Goal: Task Accomplishment & Management: Manage account settings

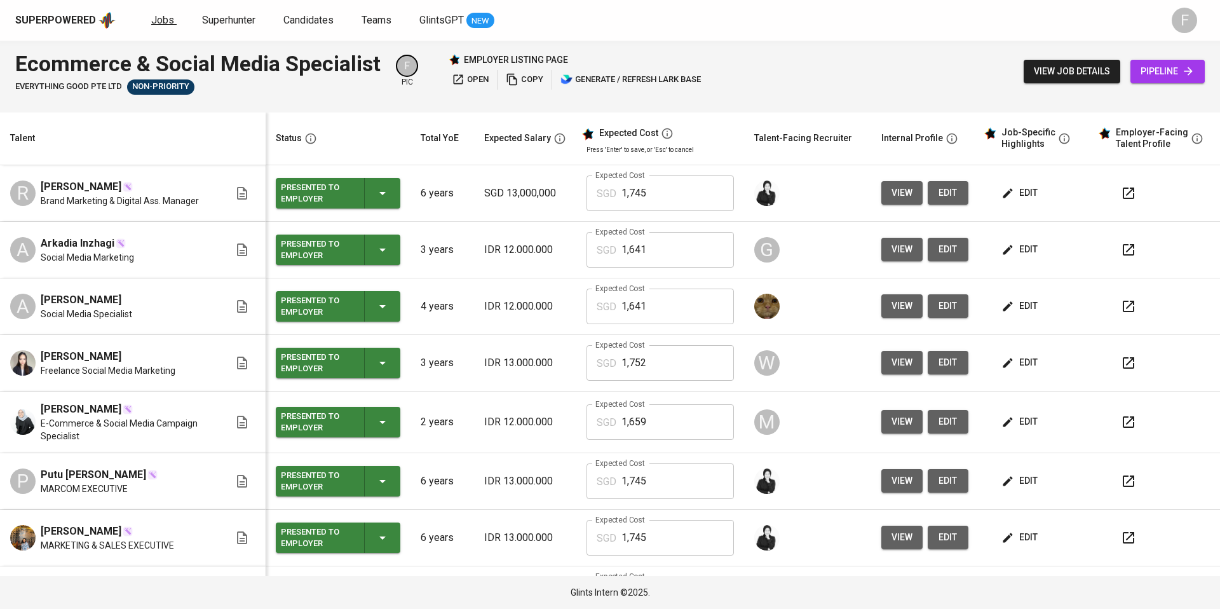
click at [164, 22] on span "Jobs" at bounding box center [162, 20] width 23 height 12
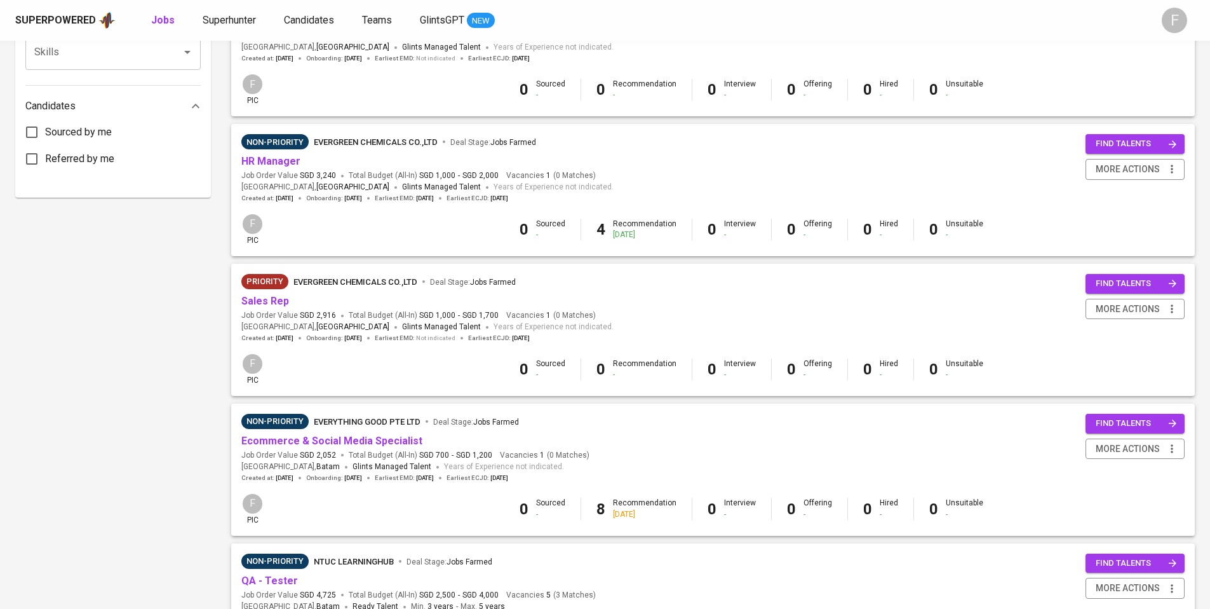
scroll to position [625, 0]
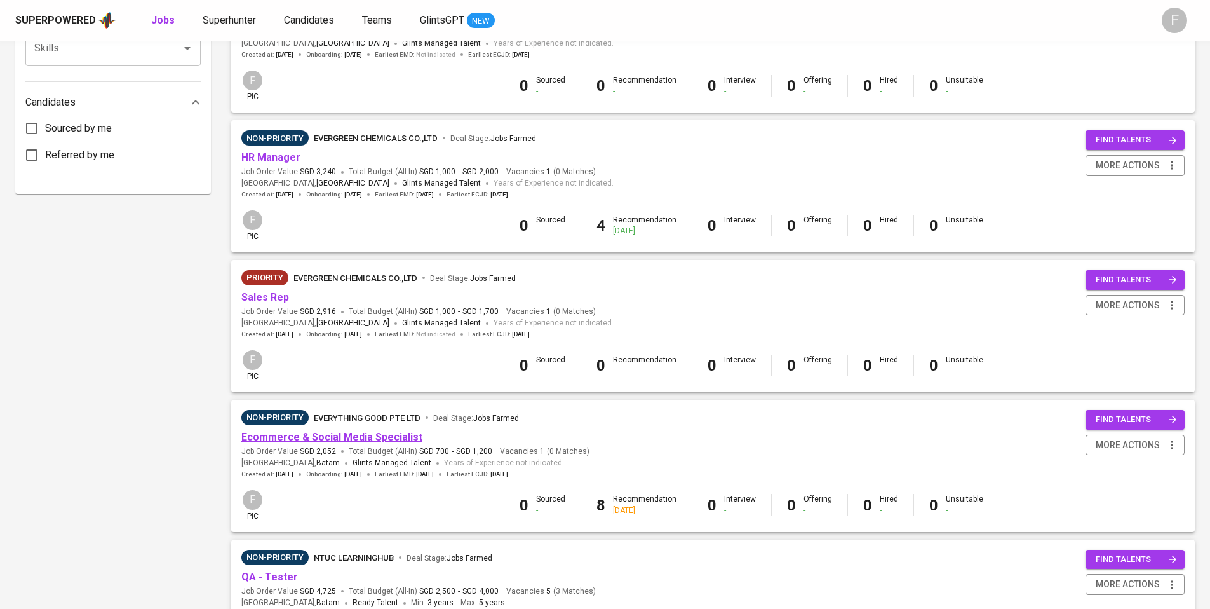
click at [328, 439] on link "Ecommerce & Social Media Specialist" at bounding box center [331, 437] width 181 height 12
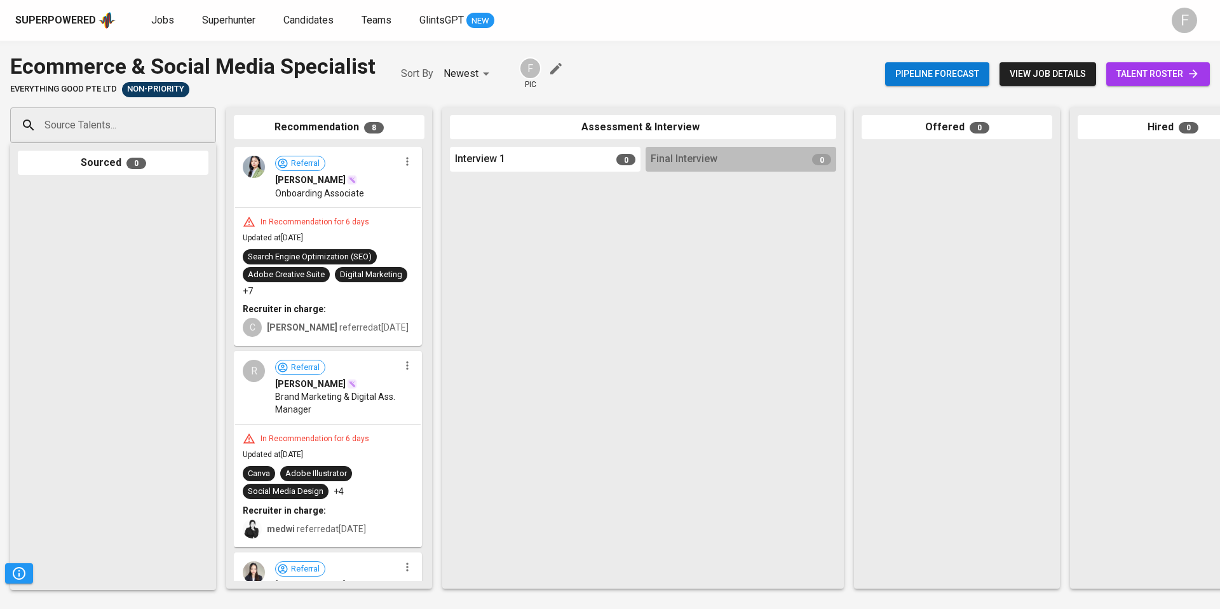
drag, startPoint x: 325, startPoint y: 218, endPoint x: 406, endPoint y: 216, distance: 81.3
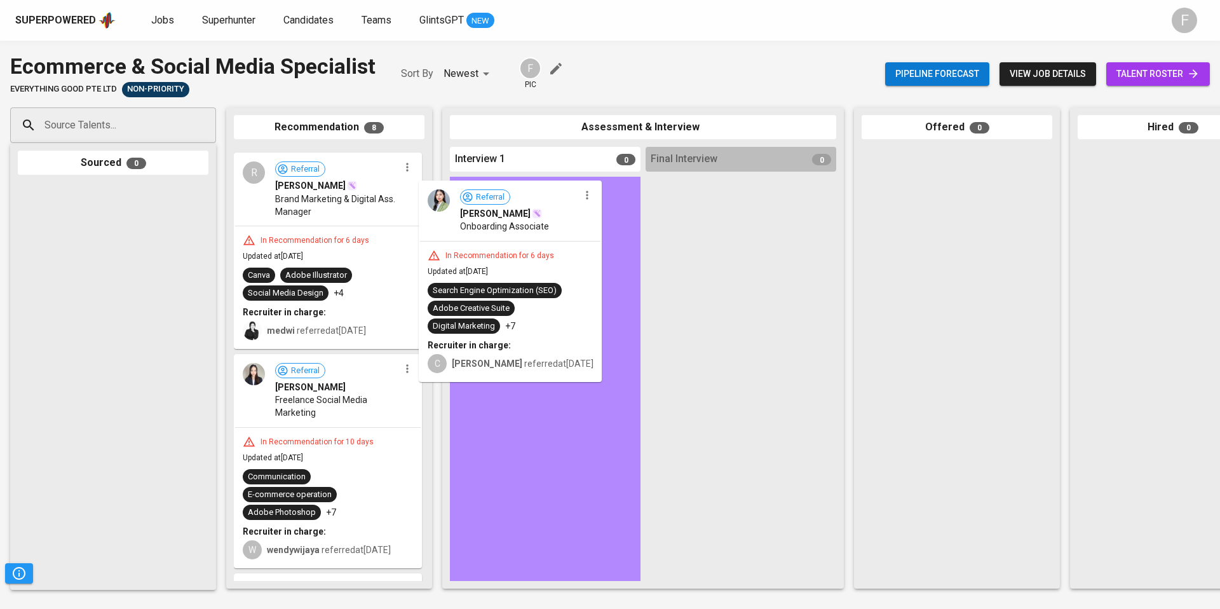
drag, startPoint x: 345, startPoint y: 186, endPoint x: 546, endPoint y: 222, distance: 204.0
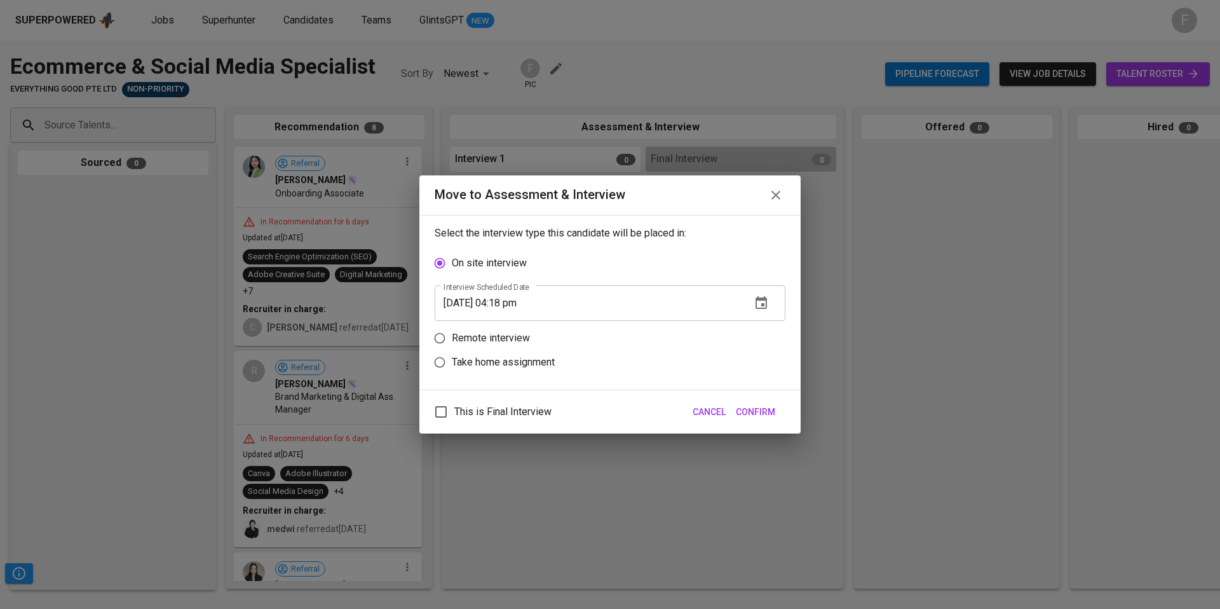
click at [440, 362] on input "Take home assignment" at bounding box center [439, 362] width 24 height 24
radio input "true"
click at [509, 354] on input "[DATE] 04:18 pm" at bounding box center [587, 351] width 306 height 36
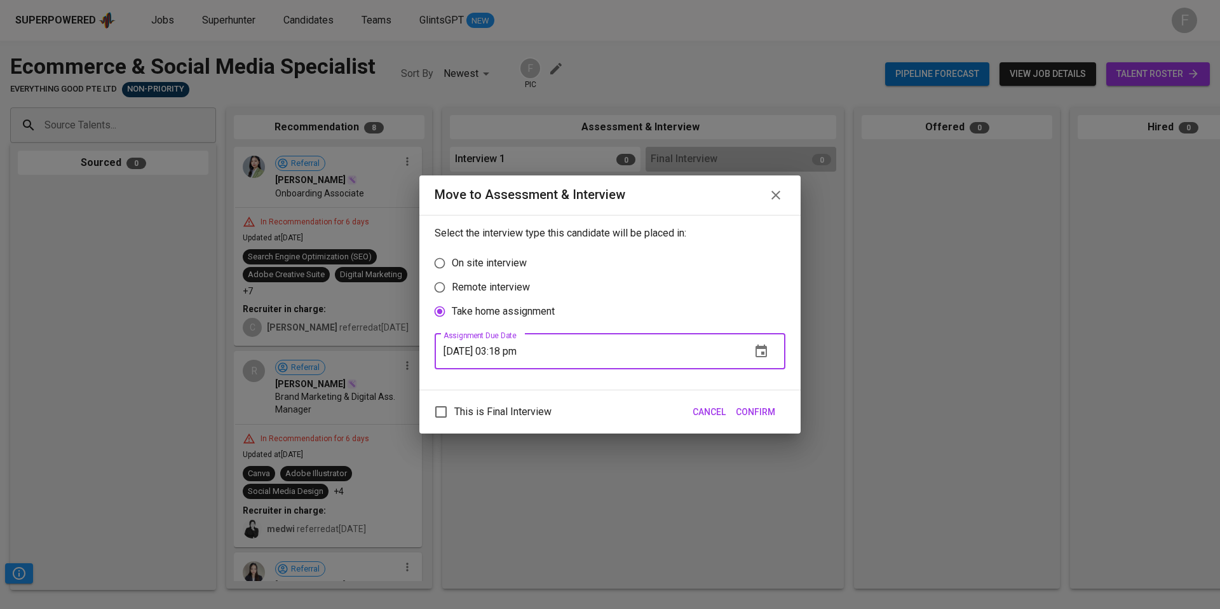
click at [524, 352] on input "[DATE] 03:18 pm" at bounding box center [587, 351] width 306 height 36
type input "[DATE] 03:19 pm"
click at [760, 400] on button "Confirm" at bounding box center [755, 412] width 50 height 24
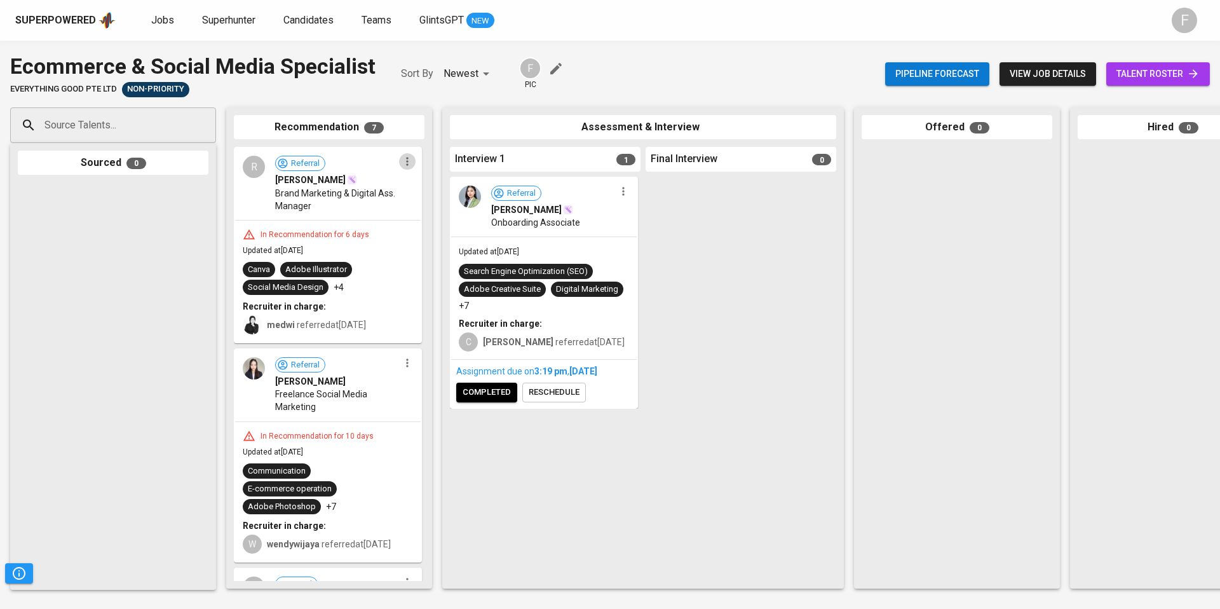
click at [403, 160] on icon "button" at bounding box center [407, 161] width 13 height 13
click at [410, 244] on span "Move to unsuitable" at bounding box center [437, 241] width 67 height 11
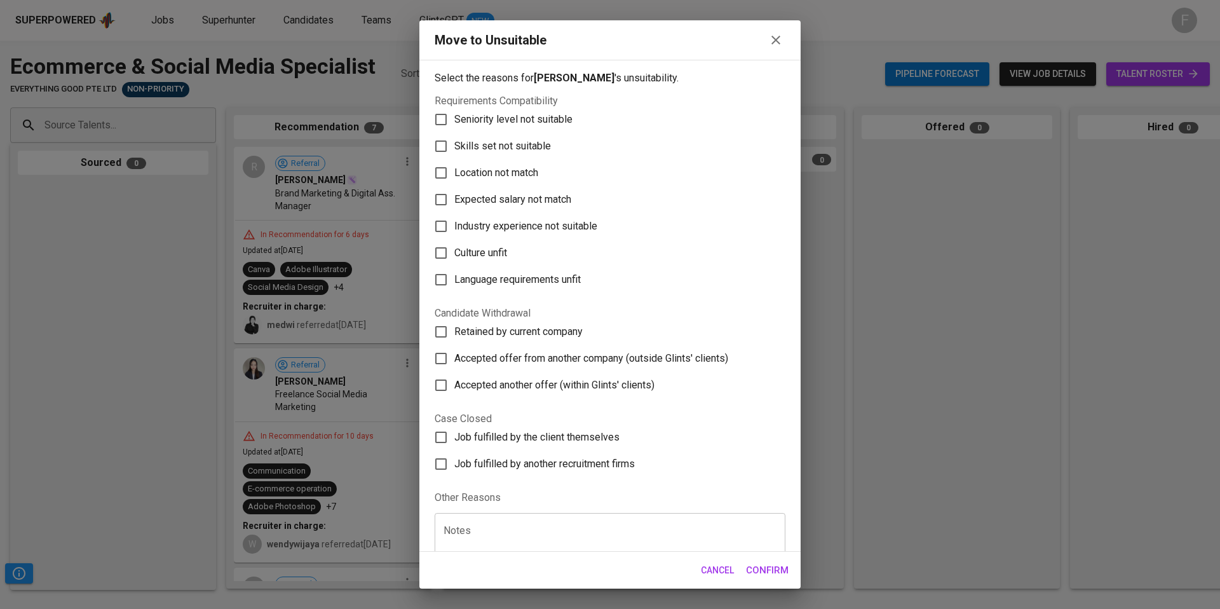
click at [570, 359] on span "Accepted offer from another company (outside Glints' clients)" at bounding box center [591, 358] width 274 height 15
click at [454, 359] on input "Accepted offer from another company (outside Glints' clients)" at bounding box center [440, 358] width 27 height 27
checkbox input "true"
click at [775, 579] on button "Confirm" at bounding box center [767, 569] width 57 height 27
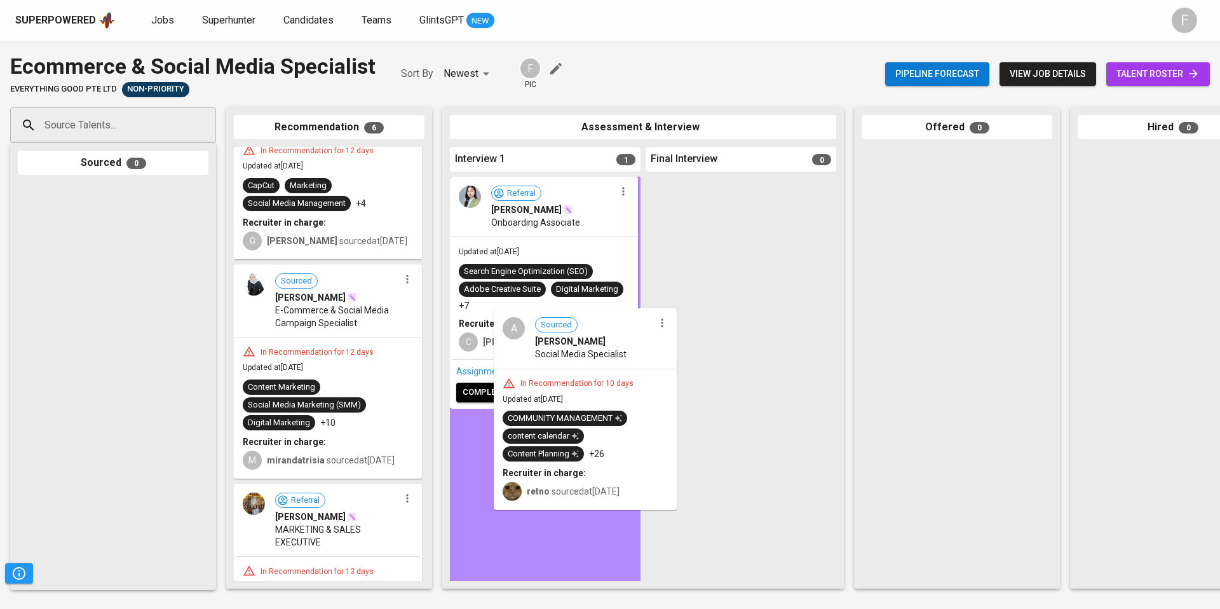
drag, startPoint x: 338, startPoint y: 235, endPoint x: 602, endPoint y: 476, distance: 357.5
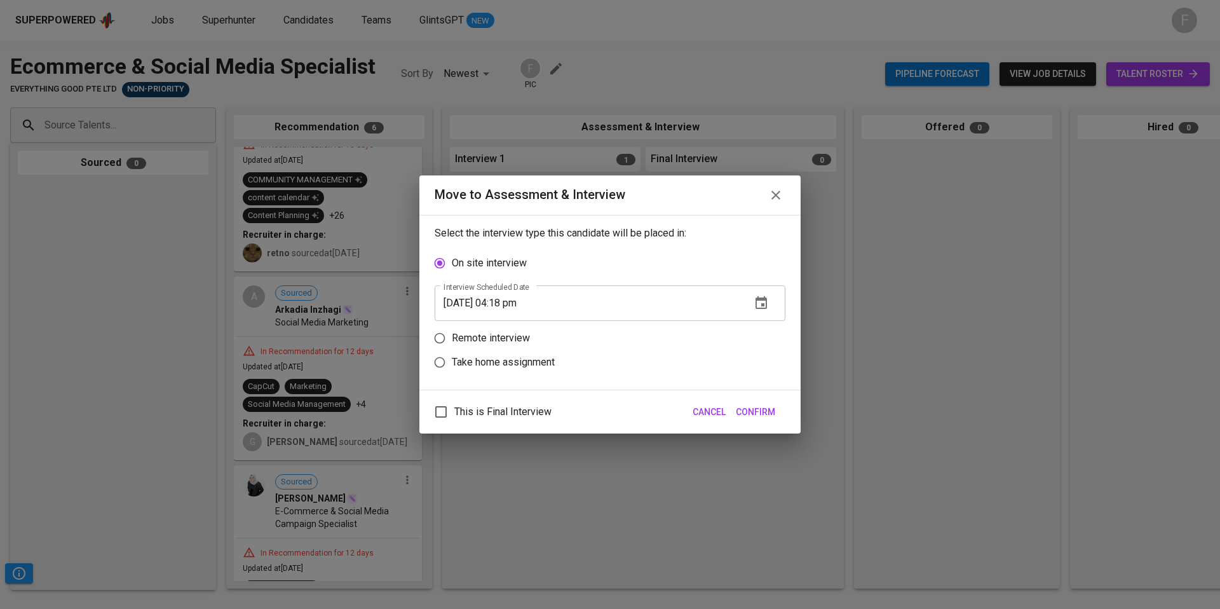
scroll to position [497, 0]
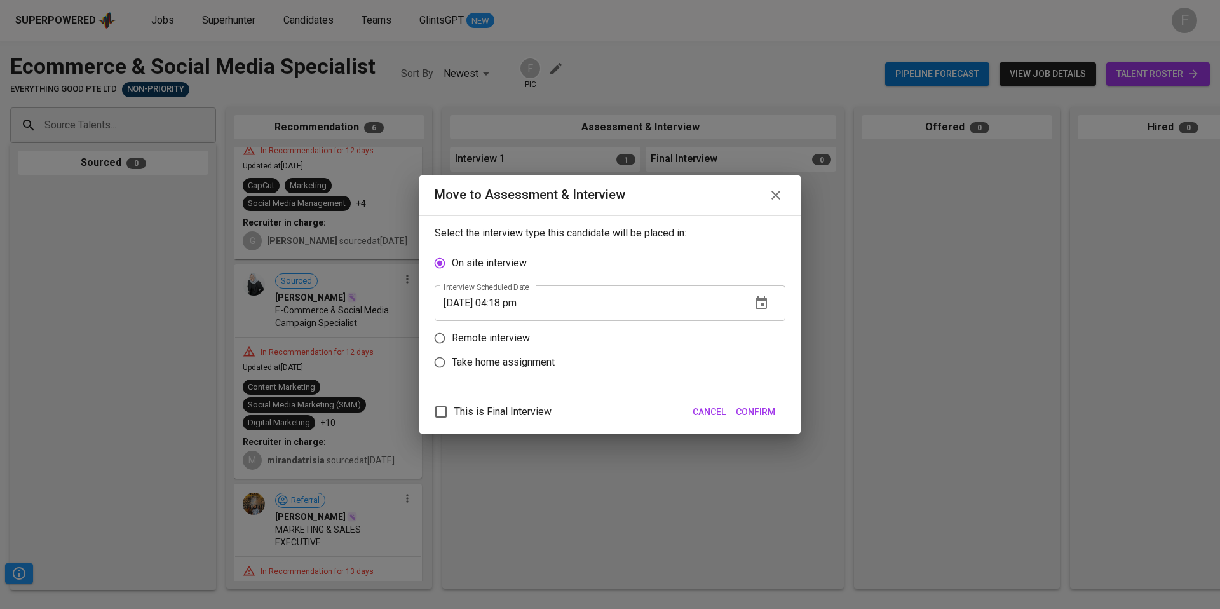
click at [482, 359] on p "Take home assignment" at bounding box center [503, 361] width 103 height 15
click at [452, 359] on input "Take home assignment" at bounding box center [439, 362] width 24 height 24
radio input "true"
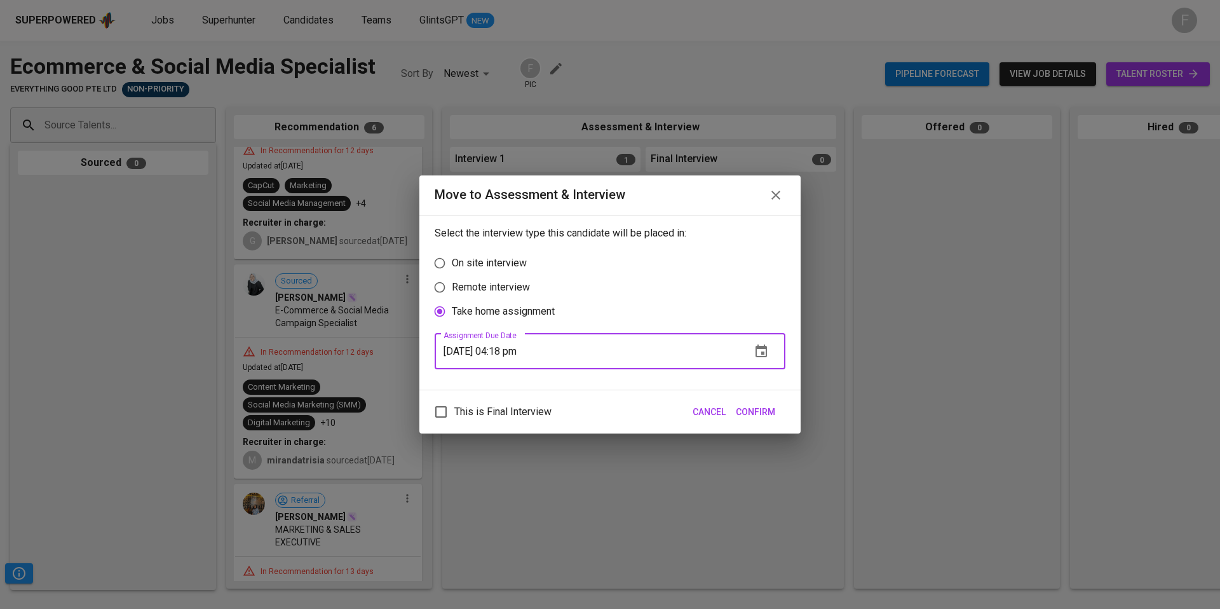
click at [509, 353] on input "[DATE] 04:18 pm" at bounding box center [587, 351] width 306 height 36
click at [770, 410] on span "Confirm" at bounding box center [755, 412] width 39 height 16
type input "[DATE] 03:20 pm"
click at [768, 410] on span "Confirm" at bounding box center [755, 412] width 39 height 16
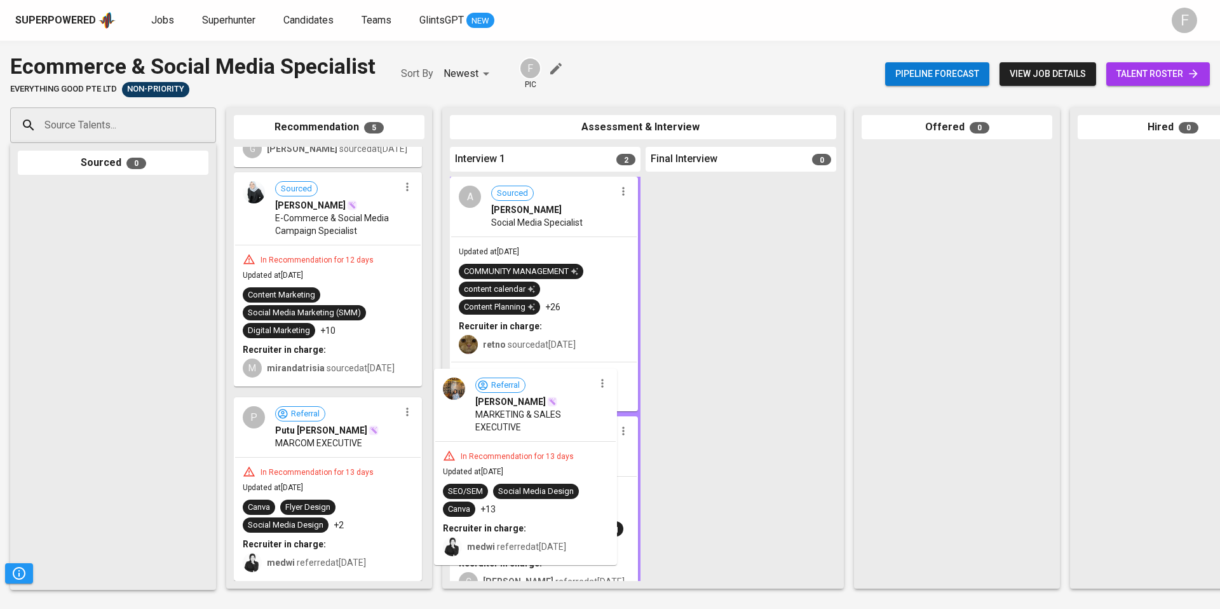
scroll to position [283, 0]
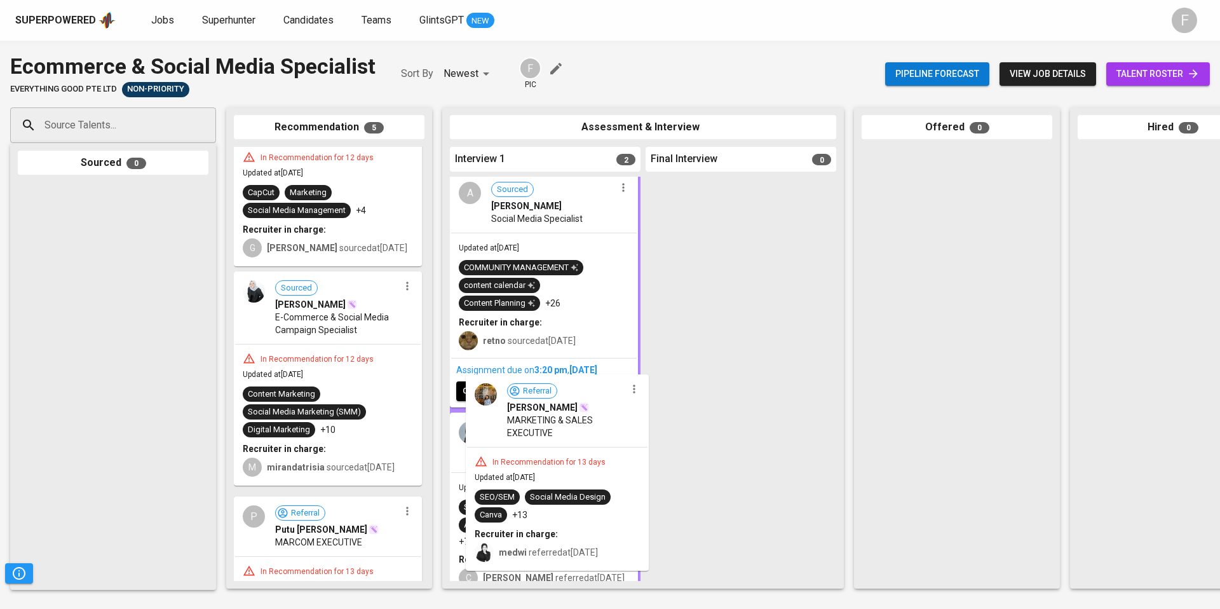
drag, startPoint x: 300, startPoint y: 407, endPoint x: 542, endPoint y: 478, distance: 252.4
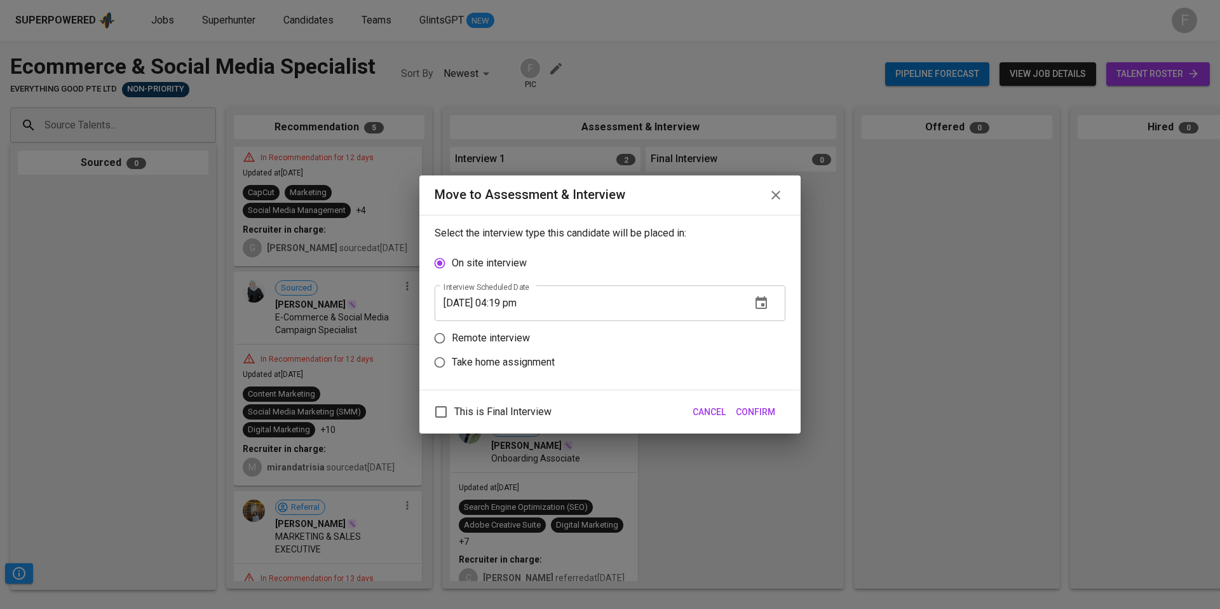
click at [472, 356] on p "Take home assignment" at bounding box center [503, 361] width 103 height 15
click at [452, 356] on input "Take home assignment" at bounding box center [439, 362] width 24 height 24
radio input "true"
click at [509, 349] on input "[DATE] 04:19 pm" at bounding box center [587, 351] width 306 height 36
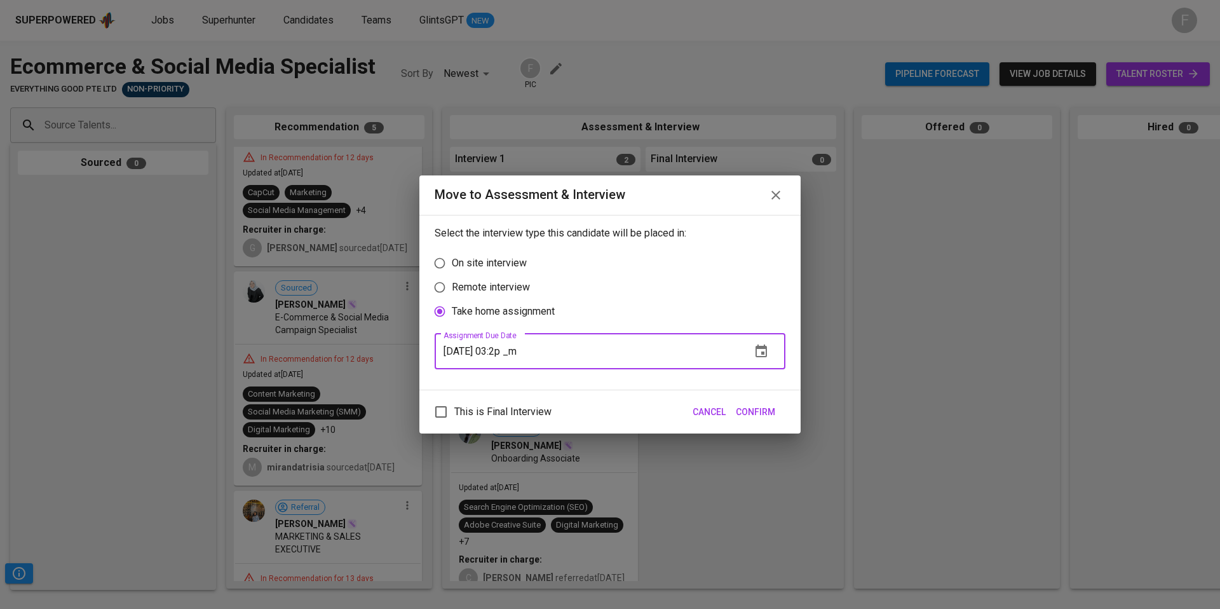
type input "[DATE] 03:20 pm"
click at [753, 404] on span "Confirm" at bounding box center [755, 412] width 39 height 16
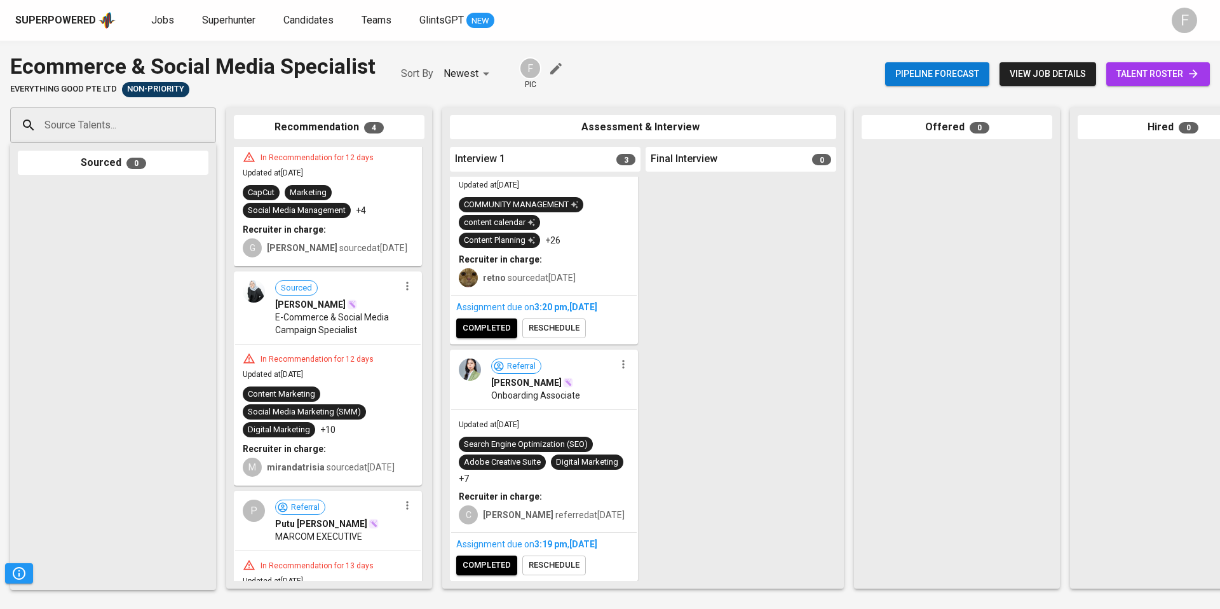
scroll to position [0, 0]
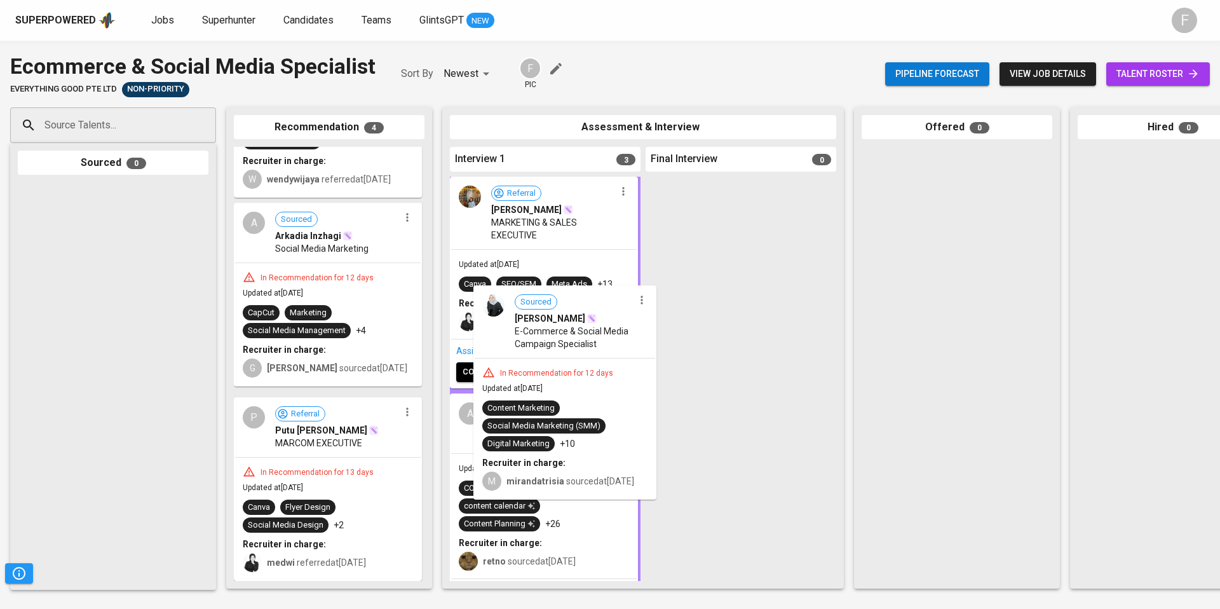
drag, startPoint x: 273, startPoint y: 379, endPoint x: 524, endPoint y: 387, distance: 251.0
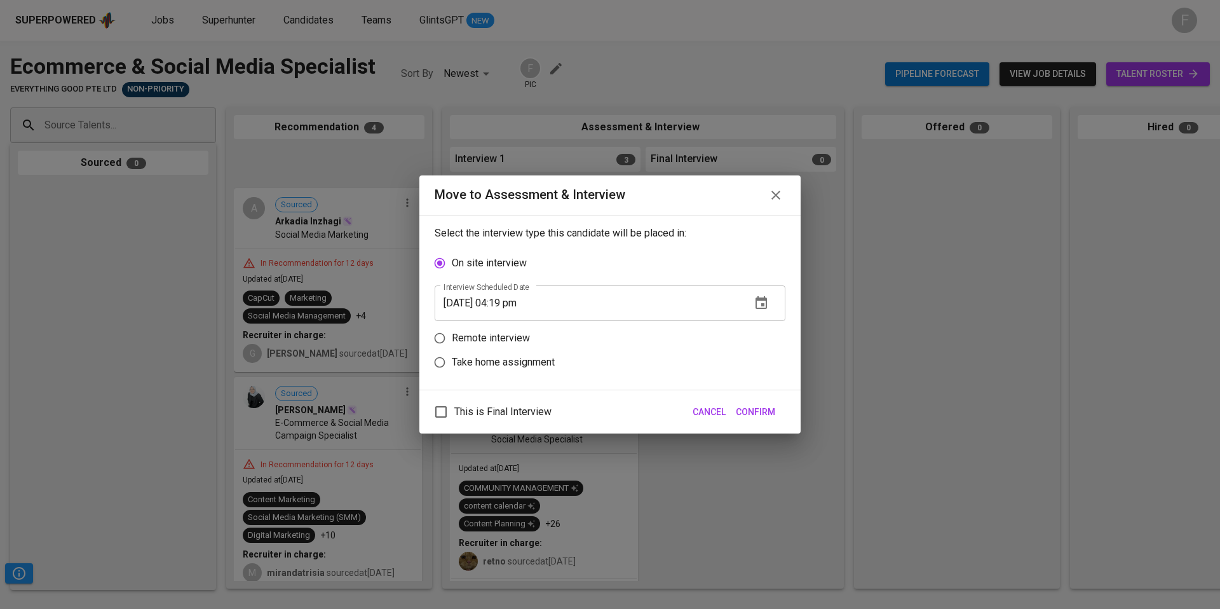
scroll to position [283, 0]
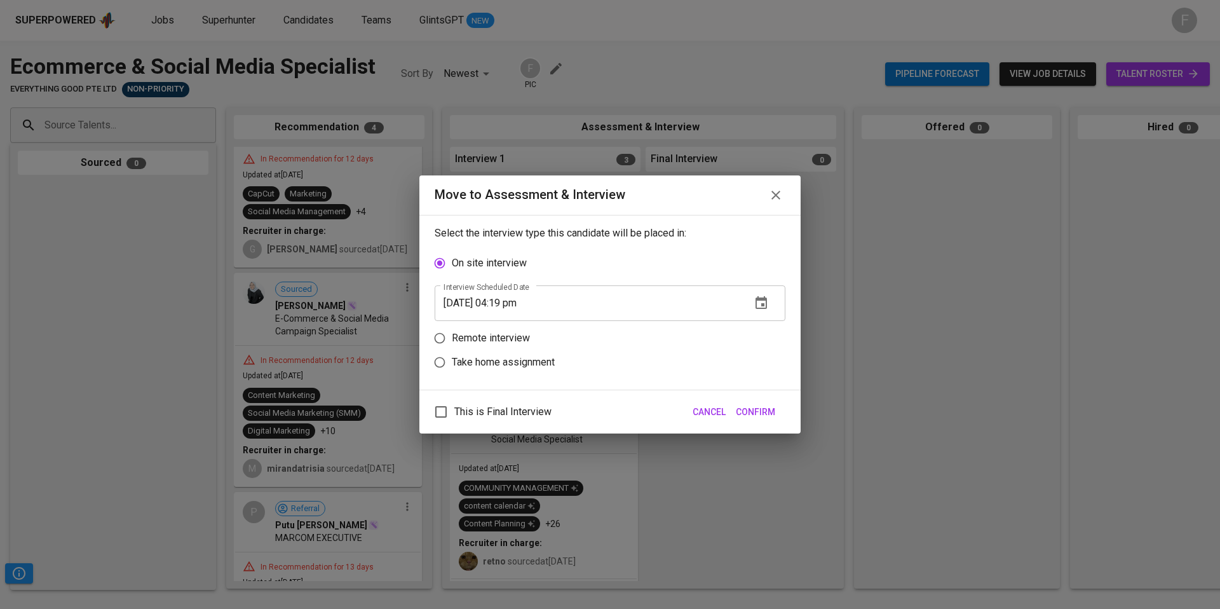
click at [490, 367] on p "Take home assignment" at bounding box center [503, 361] width 103 height 15
click at [452, 367] on input "Take home assignment" at bounding box center [439, 362] width 24 height 24
radio input "true"
click at [511, 349] on input "[DATE] 04:19 pm" at bounding box center [587, 351] width 306 height 36
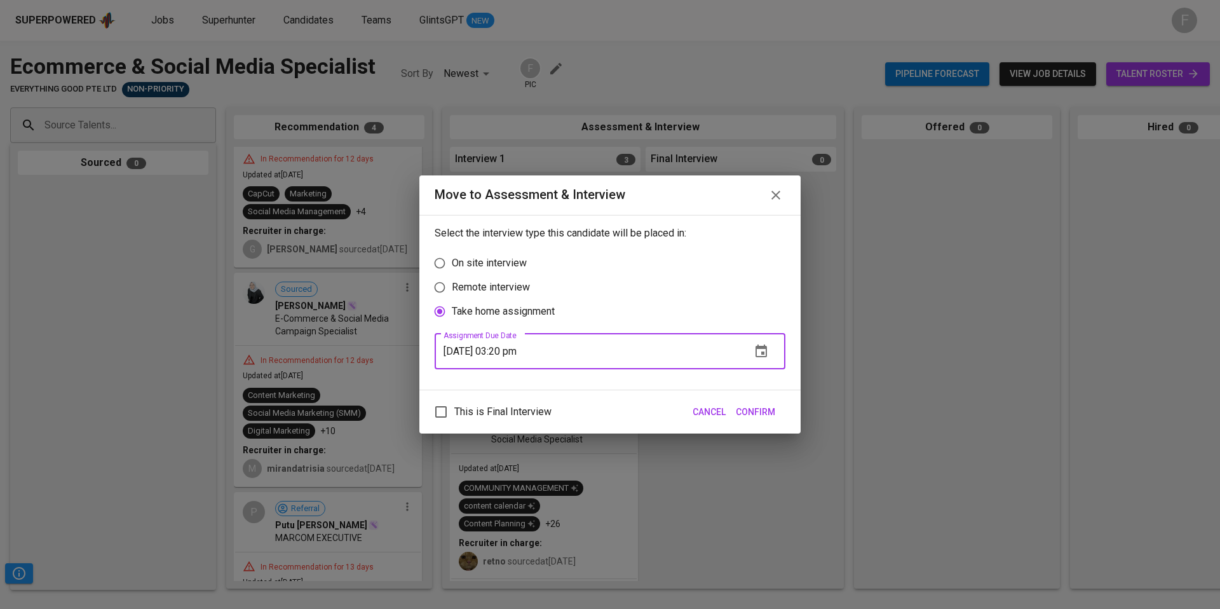
type input "[DATE] 03:20 pm"
click at [761, 404] on span "Confirm" at bounding box center [755, 412] width 39 height 16
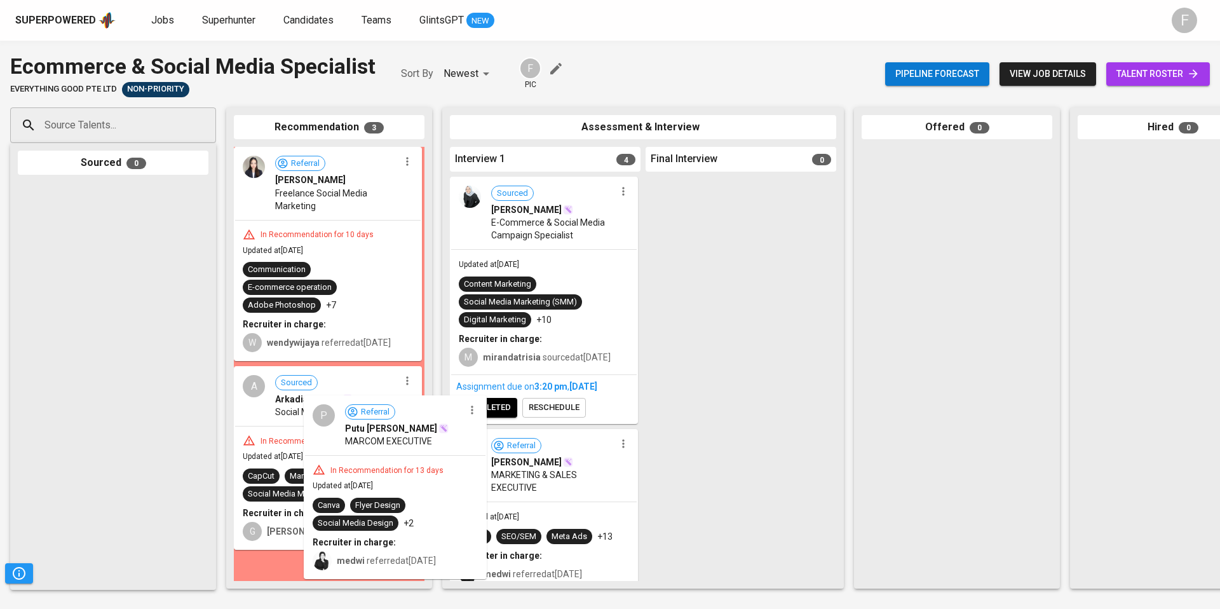
scroll to position [0, 0]
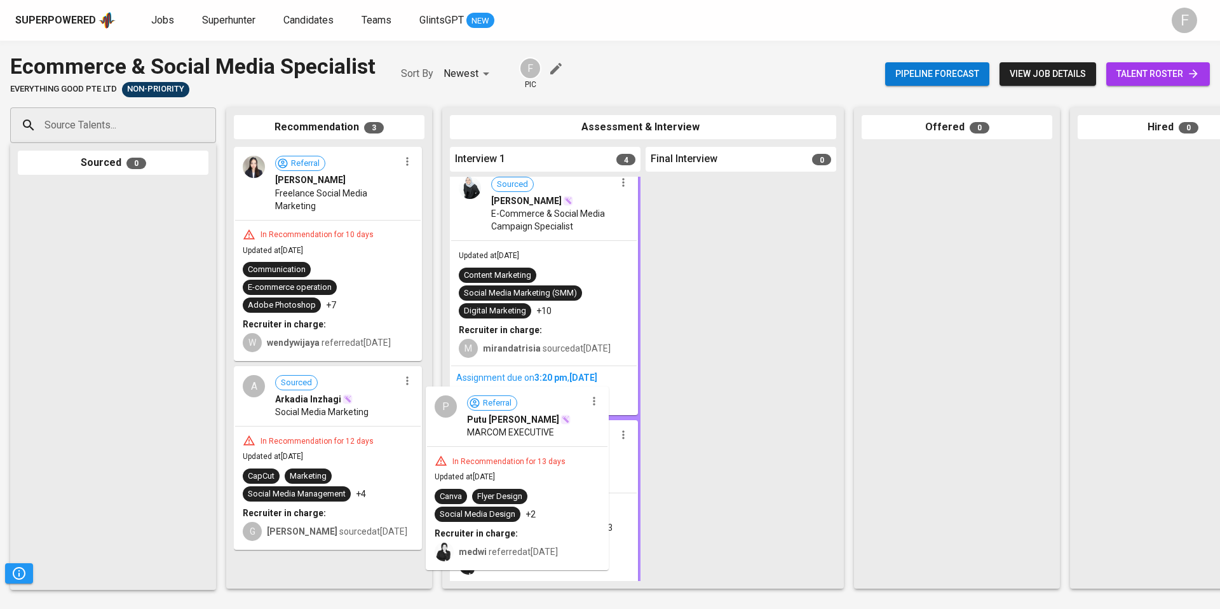
drag, startPoint x: 331, startPoint y: 483, endPoint x: 559, endPoint y: 476, distance: 228.1
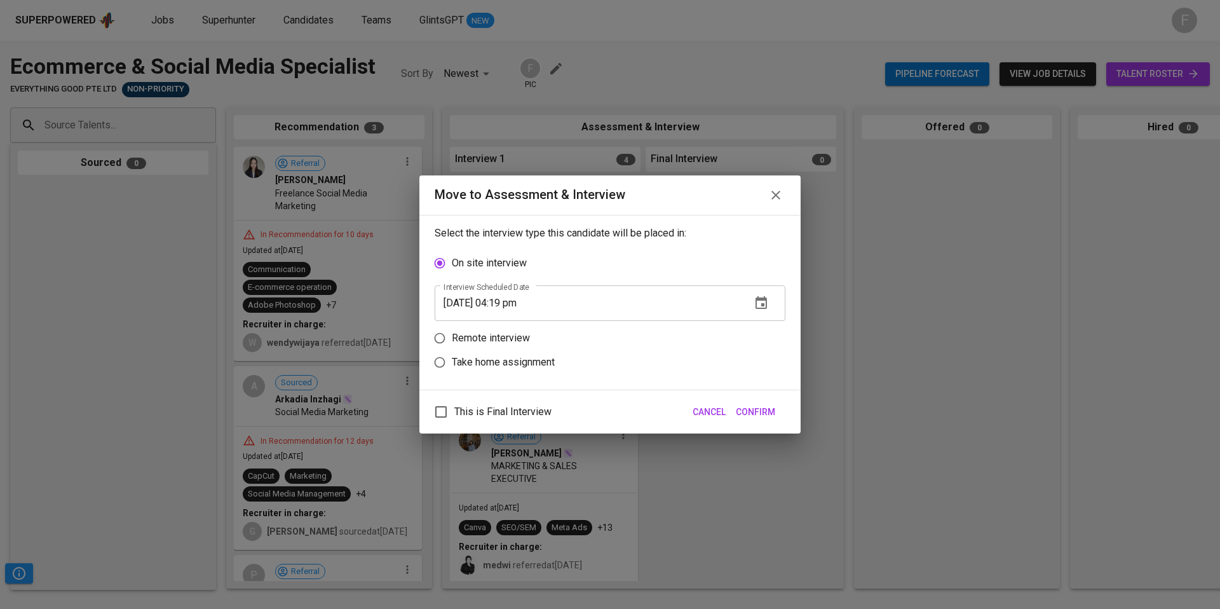
scroll to position [9, 0]
click at [457, 360] on p "Take home assignment" at bounding box center [503, 361] width 103 height 15
click at [452, 360] on input "Take home assignment" at bounding box center [439, 362] width 24 height 24
radio input "true"
click at [510, 349] on input "[DATE] 04:19 pm" at bounding box center [587, 351] width 306 height 36
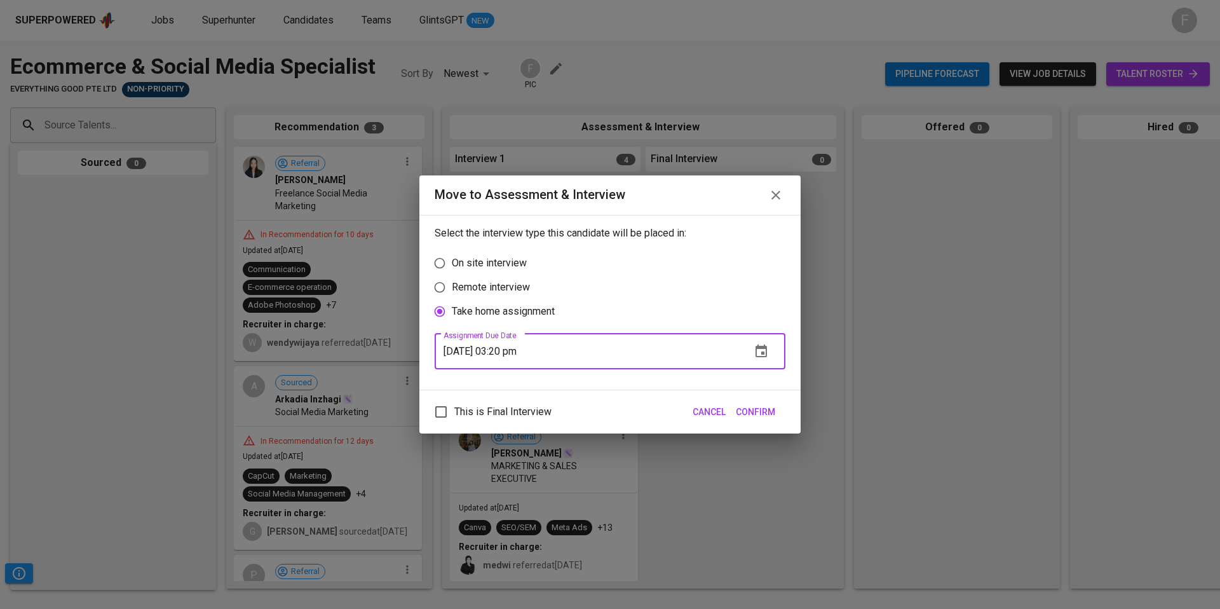
type input "[DATE] 03:20 pm"
click at [776, 407] on button "Confirm" at bounding box center [755, 412] width 50 height 24
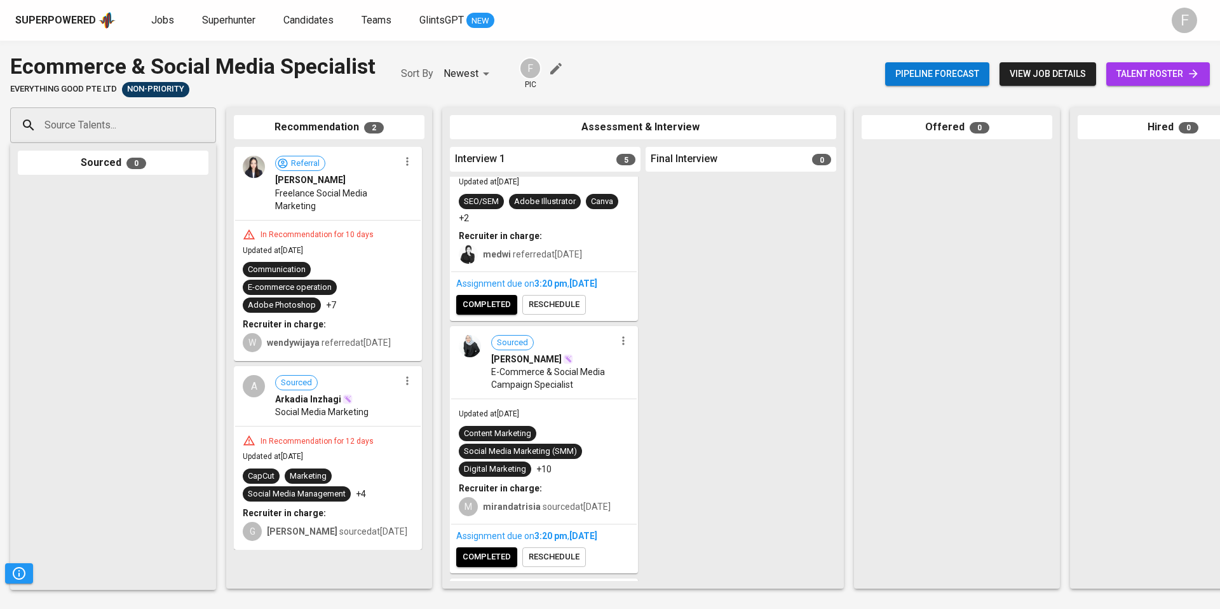
scroll to position [0, 0]
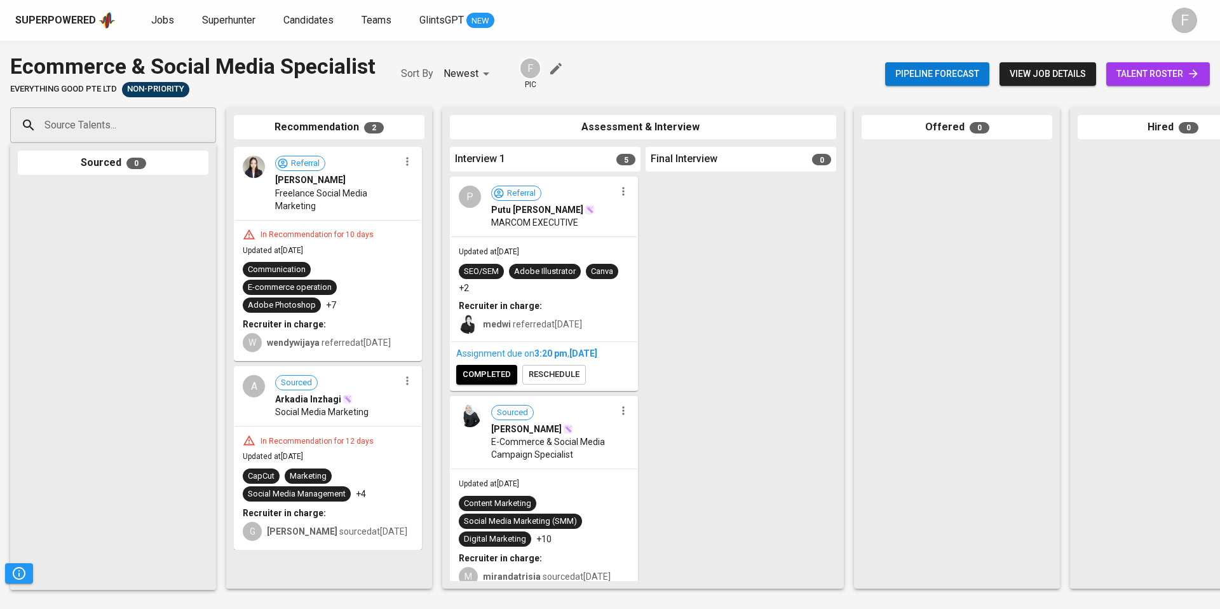
click at [481, 370] on span "completed" at bounding box center [486, 374] width 48 height 15
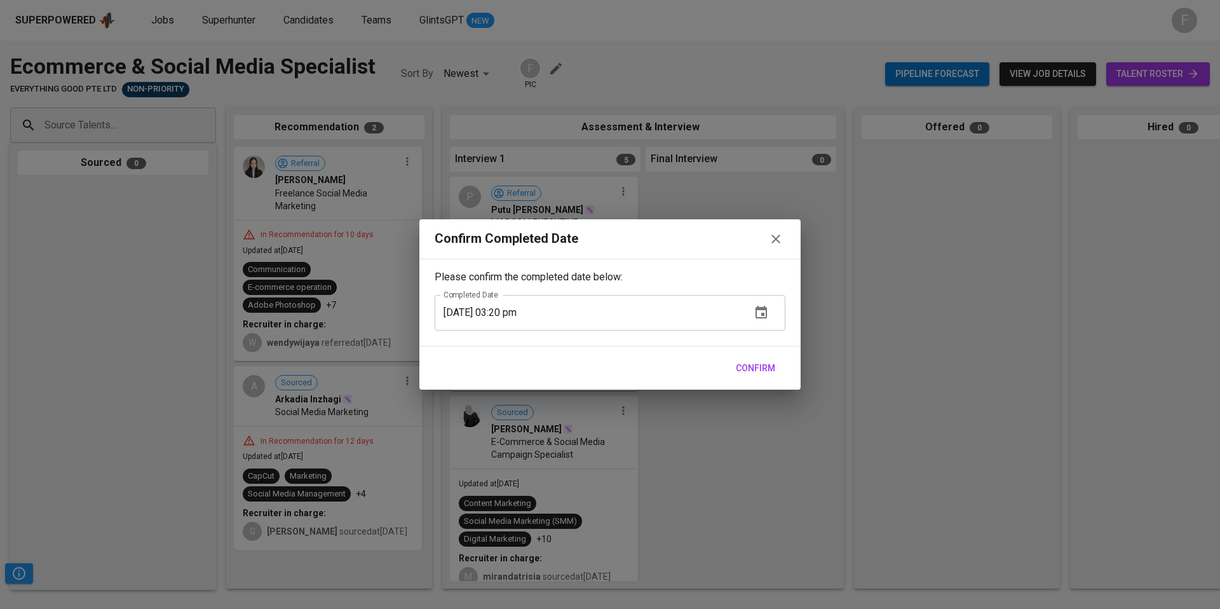
click at [762, 375] on span "Confirm" at bounding box center [755, 368] width 39 height 16
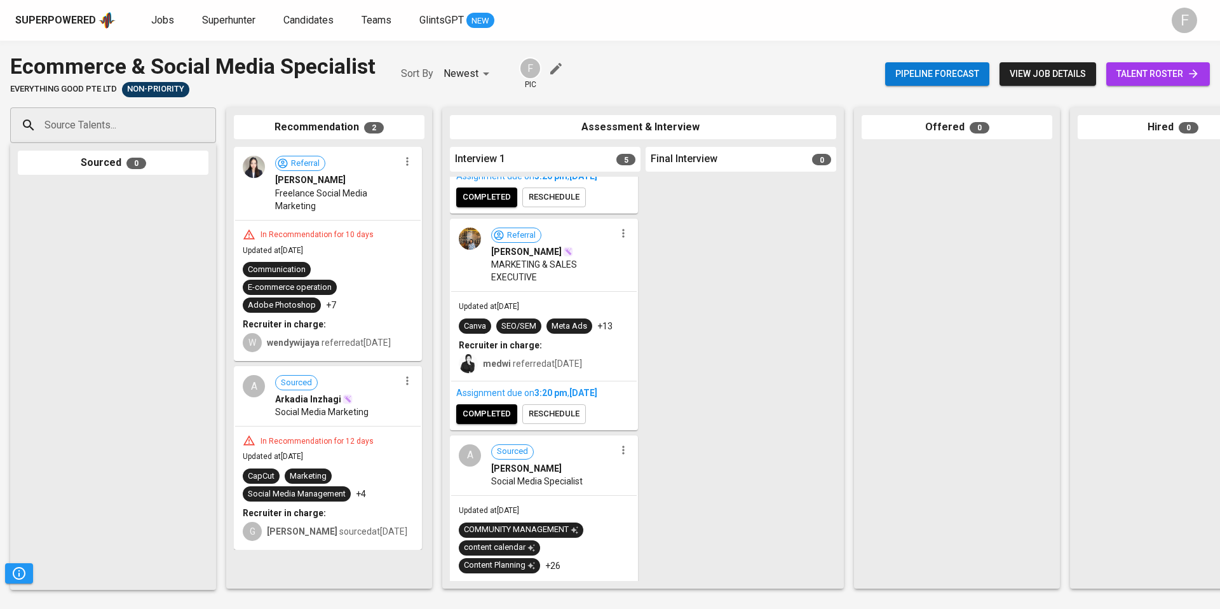
scroll to position [470, 0]
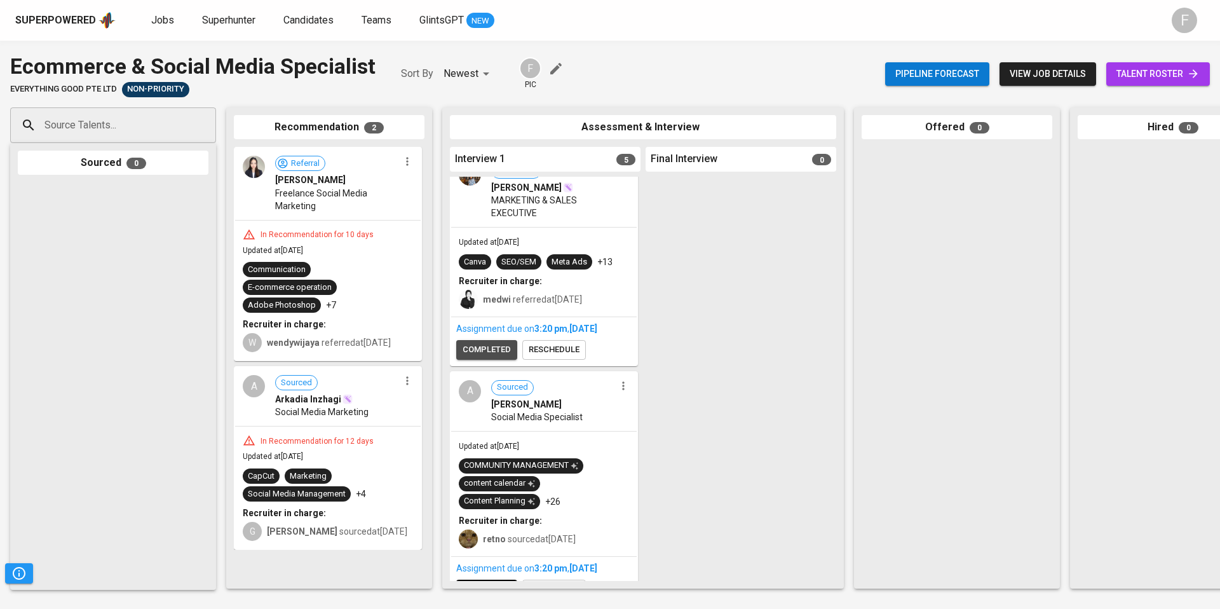
click at [485, 360] on button "completed" at bounding box center [486, 350] width 61 height 20
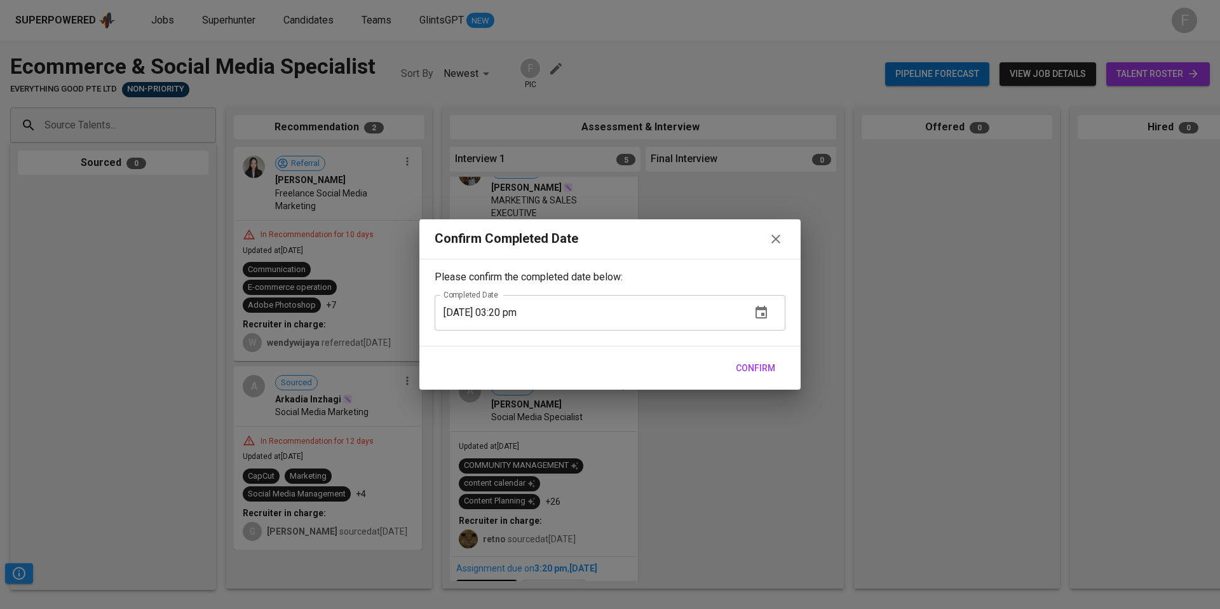
click at [772, 368] on span "Confirm" at bounding box center [755, 368] width 39 height 16
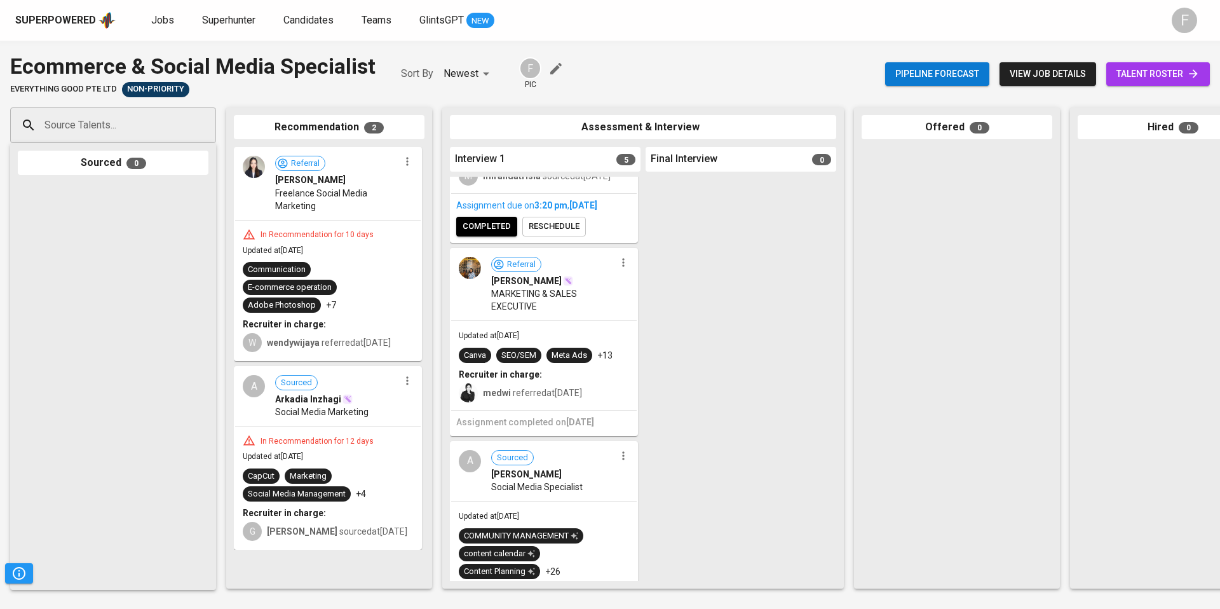
scroll to position [376, 0]
click at [495, 242] on div "Assignment due on 3:20 PM [DATE] completed reschedule" at bounding box center [543, 218] width 185 height 48
click at [473, 234] on span "completed" at bounding box center [486, 227] width 48 height 15
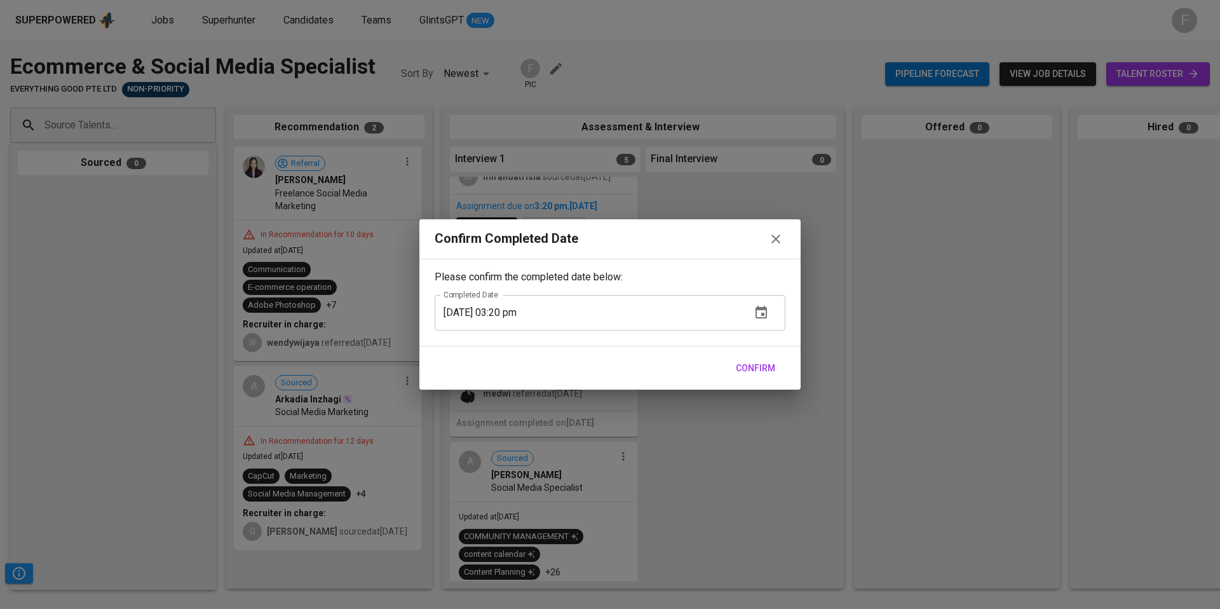
click at [767, 374] on span "Confirm" at bounding box center [755, 368] width 39 height 16
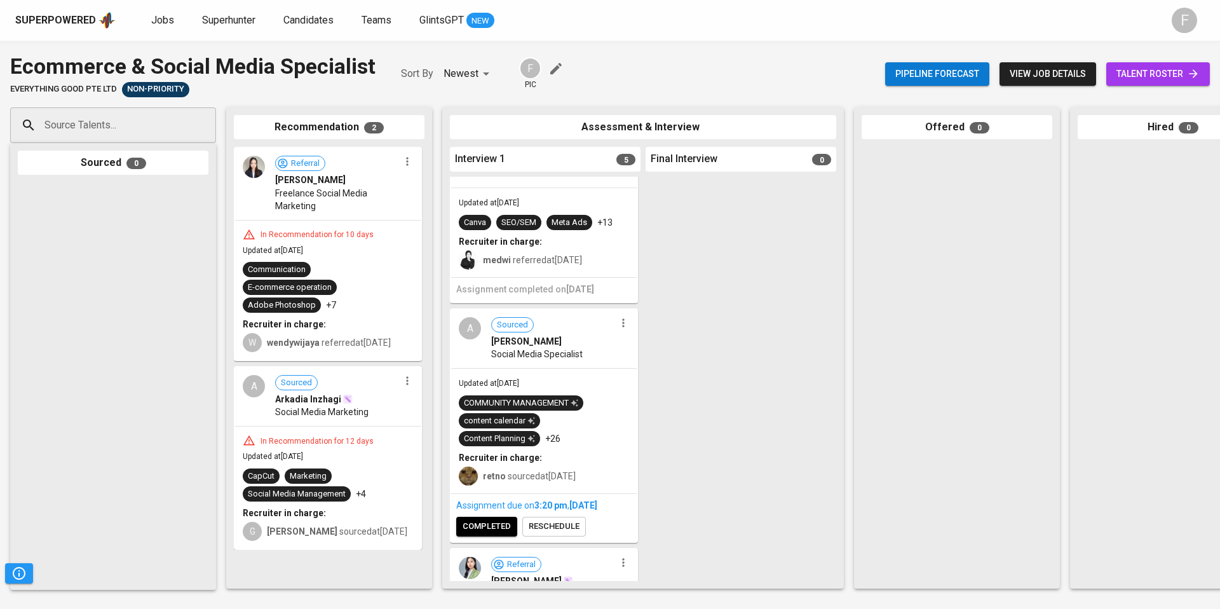
scroll to position [494, 0]
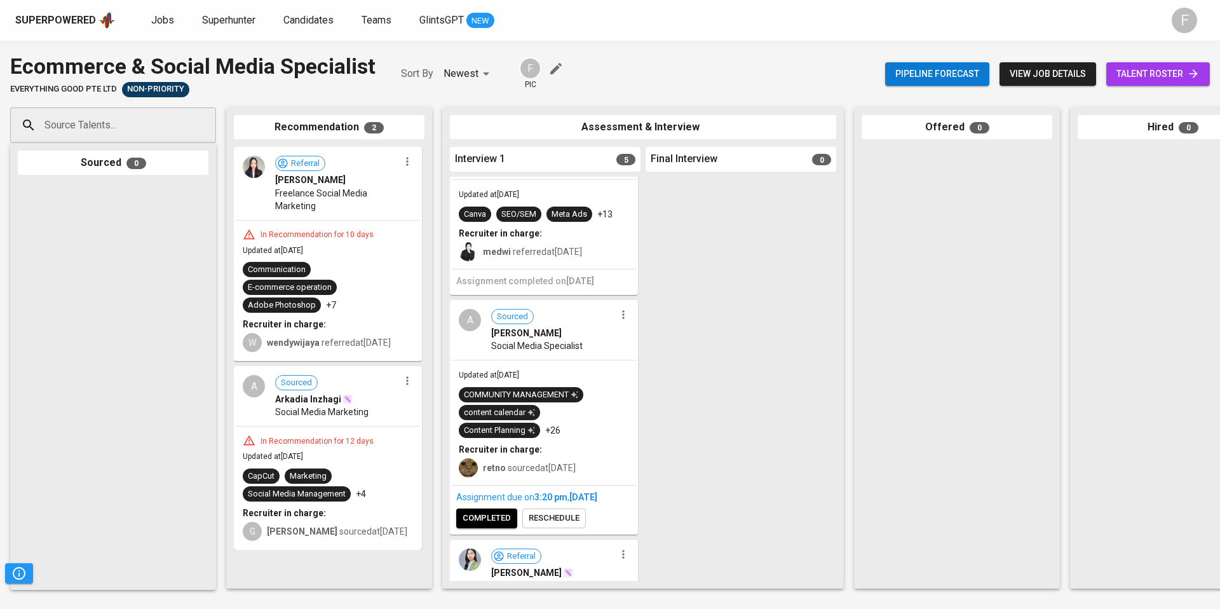
click at [497, 525] on span "completed" at bounding box center [486, 518] width 48 height 15
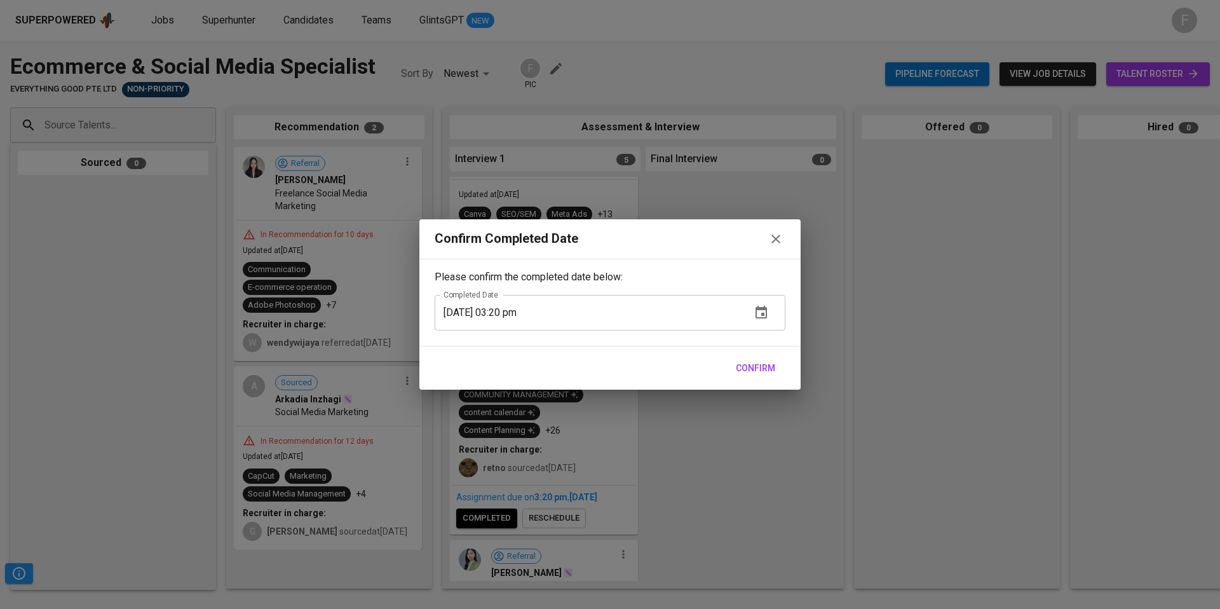
click at [744, 360] on span "Confirm" at bounding box center [755, 368] width 39 height 16
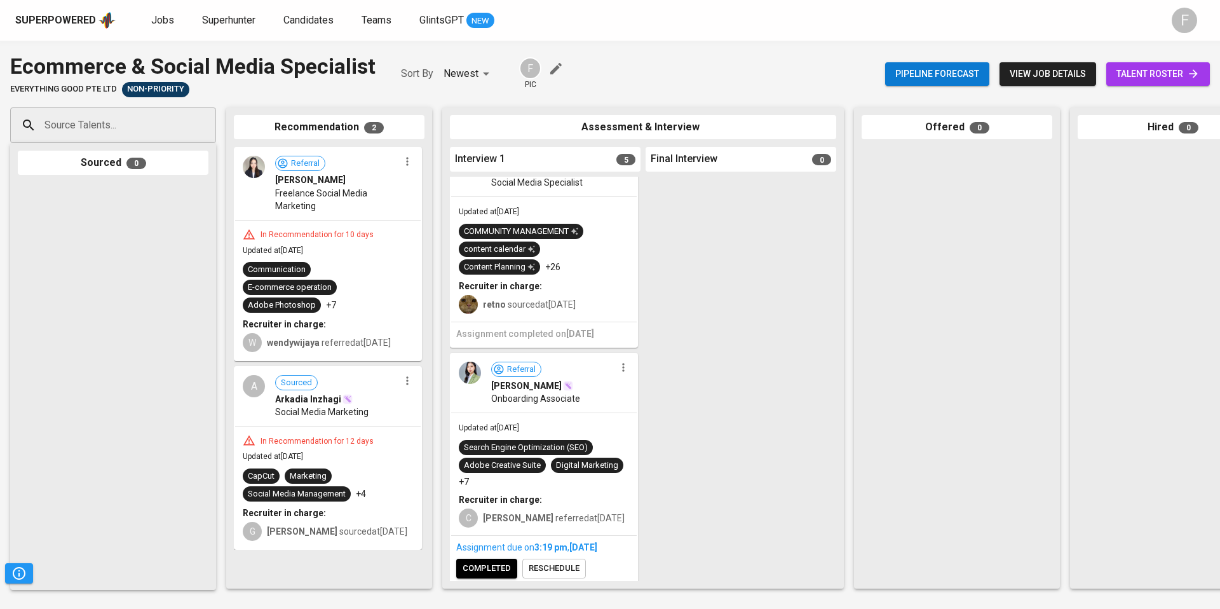
scroll to position [664, 0]
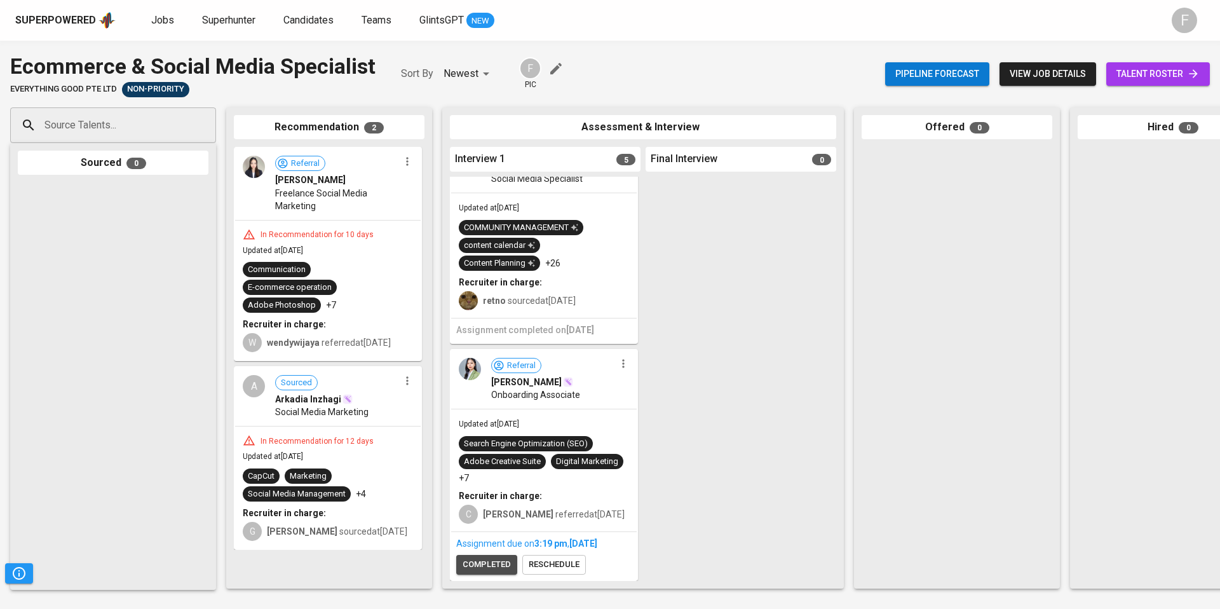
click at [486, 558] on span "completed" at bounding box center [486, 564] width 48 height 15
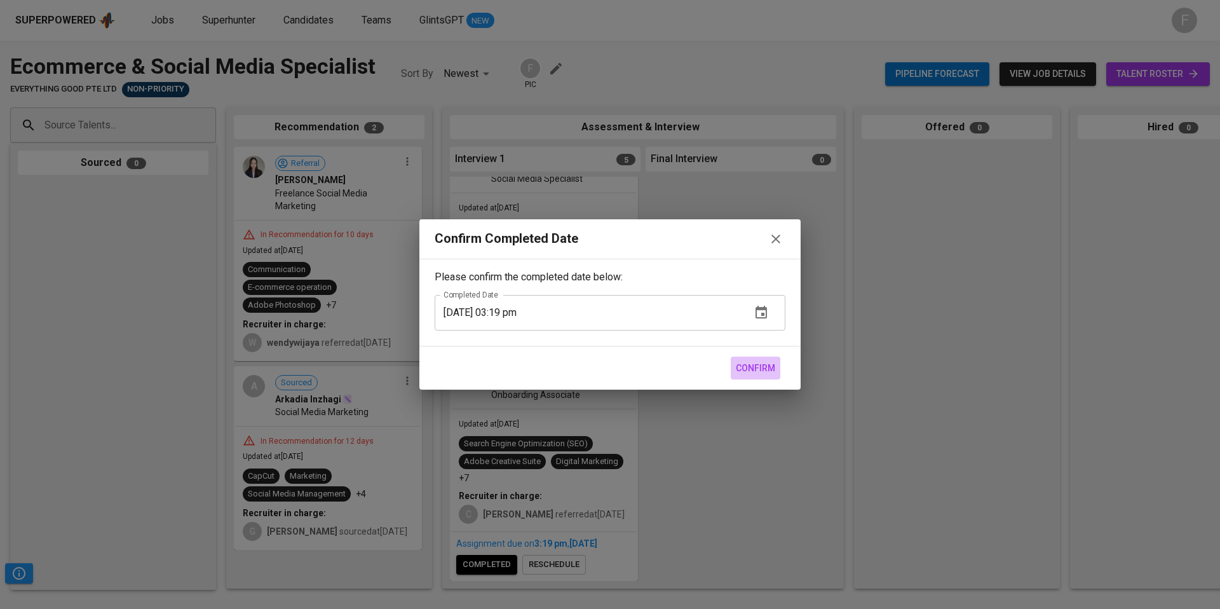
click at [744, 375] on span "Confirm" at bounding box center [755, 368] width 39 height 16
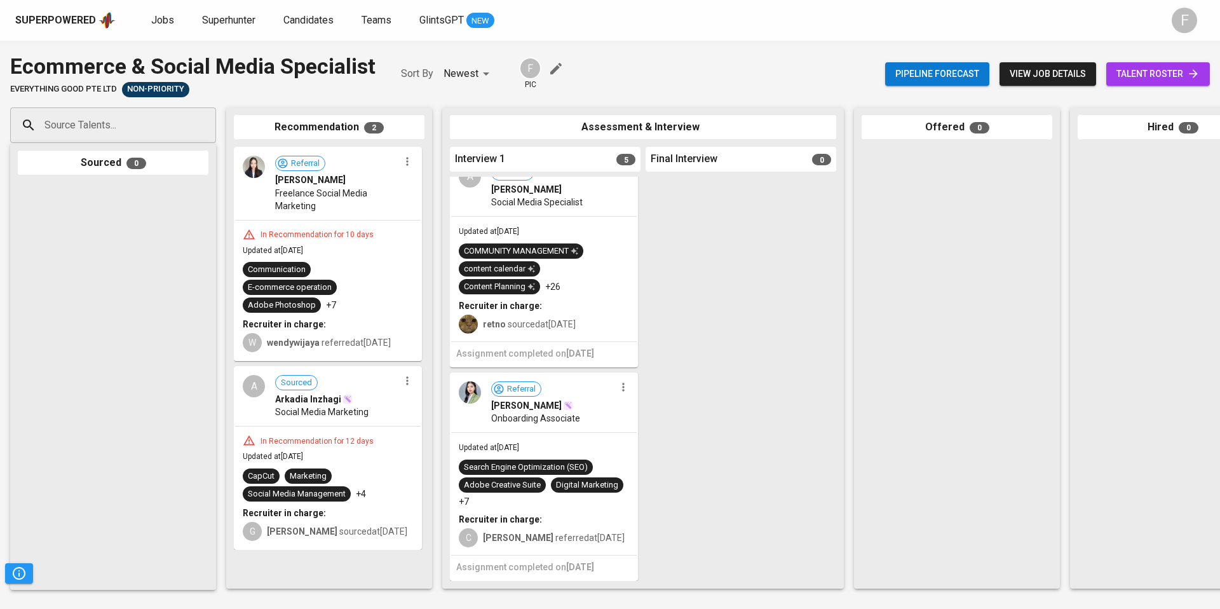
scroll to position [641, 0]
click at [623, 380] on icon "button" at bounding box center [623, 386] width 13 height 13
click at [649, 481] on li "Move to unsuitable" at bounding box center [671, 473] width 123 height 19
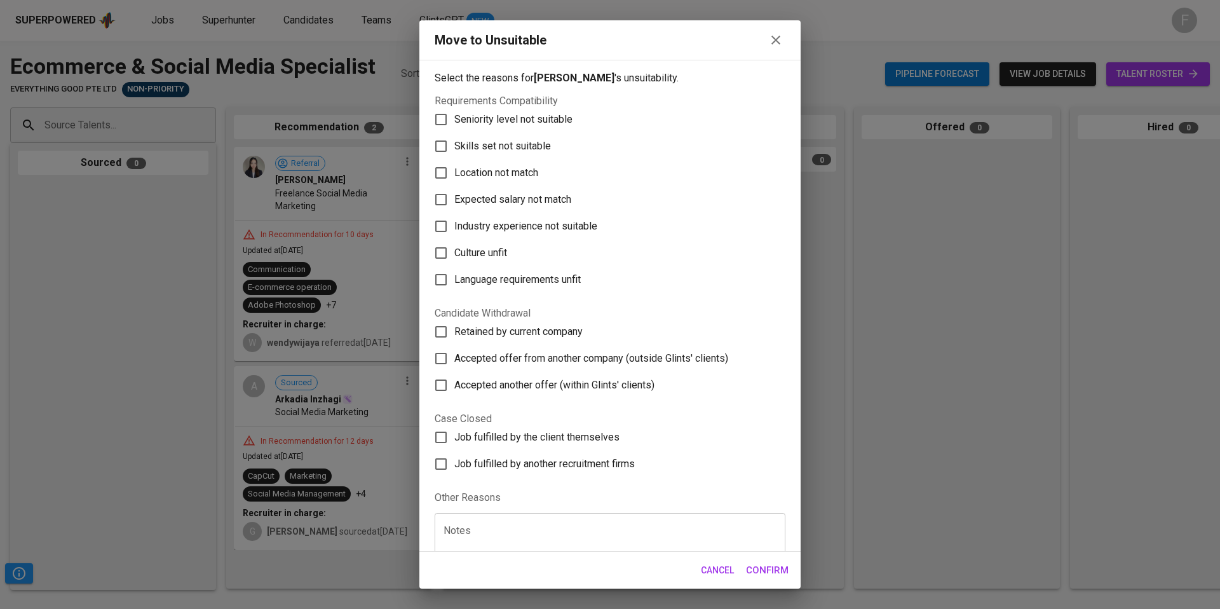
click at [502, 145] on span "Skills set not suitable" at bounding box center [502, 145] width 97 height 15
click at [454, 145] on input "Skills set not suitable" at bounding box center [440, 146] width 27 height 27
checkbox input "true"
click at [768, 563] on span "Confirm" at bounding box center [767, 570] width 43 height 17
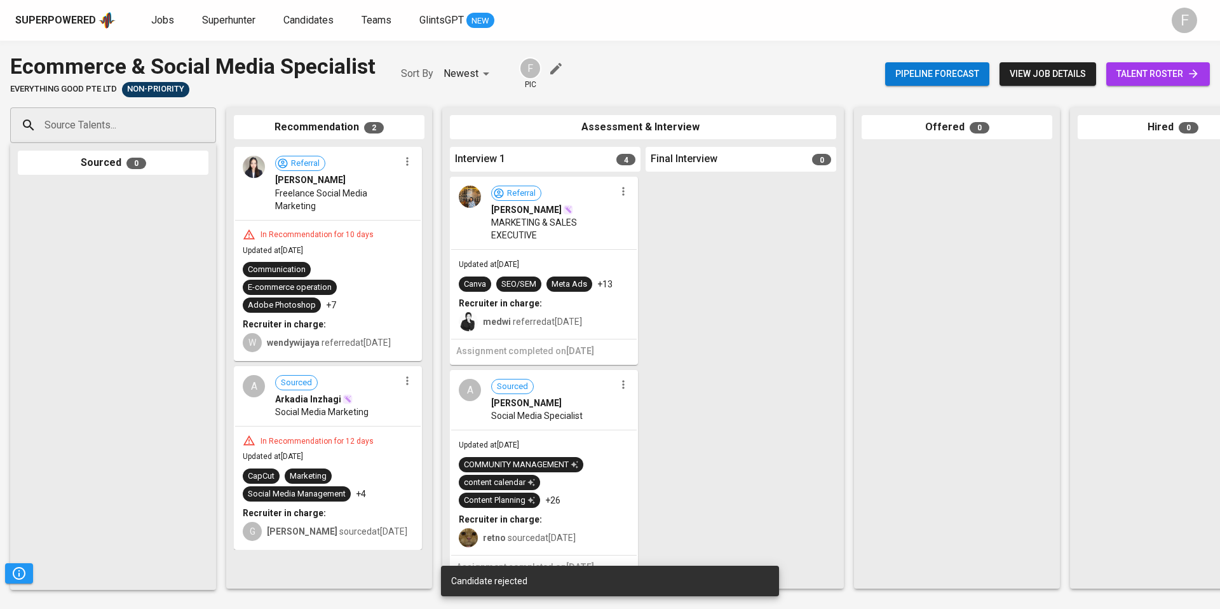
scroll to position [425, 0]
click at [618, 393] on button "button" at bounding box center [623, 384] width 17 height 17
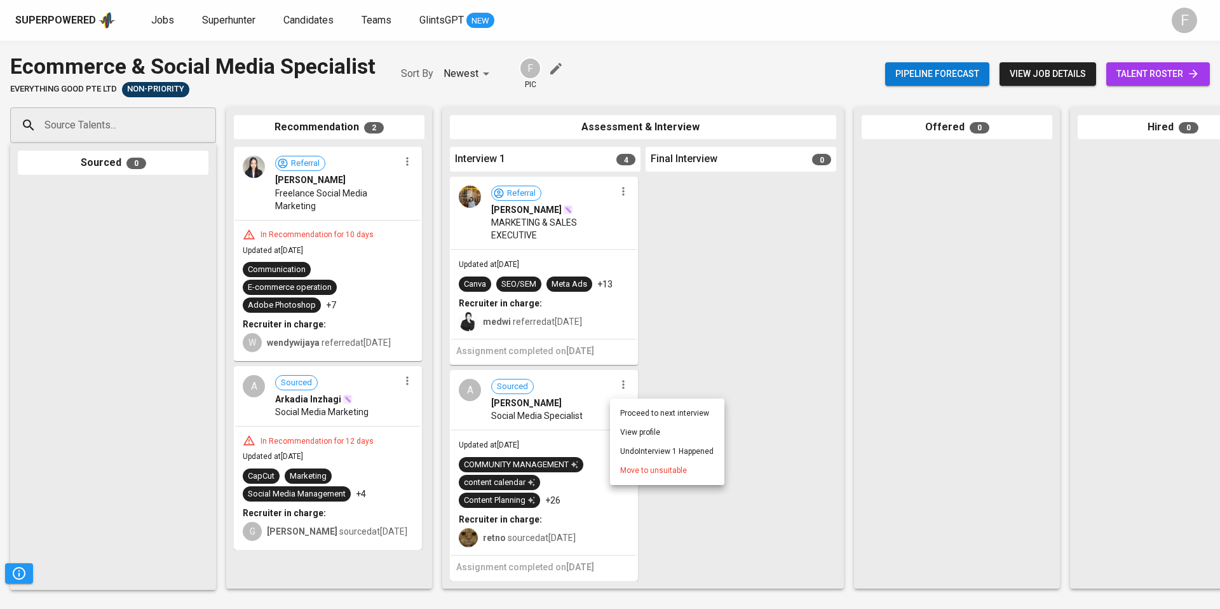
click at [624, 469] on span "Move to unsuitable" at bounding box center [653, 469] width 67 height 11
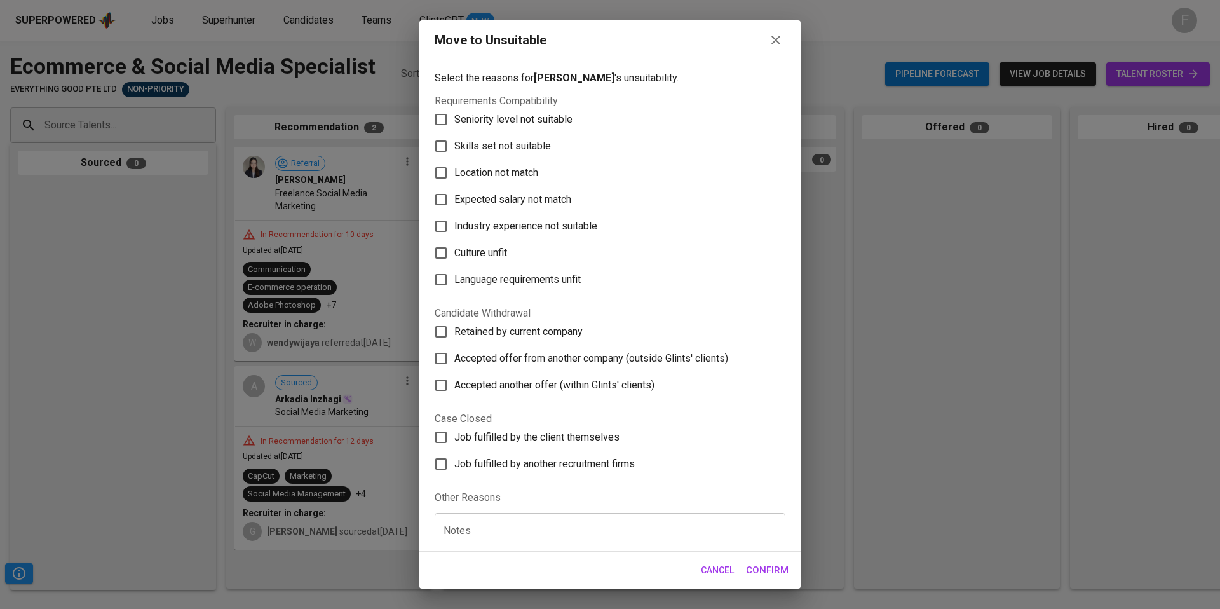
click at [499, 145] on span "Skills set not suitable" at bounding box center [502, 145] width 97 height 15
click at [454, 145] on input "Skills set not suitable" at bounding box center [440, 146] width 27 height 27
checkbox input "true"
click at [769, 567] on span "Confirm" at bounding box center [767, 570] width 43 height 17
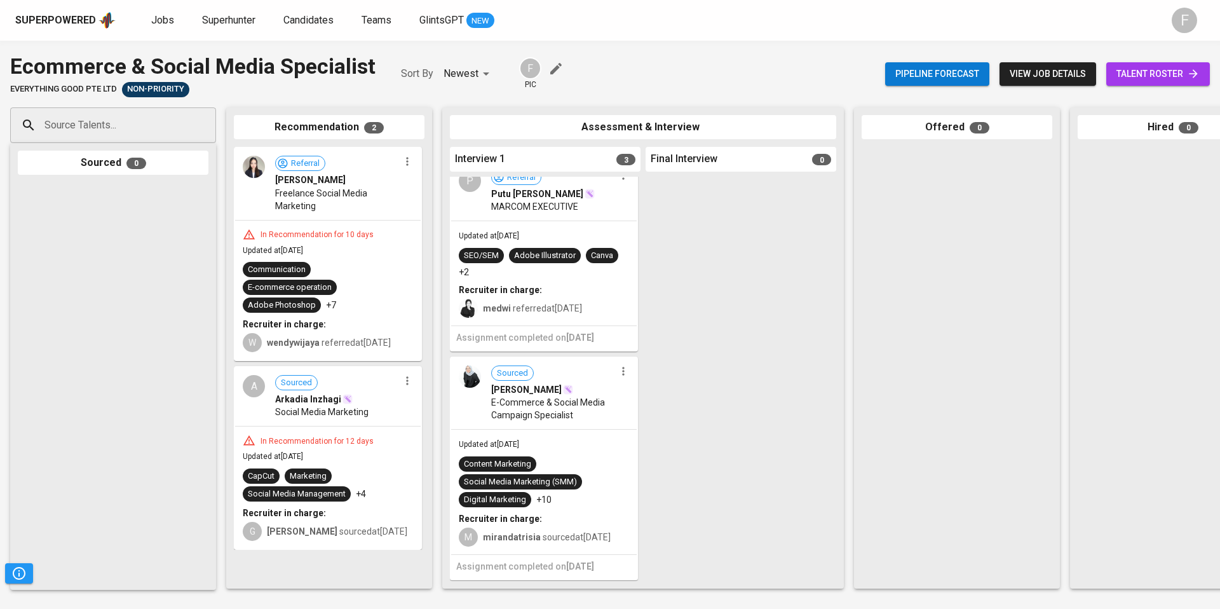
scroll to position [46, 0]
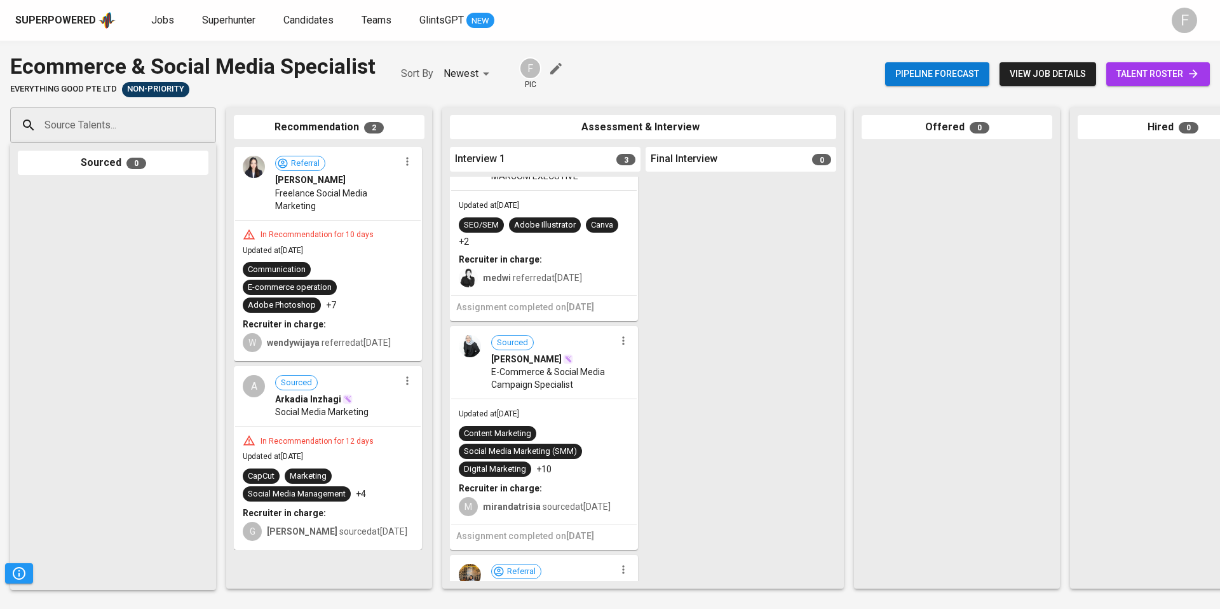
click at [617, 337] on icon "button" at bounding box center [623, 340] width 13 height 13
click at [646, 417] on span "Move to unsuitable" at bounding box center [653, 420] width 67 height 11
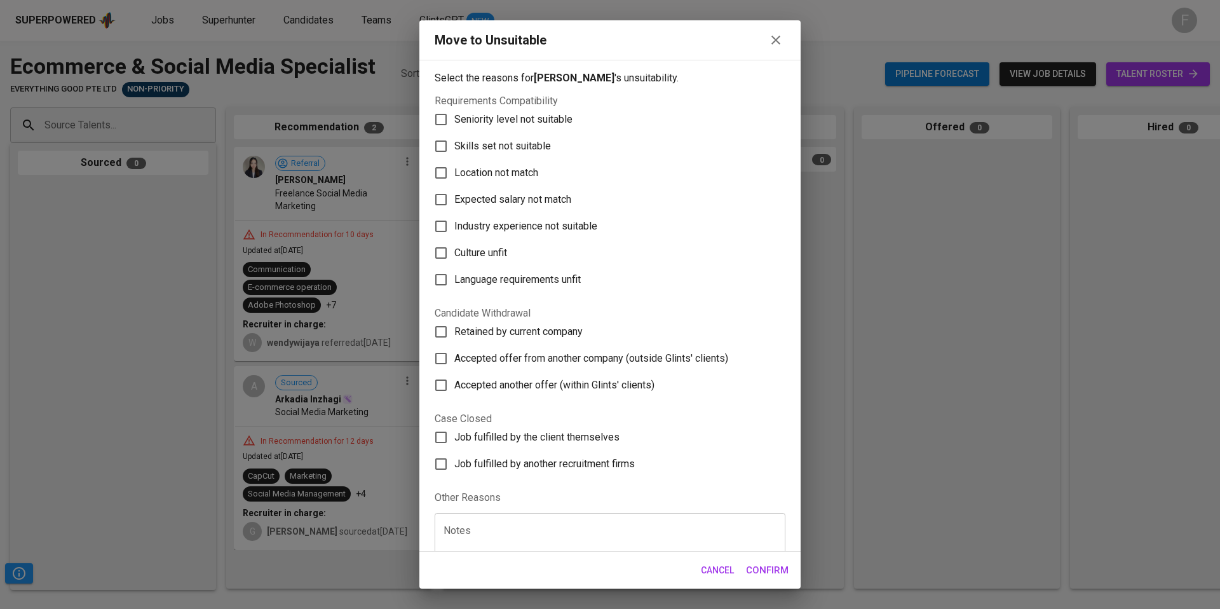
click at [469, 133] on label "Skills set not suitable" at bounding box center [600, 146] width 347 height 27
click at [454, 133] on input "Skills set not suitable" at bounding box center [440, 146] width 27 height 27
checkbox input "true"
click at [777, 574] on span "Confirm" at bounding box center [767, 570] width 43 height 17
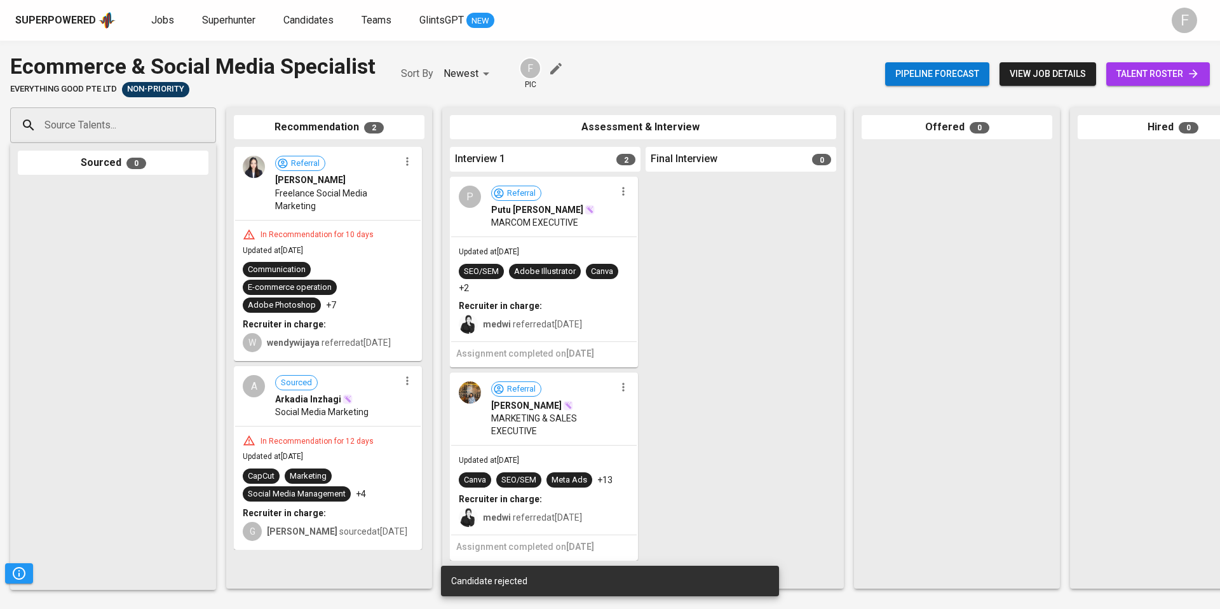
scroll to position [0, 0]
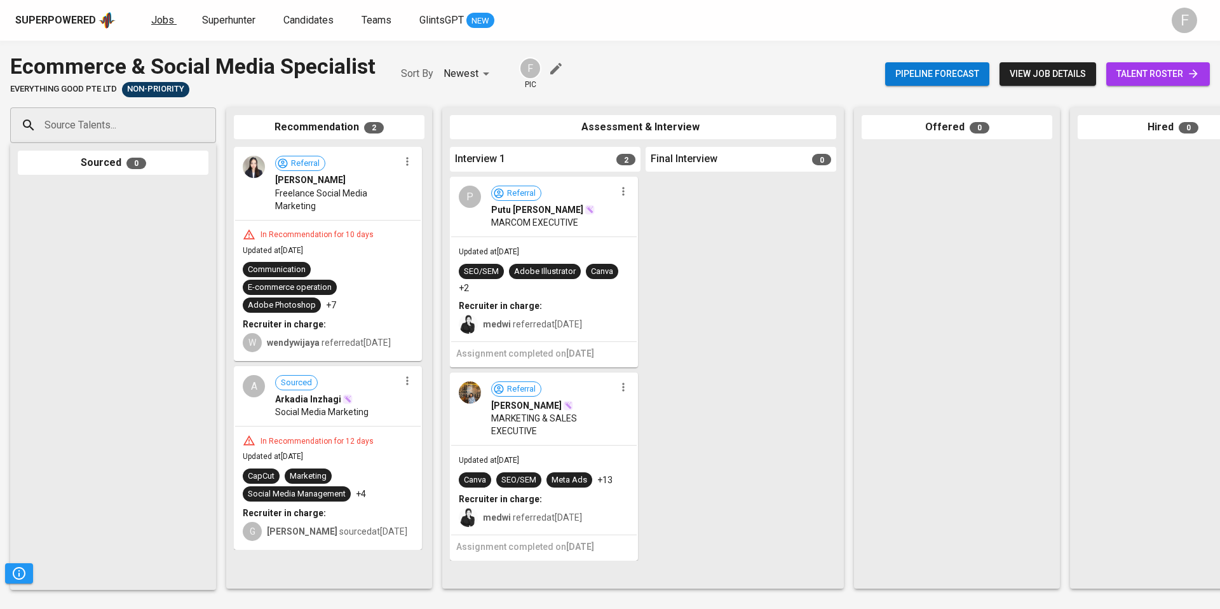
click at [167, 20] on span "Jobs" at bounding box center [162, 20] width 23 height 12
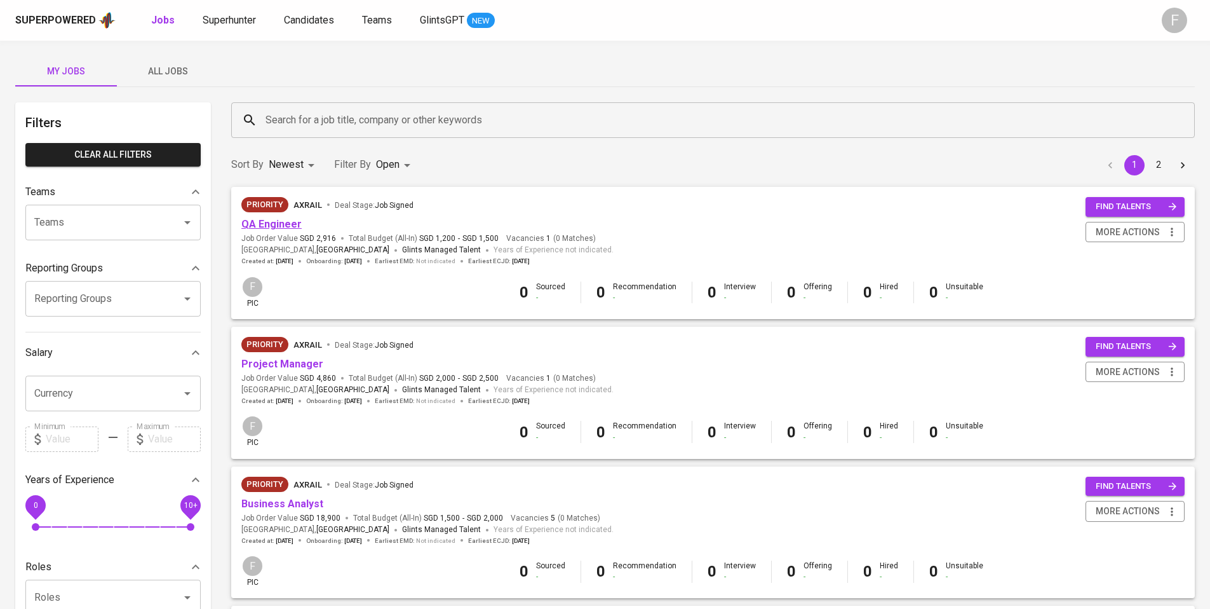
click at [271, 222] on link "QA Engineer" at bounding box center [271, 224] width 60 height 12
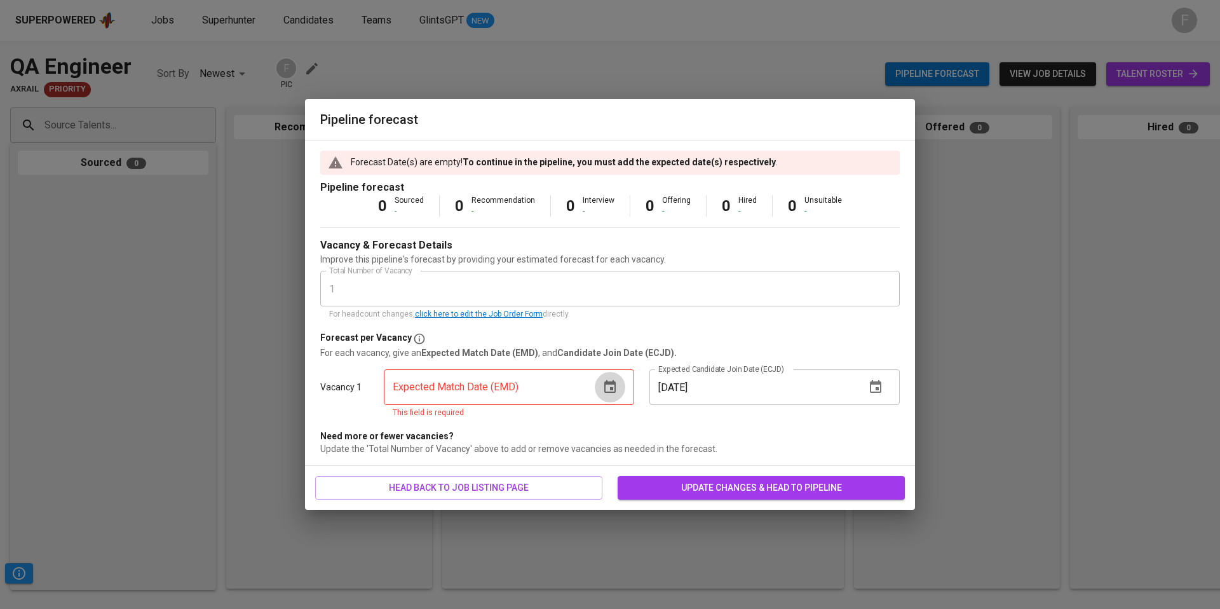
click at [610, 392] on icon "button" at bounding box center [609, 386] width 11 height 13
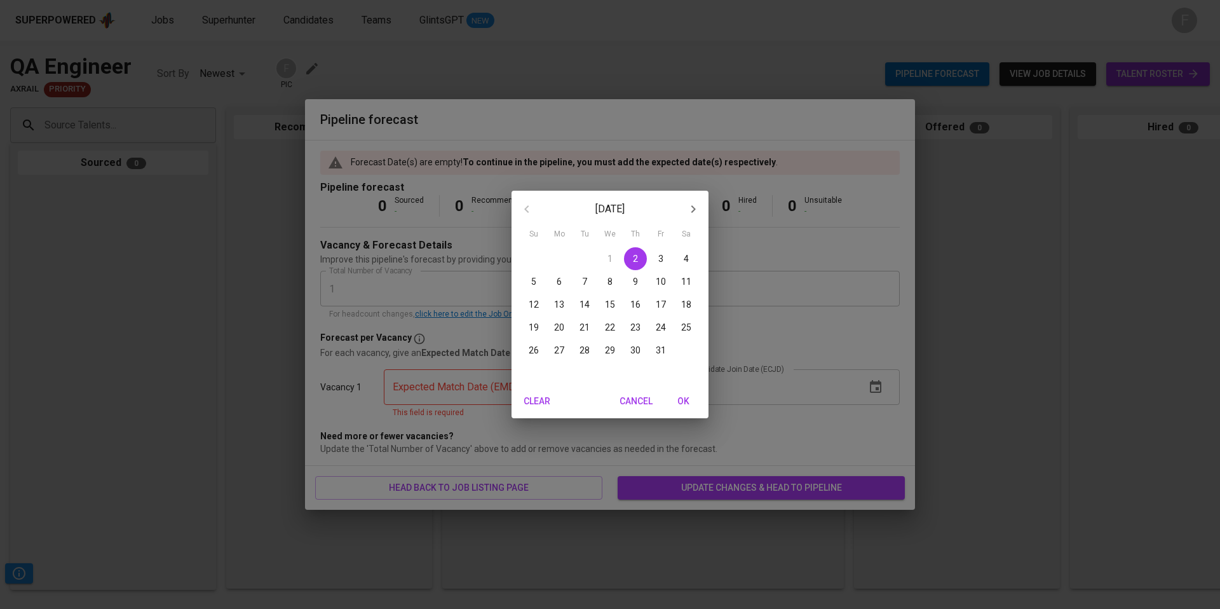
click at [651, 344] on span "31" at bounding box center [660, 350] width 23 height 13
type input "[DATE]"
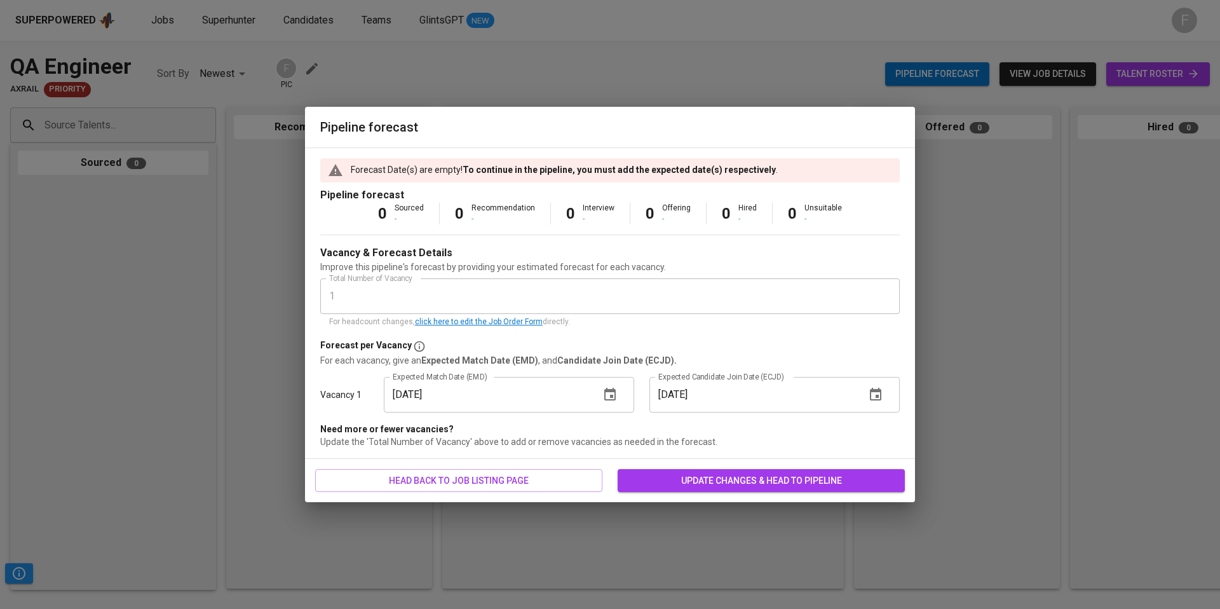
click at [883, 394] on button "button" at bounding box center [875, 394] width 30 height 30
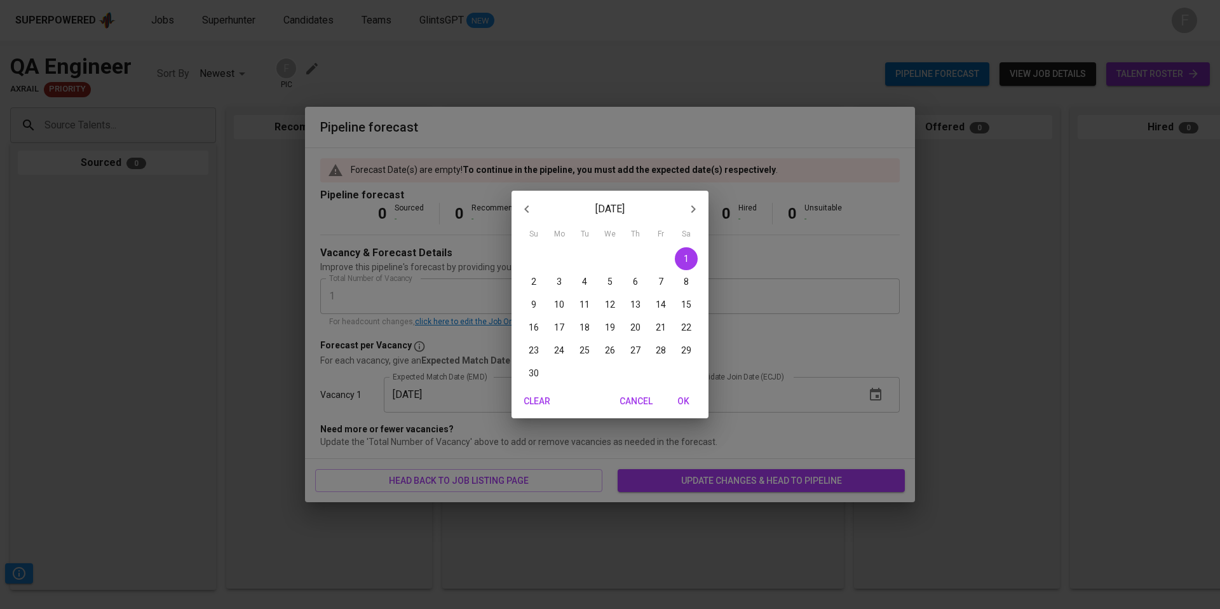
click at [753, 476] on div "[DATE] Su Mo Tu We Th Fr Sa 26 27 28 29 30 31 1 2 3 4 5 6 7 8 9 10 11 12 13 14 …" at bounding box center [610, 304] width 1220 height 609
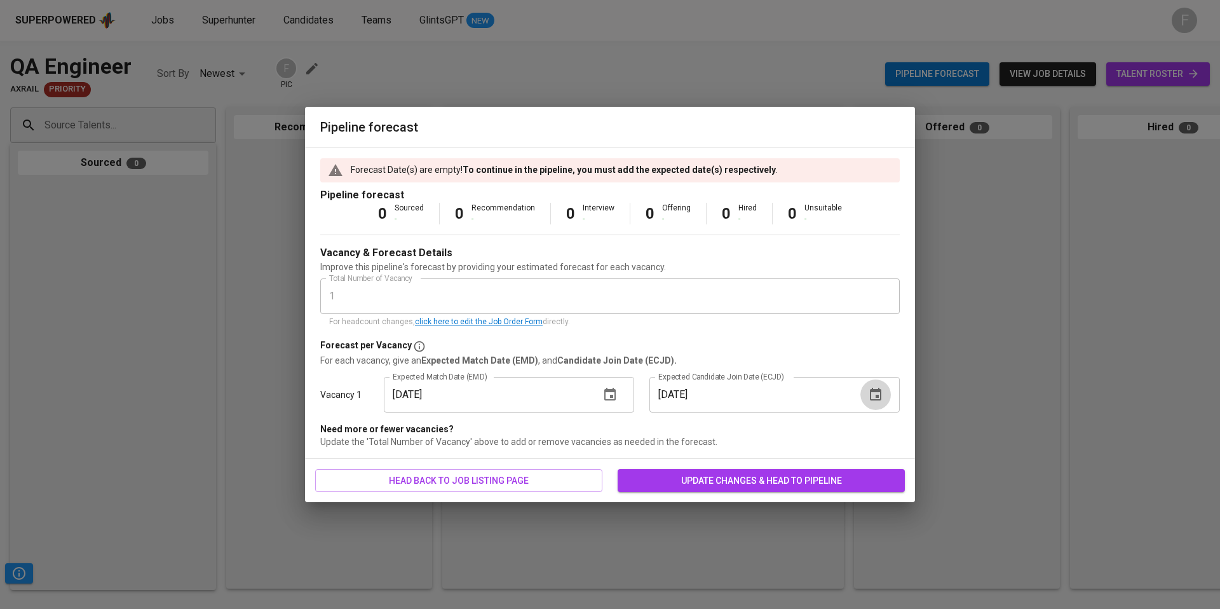
click at [878, 396] on icon "button" at bounding box center [875, 393] width 11 height 13
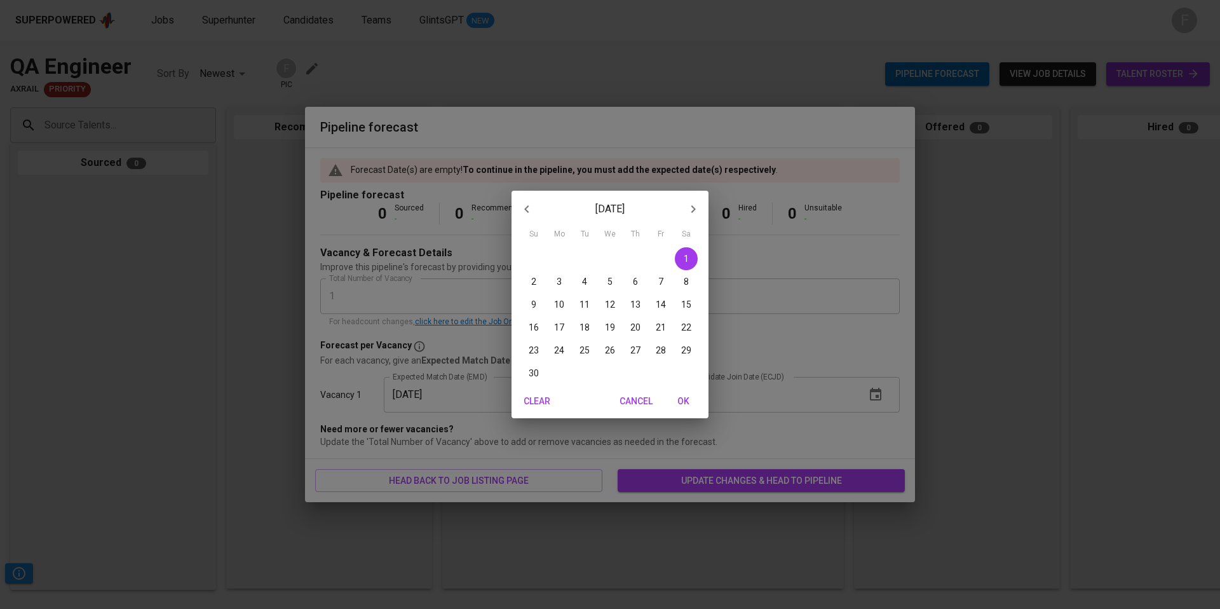
click at [534, 375] on p "30" at bounding box center [533, 373] width 10 height 13
type input "[DATE]"
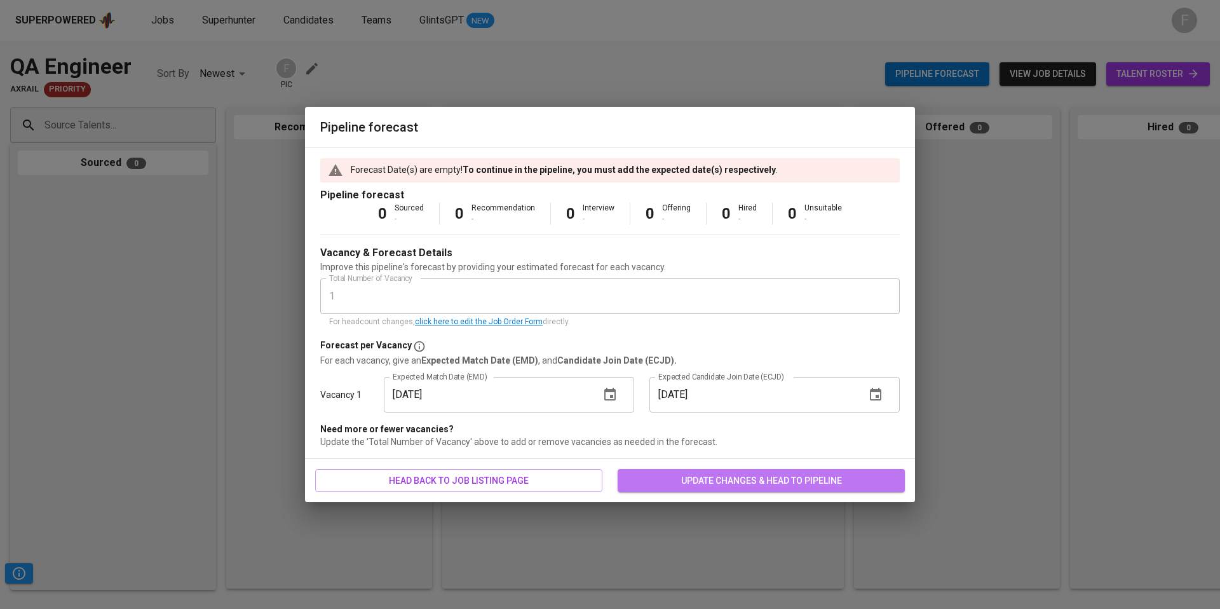
click at [746, 478] on span "update changes & head to pipeline" at bounding box center [761, 481] width 267 height 16
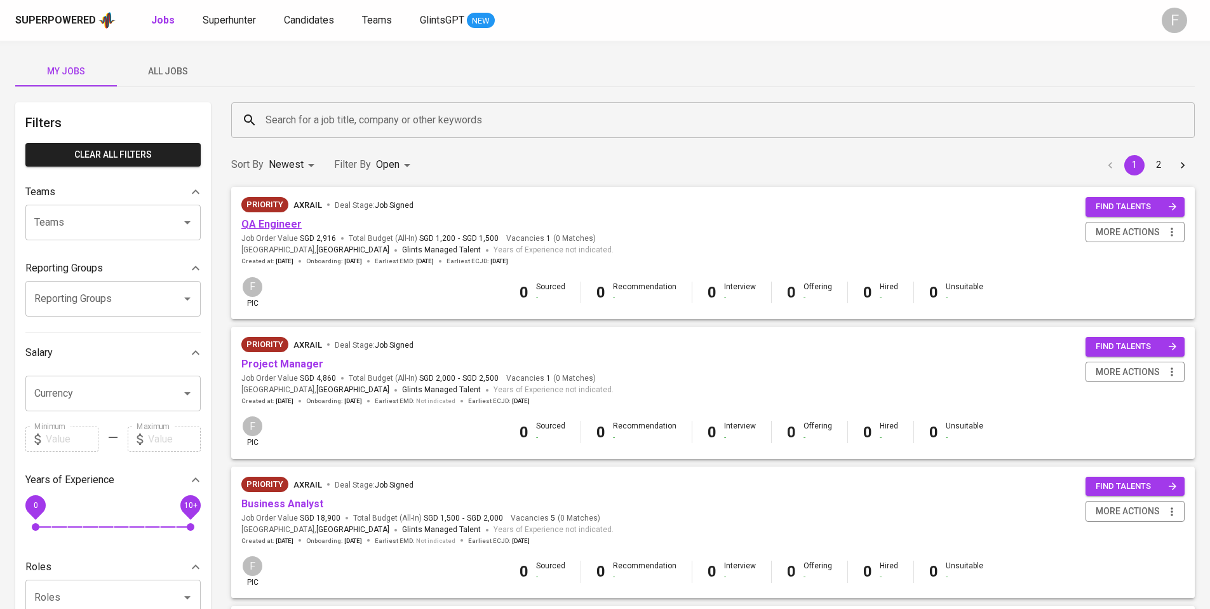
click at [276, 220] on link "QA Engineer" at bounding box center [271, 224] width 60 height 12
click at [254, 359] on link "Project Manager" at bounding box center [282, 364] width 82 height 12
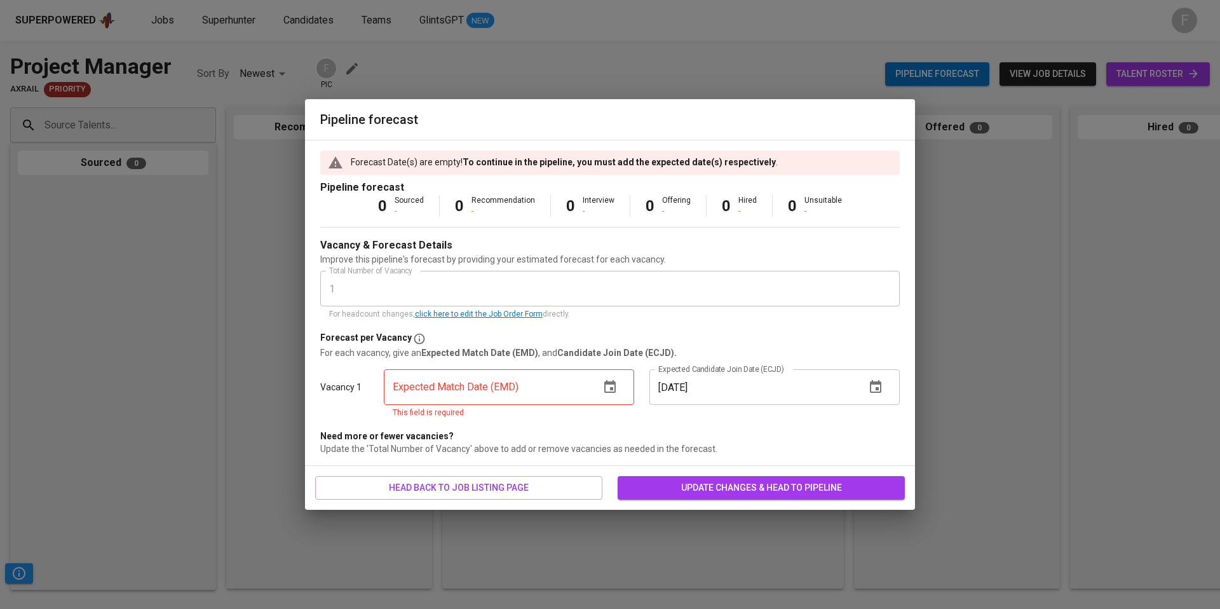
click at [604, 382] on icon "button" at bounding box center [609, 386] width 11 height 13
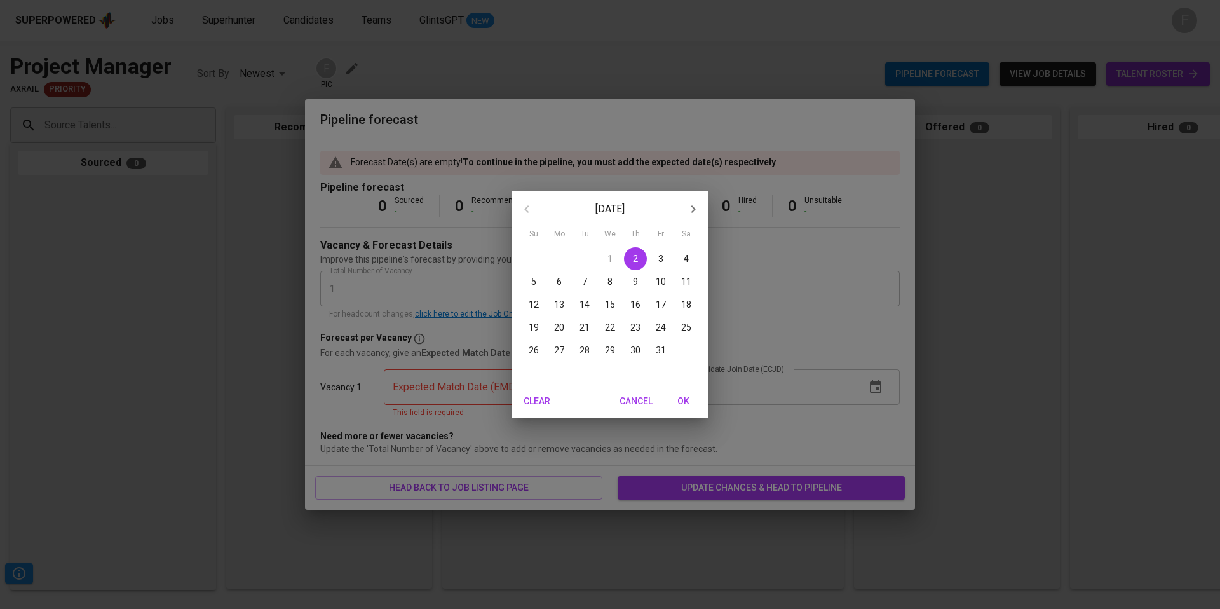
click at [658, 351] on p "31" at bounding box center [661, 350] width 10 height 13
type input "[DATE]"
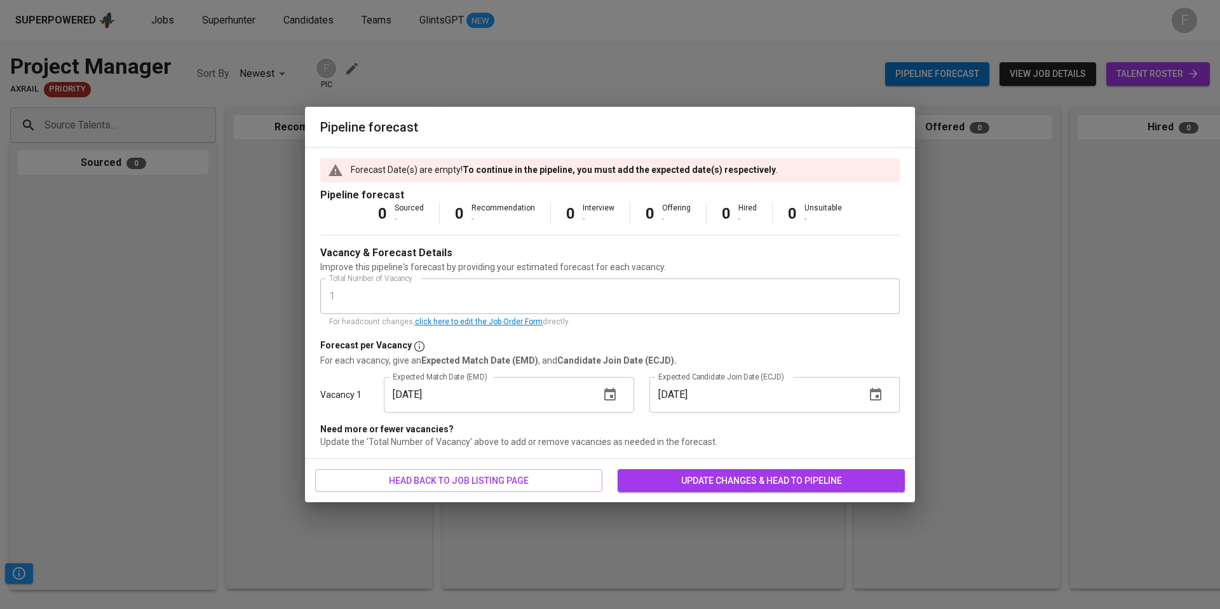
click at [876, 392] on icon "button" at bounding box center [875, 394] width 15 height 15
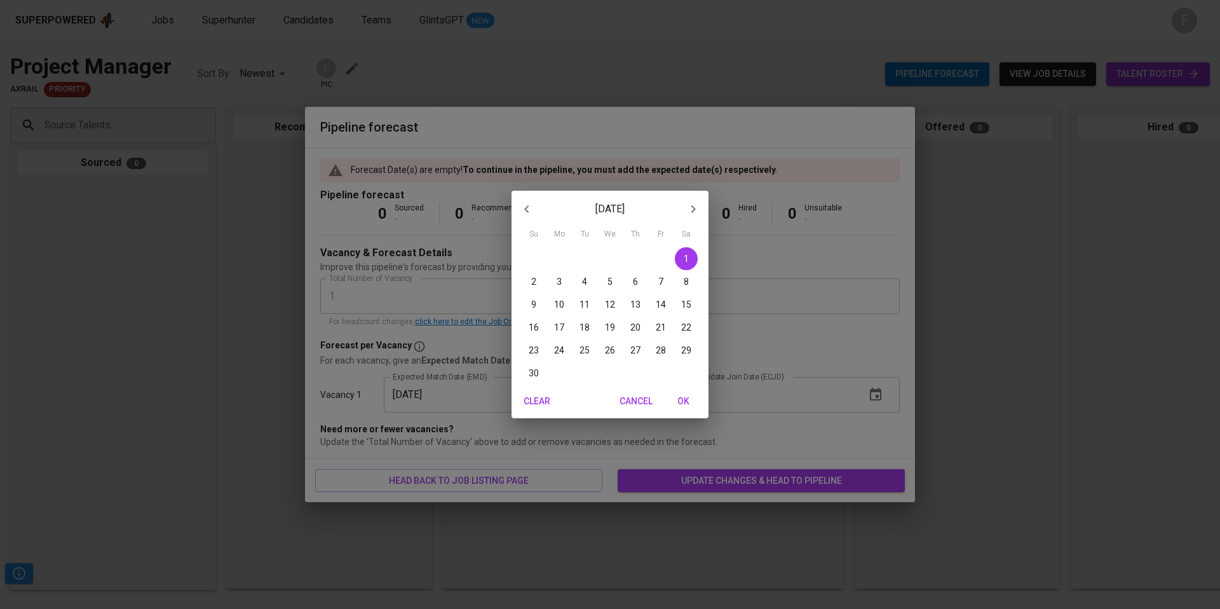
click at [528, 372] on p "30" at bounding box center [533, 373] width 10 height 13
type input "[DATE]"
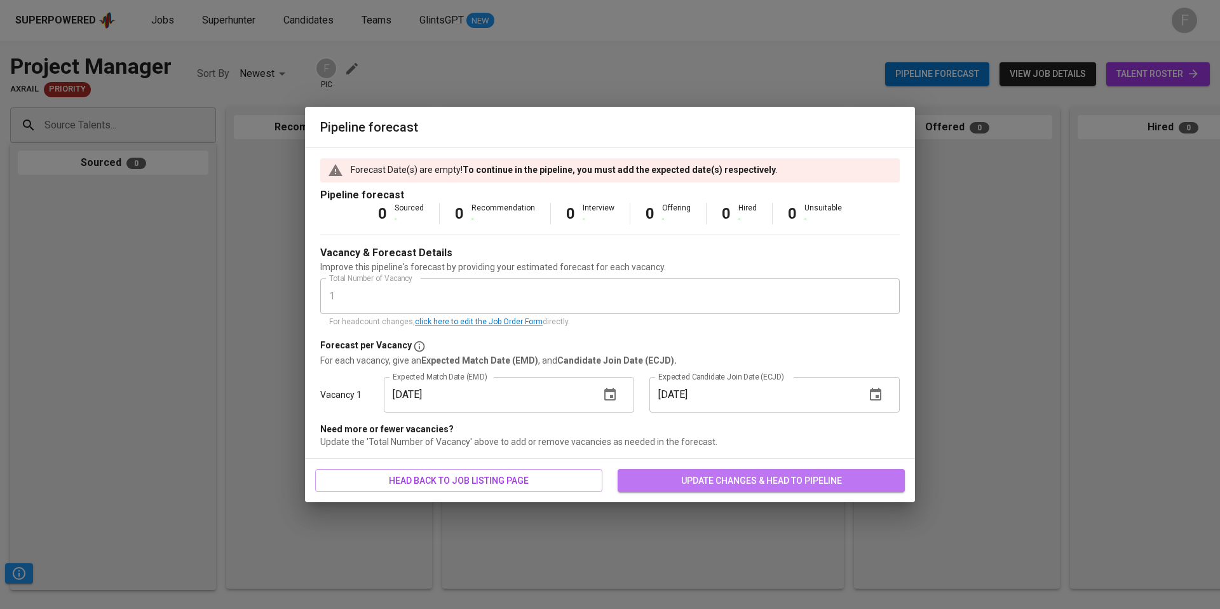
click at [753, 483] on span "update changes & head to pipeline" at bounding box center [761, 481] width 267 height 16
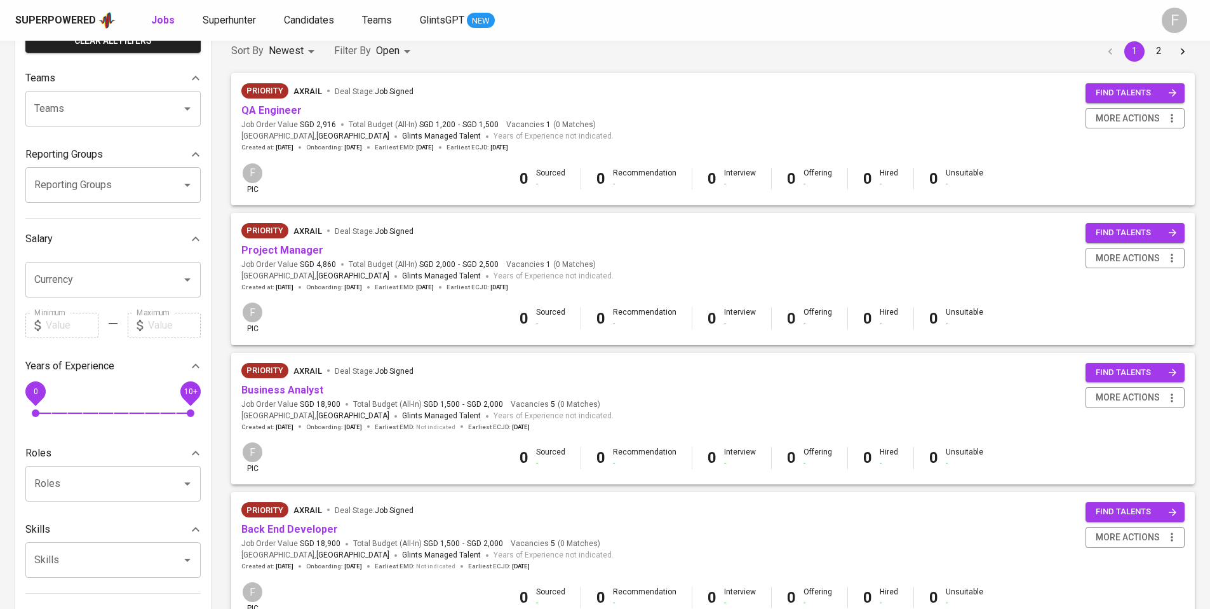
scroll to position [115, 0]
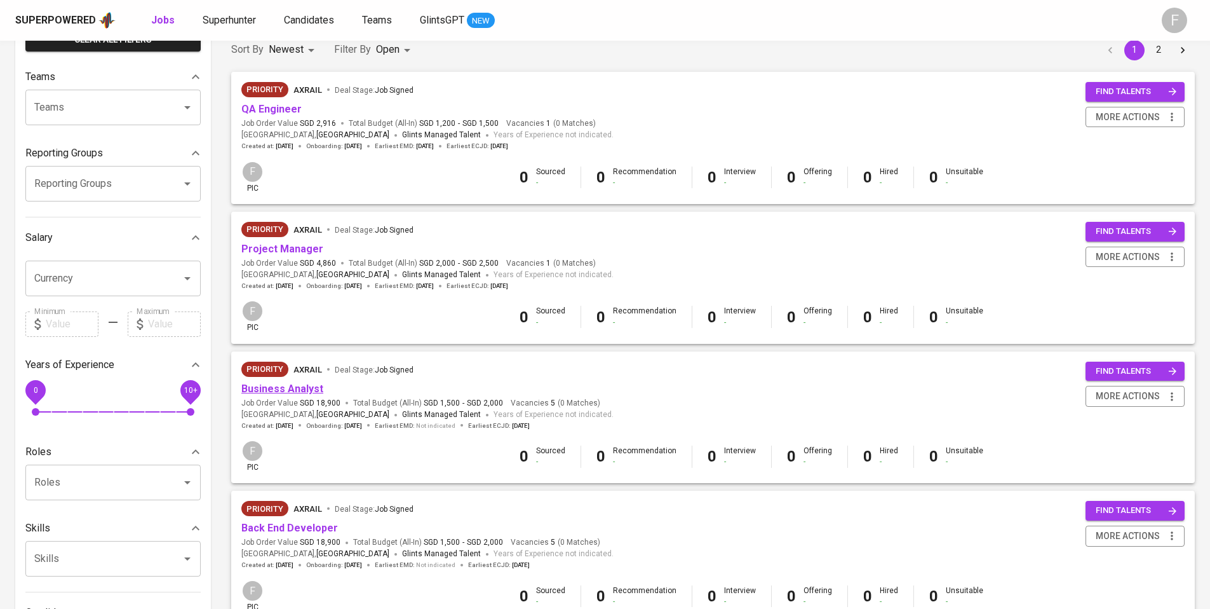
click at [274, 387] on link "Business Analyst" at bounding box center [282, 388] width 82 height 12
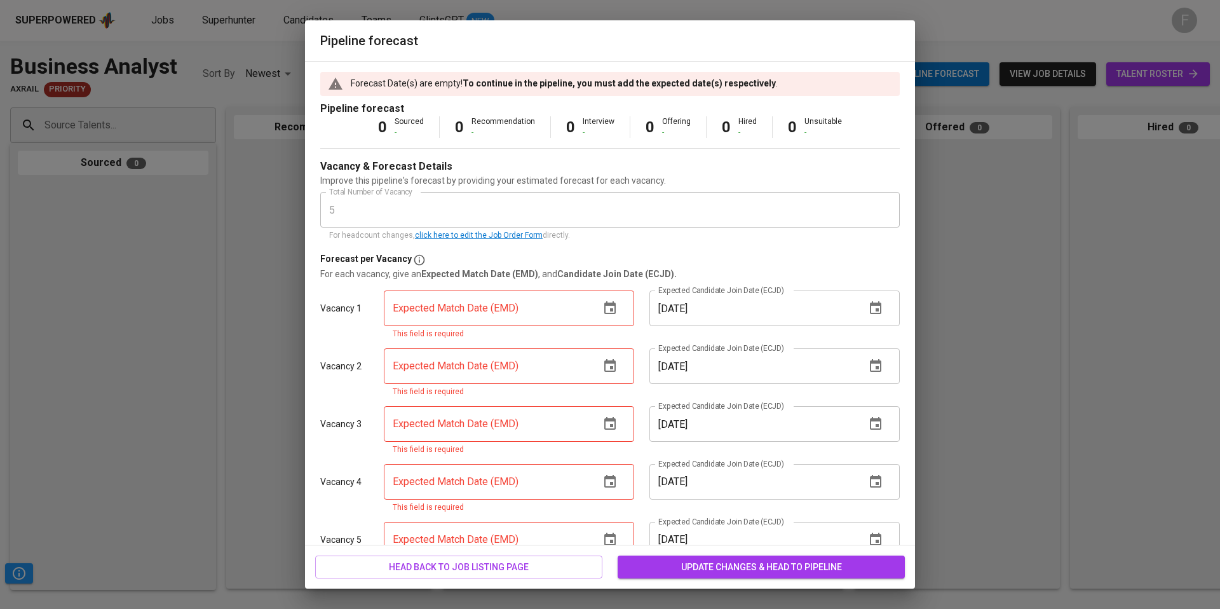
click at [611, 307] on icon "button" at bounding box center [609, 307] width 15 height 15
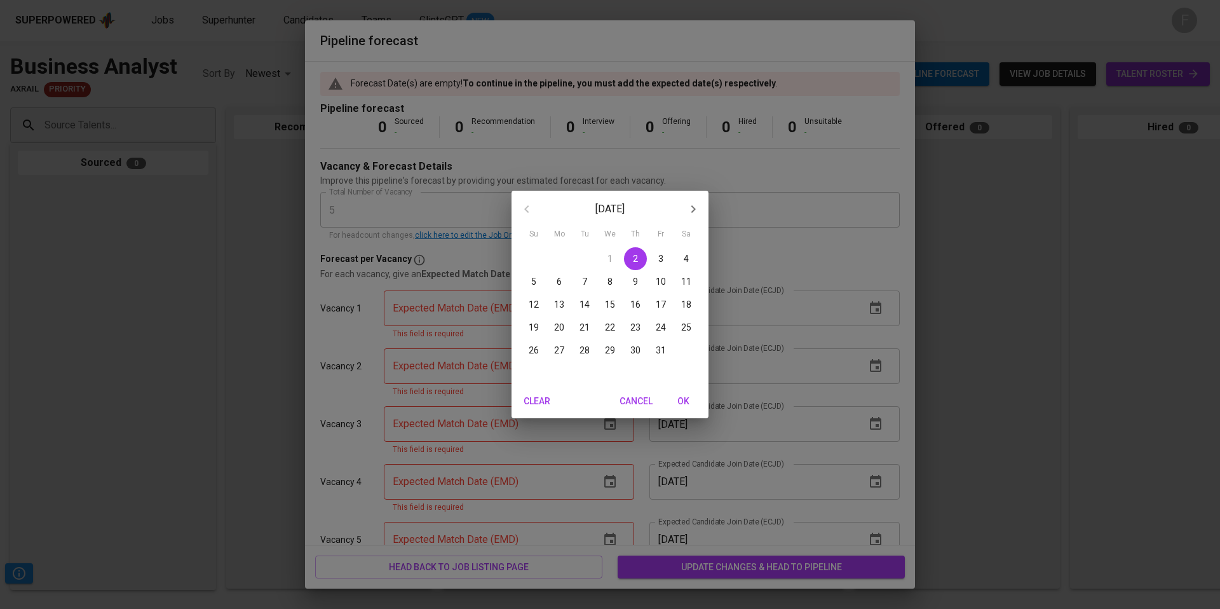
click at [669, 353] on span "31" at bounding box center [660, 350] width 23 height 13
type input "[DATE]"
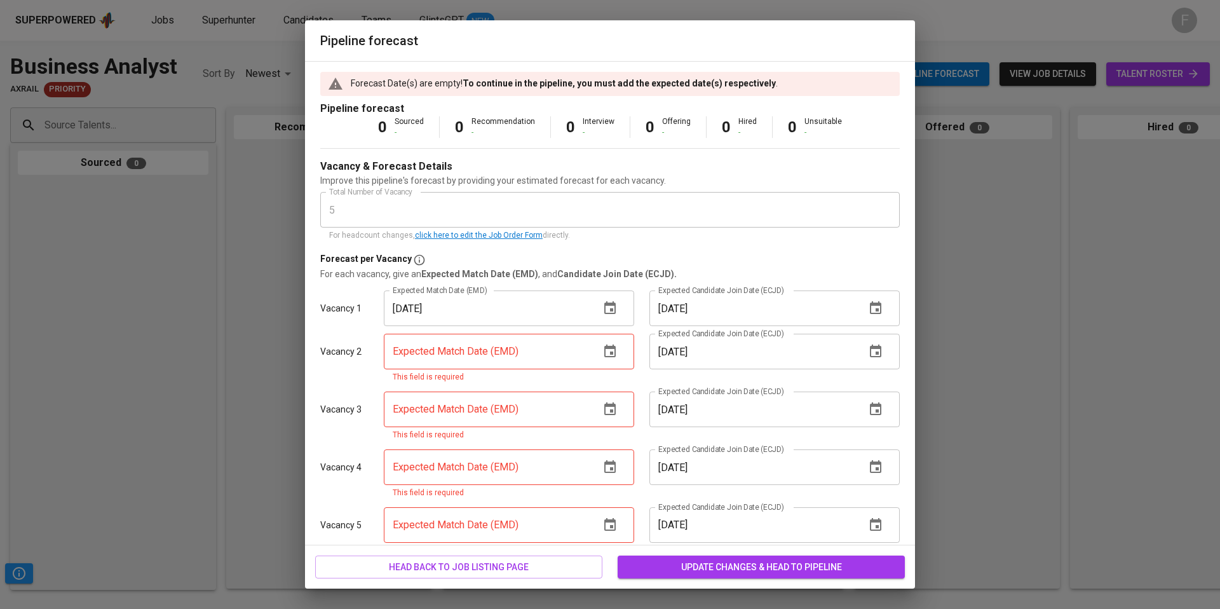
click at [606, 357] on icon "button" at bounding box center [609, 351] width 15 height 15
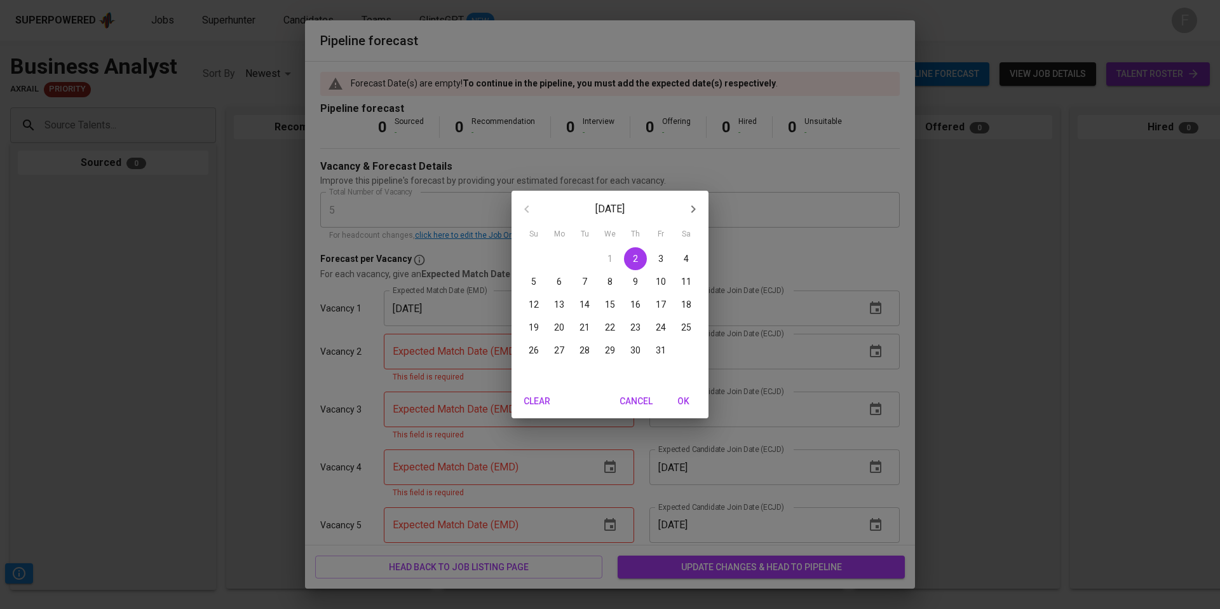
click at [658, 349] on p "31" at bounding box center [661, 350] width 10 height 13
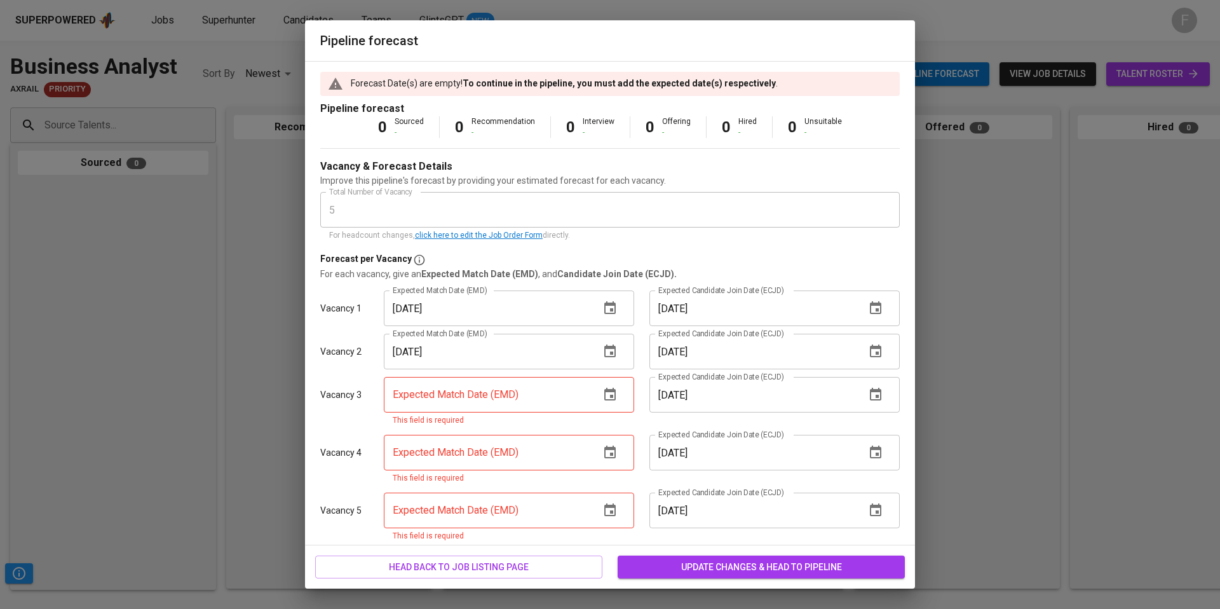
click at [614, 351] on button "button" at bounding box center [610, 351] width 30 height 30
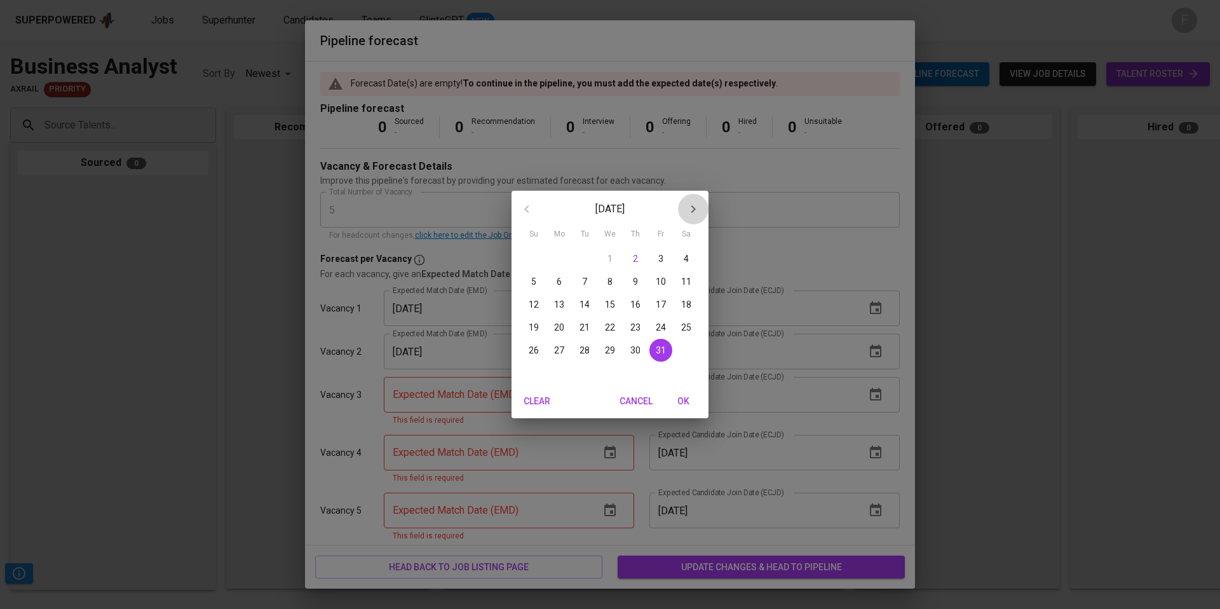
click at [692, 210] on icon "button" at bounding box center [692, 208] width 15 height 15
click at [539, 376] on span "30" at bounding box center [533, 373] width 23 height 13
type input "[DATE]"
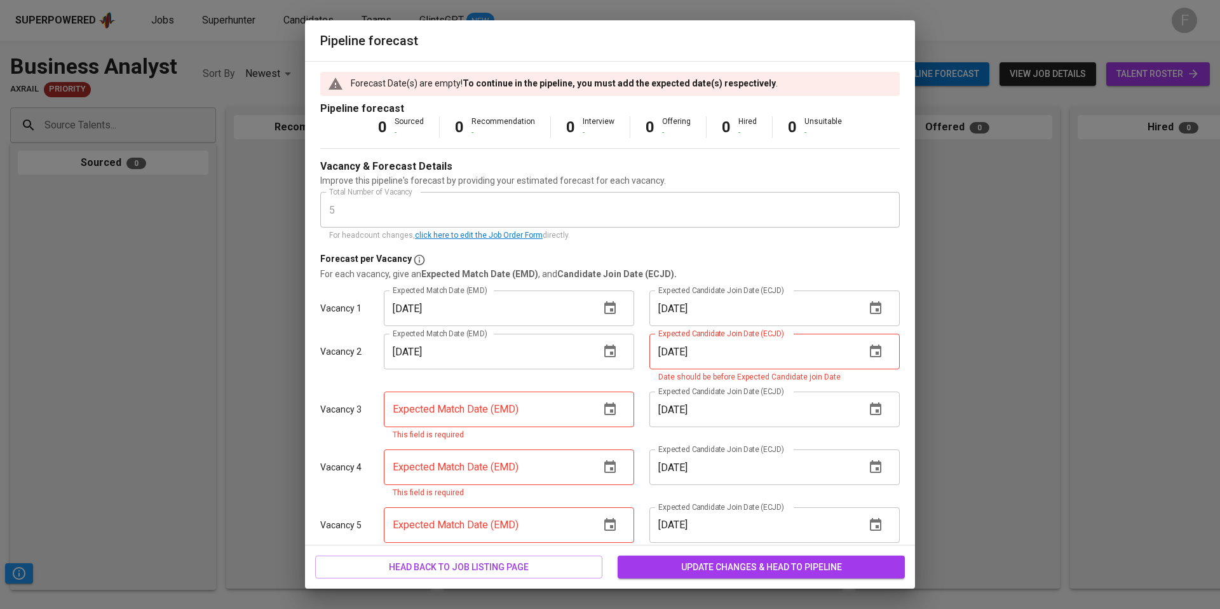
click at [873, 352] on button "button" at bounding box center [875, 351] width 30 height 30
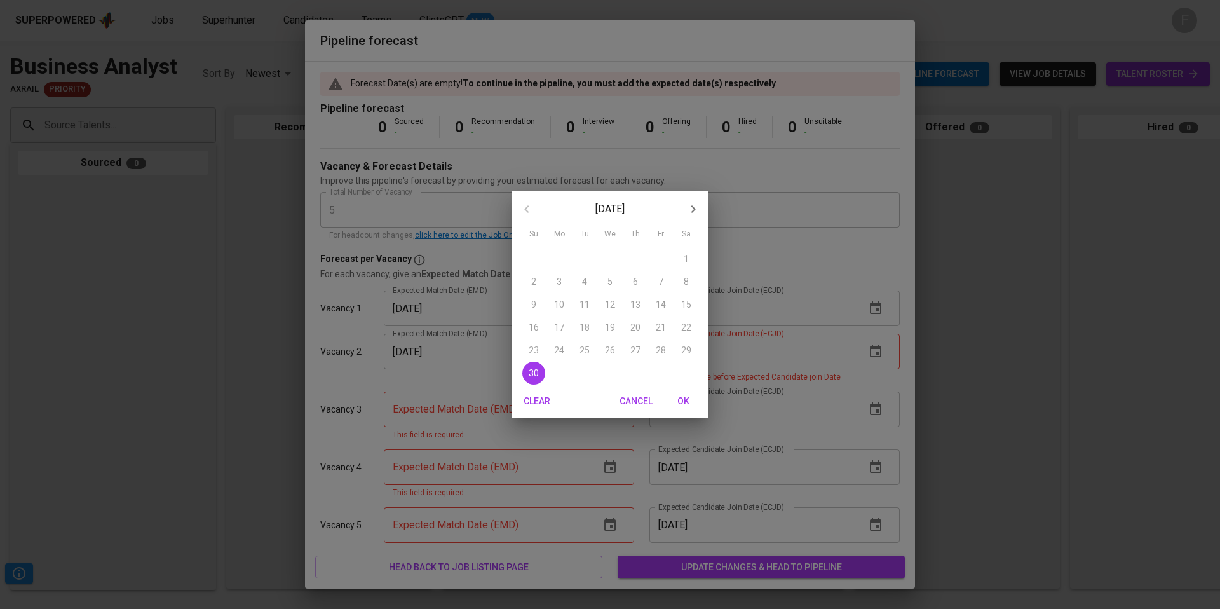
click at [689, 205] on icon "button" at bounding box center [692, 208] width 15 height 15
click at [611, 354] on p "31" at bounding box center [610, 350] width 10 height 13
type input "12/31/2025"
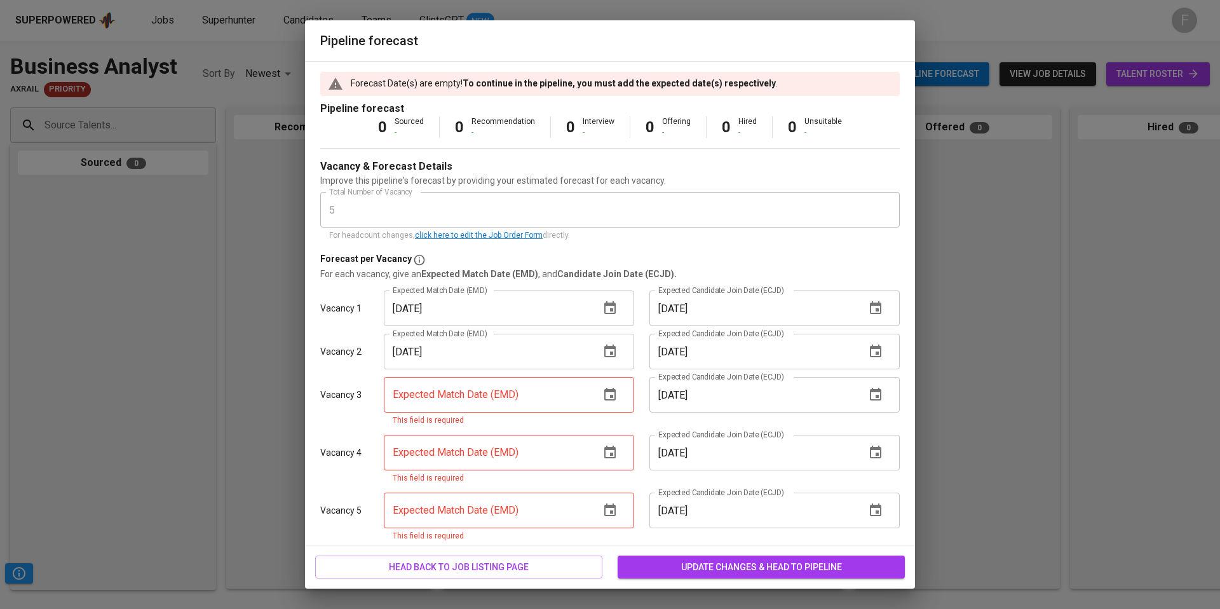
click at [611, 398] on icon "button" at bounding box center [609, 394] width 15 height 15
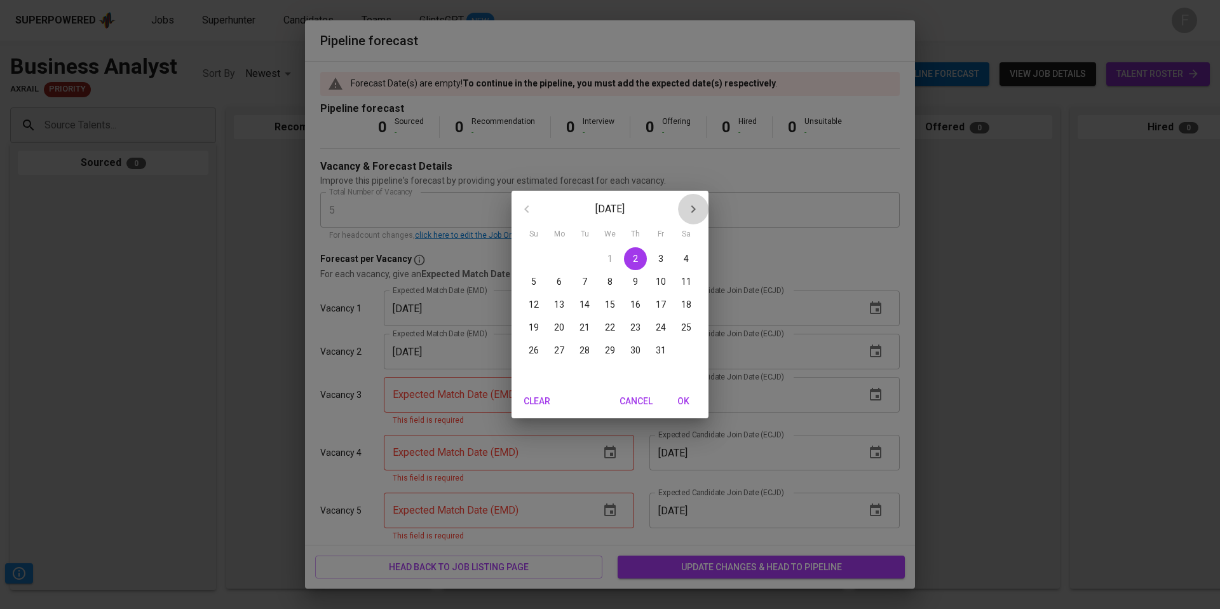
click at [686, 206] on icon "button" at bounding box center [692, 208] width 15 height 15
click at [539, 374] on span "30" at bounding box center [533, 373] width 23 height 13
type input "[DATE]"
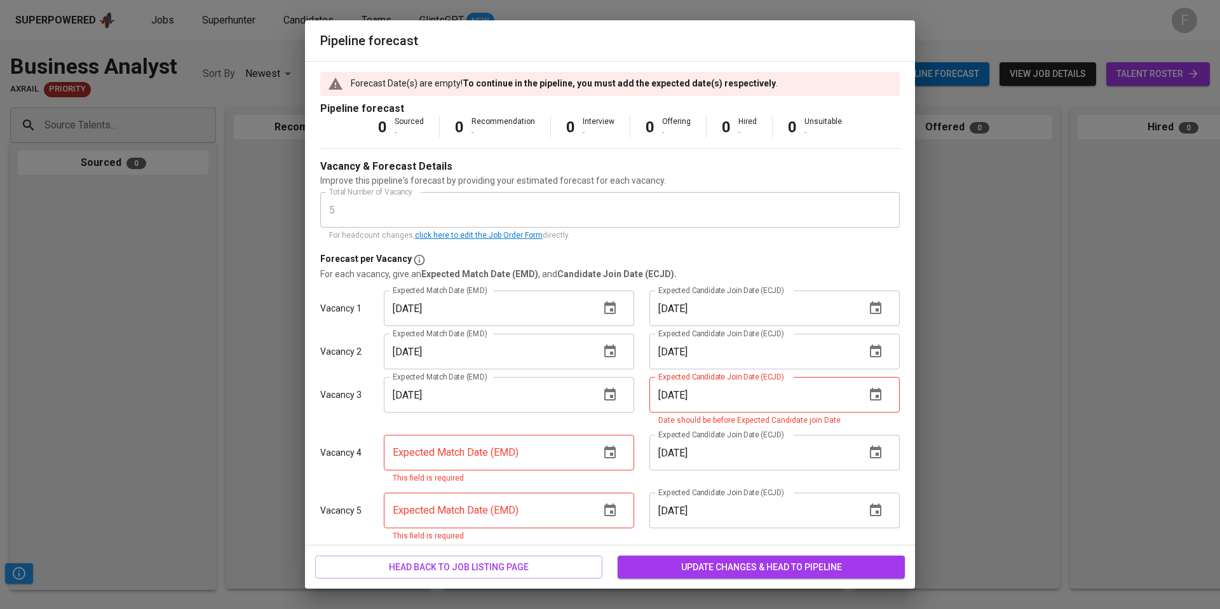
click at [872, 396] on icon "button" at bounding box center [875, 394] width 15 height 15
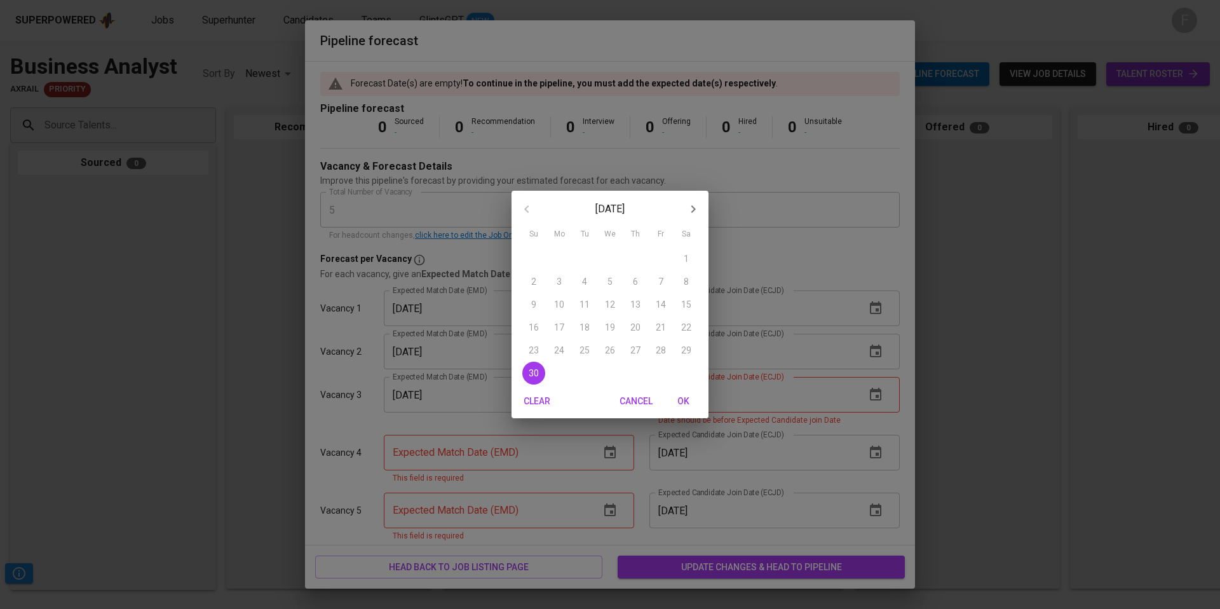
click at [689, 205] on icon "button" at bounding box center [692, 208] width 15 height 15
click at [605, 348] on p "31" at bounding box center [610, 350] width 10 height 13
type input "12/31/2025"
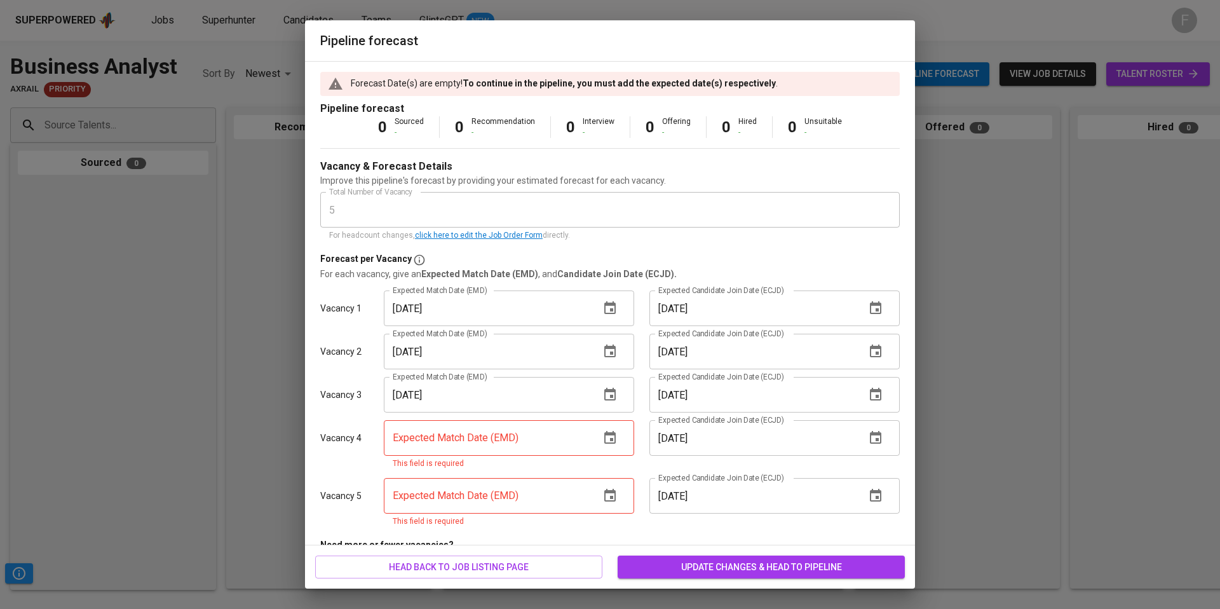
click at [602, 442] on icon "button" at bounding box center [609, 437] width 15 height 15
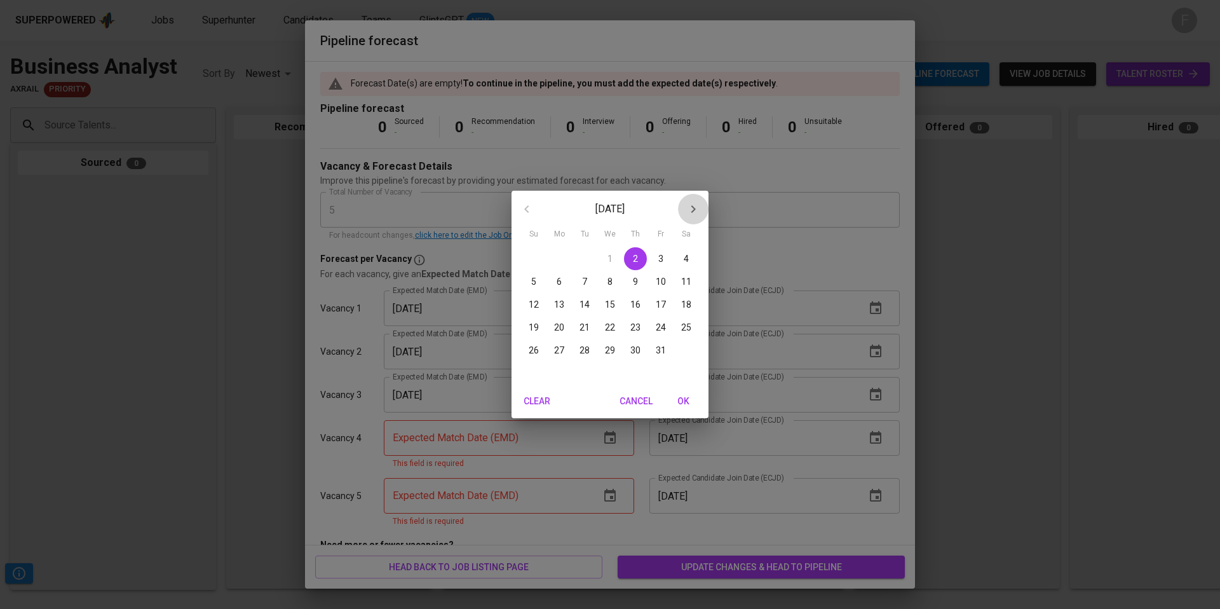
click at [689, 208] on icon "button" at bounding box center [692, 208] width 15 height 15
click at [540, 374] on span "30" at bounding box center [533, 373] width 23 height 13
type input "[DATE]"
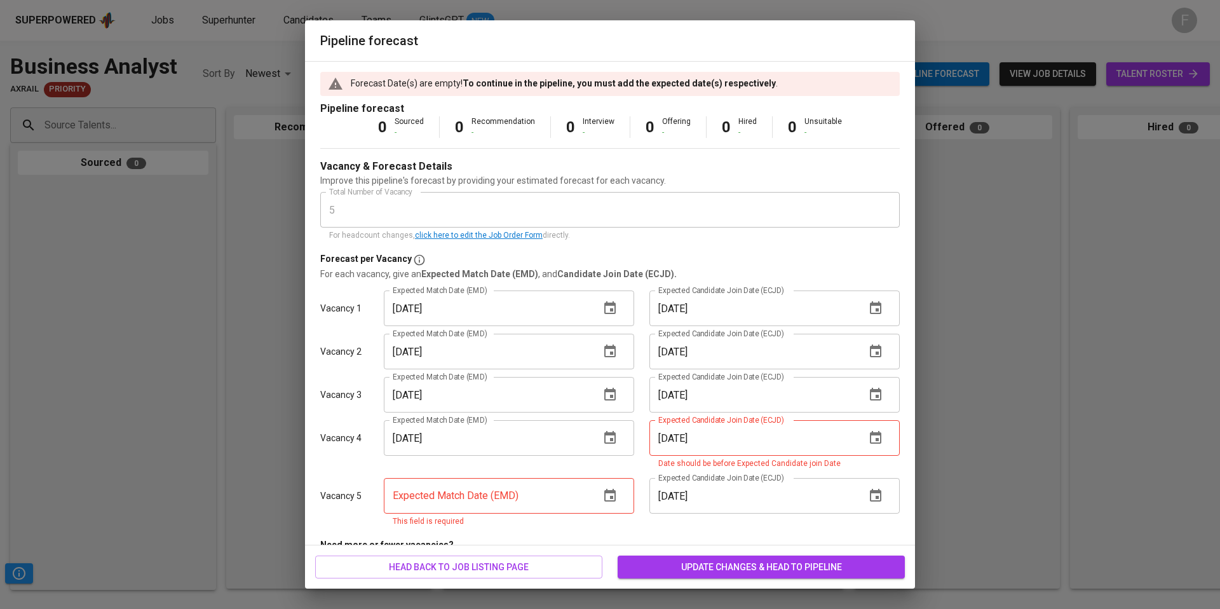
click at [870, 440] on icon "button" at bounding box center [875, 437] width 11 height 13
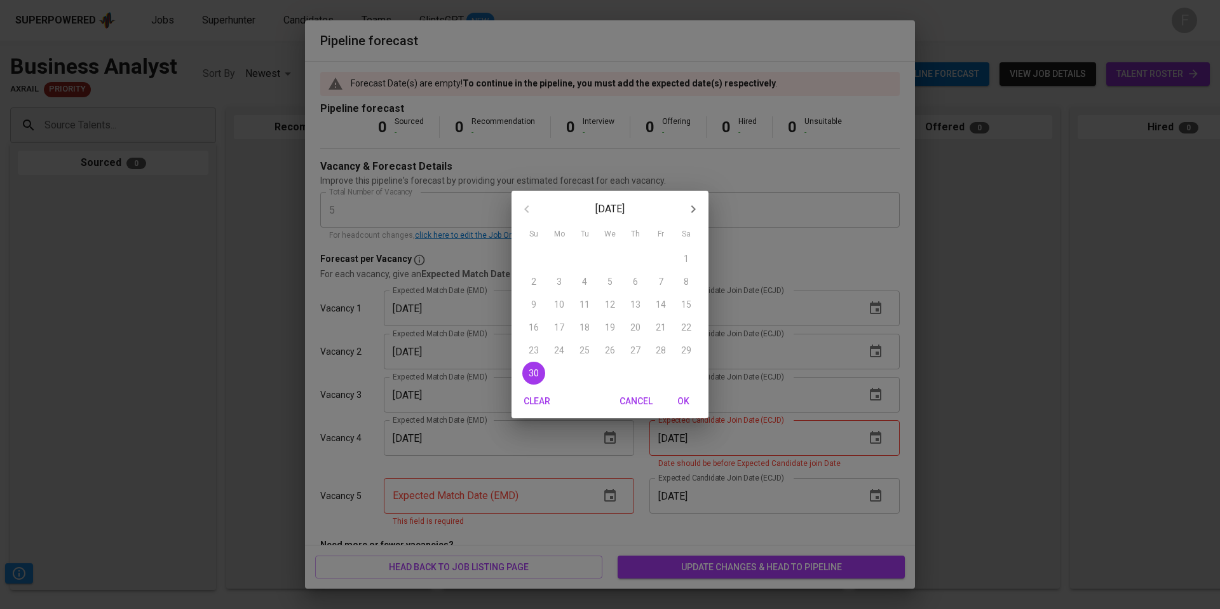
click at [698, 206] on icon "button" at bounding box center [692, 208] width 15 height 15
click at [608, 354] on p "31" at bounding box center [610, 350] width 10 height 13
type input "12/31/2025"
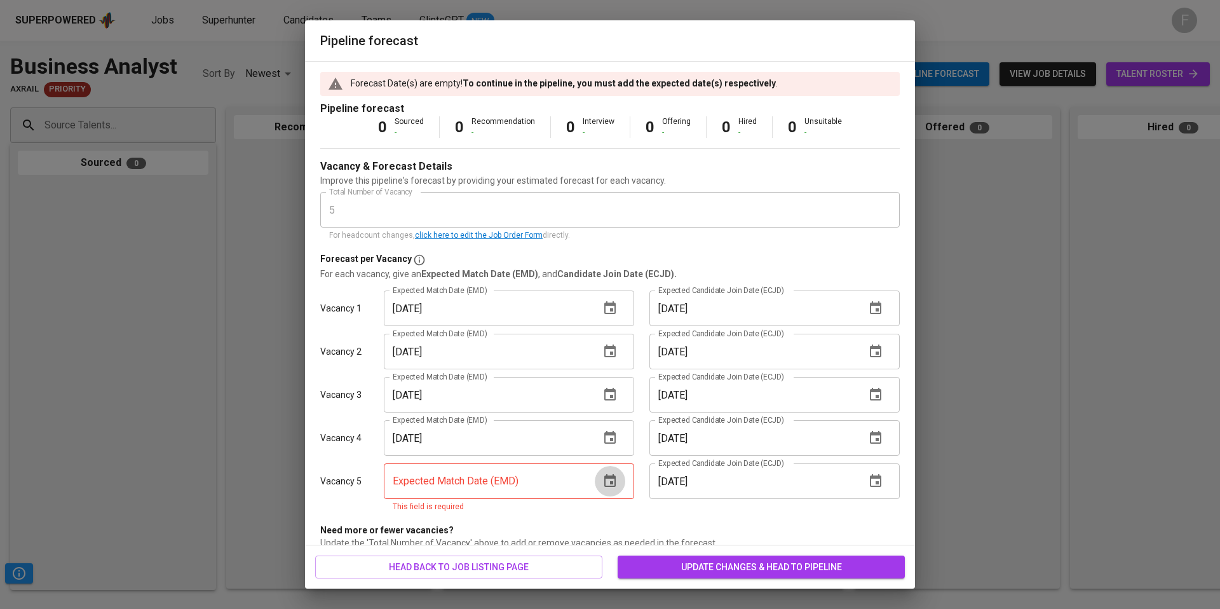
click at [612, 486] on button "button" at bounding box center [610, 481] width 30 height 30
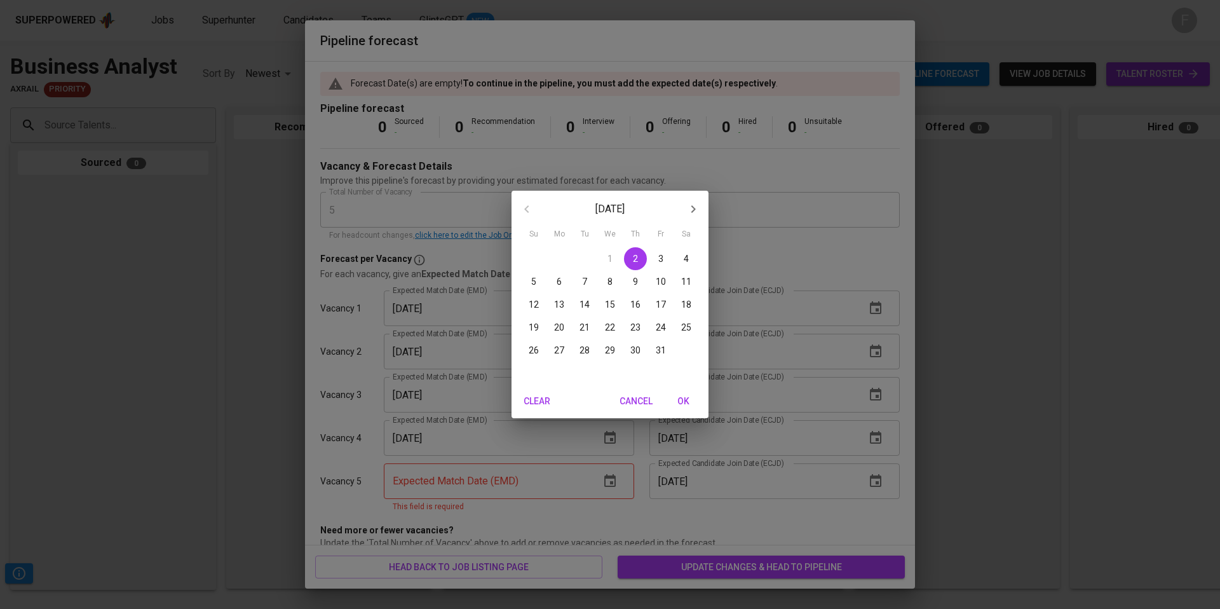
drag, startPoint x: 691, startPoint y: 202, endPoint x: 692, endPoint y: 220, distance: 17.8
click at [691, 202] on icon "button" at bounding box center [692, 208] width 15 height 15
click at [537, 375] on p "30" at bounding box center [533, 373] width 10 height 13
type input "[DATE]"
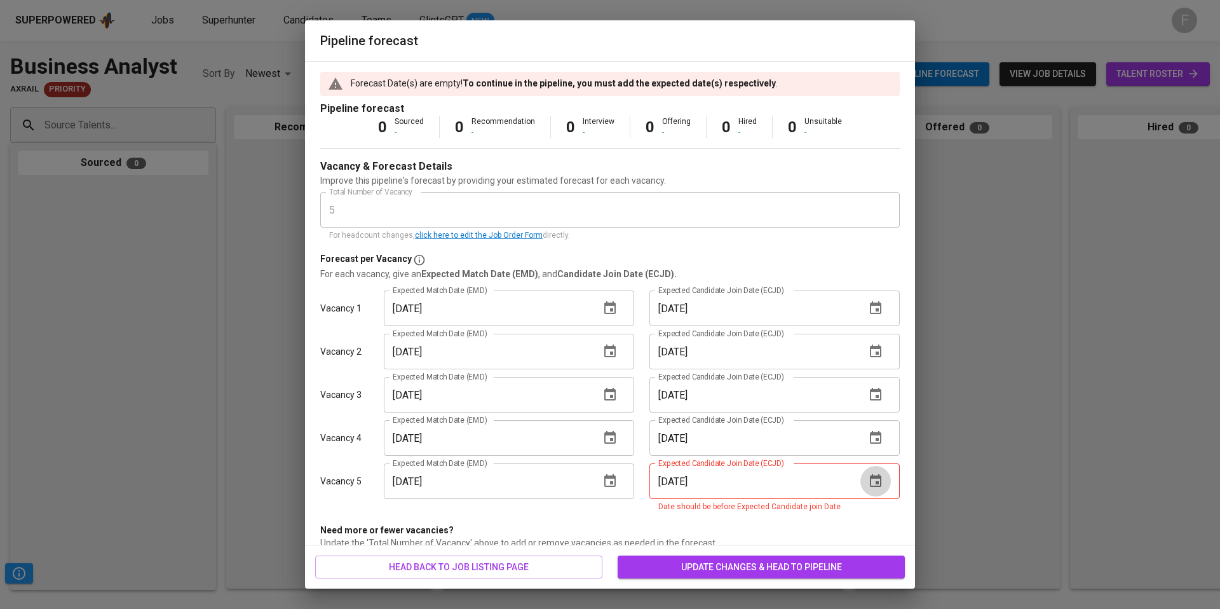
click at [868, 478] on icon "button" at bounding box center [875, 480] width 15 height 15
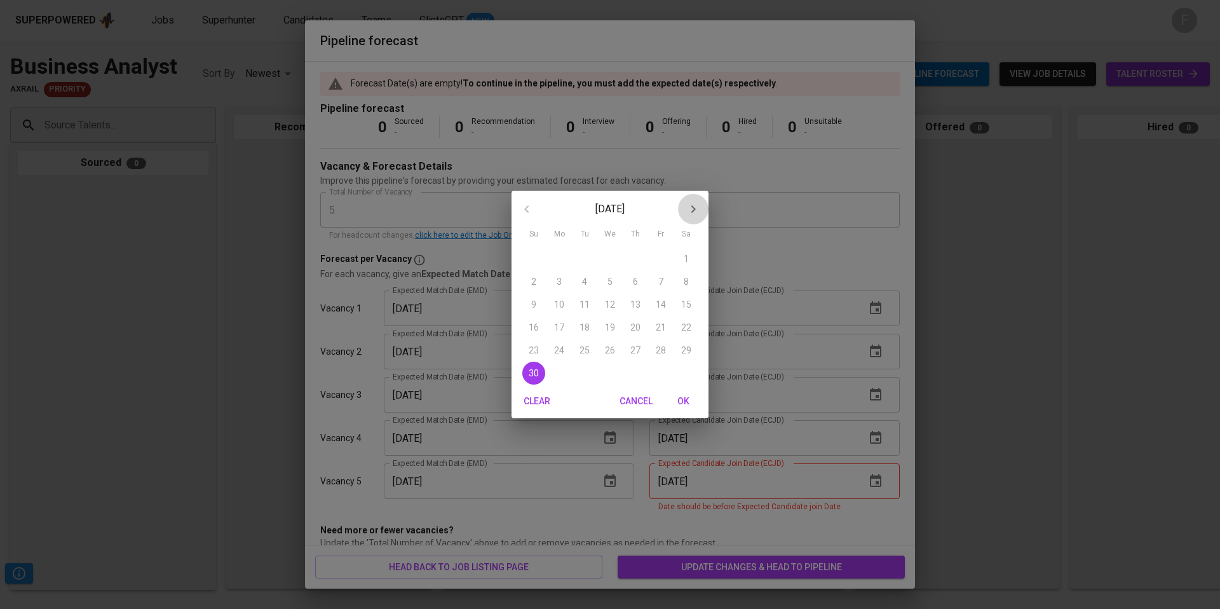
click at [689, 209] on icon "button" at bounding box center [692, 208] width 15 height 15
click at [609, 354] on p "31" at bounding box center [610, 350] width 10 height 13
type input "12/31/2025"
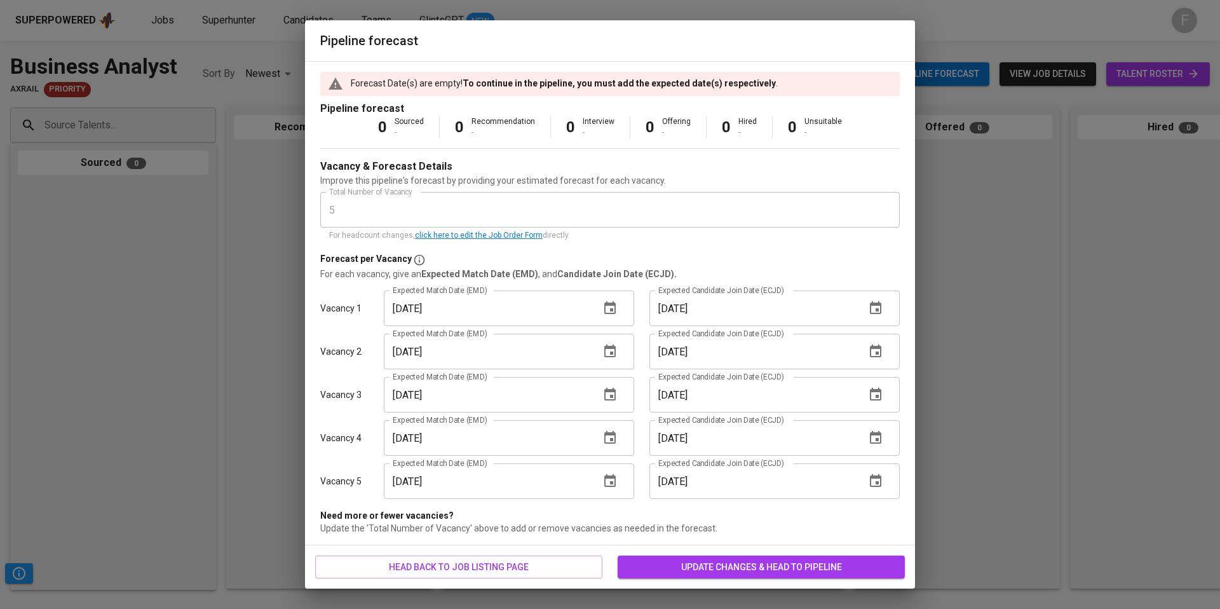
click at [718, 562] on span "update changes & head to pipeline" at bounding box center [761, 567] width 267 height 16
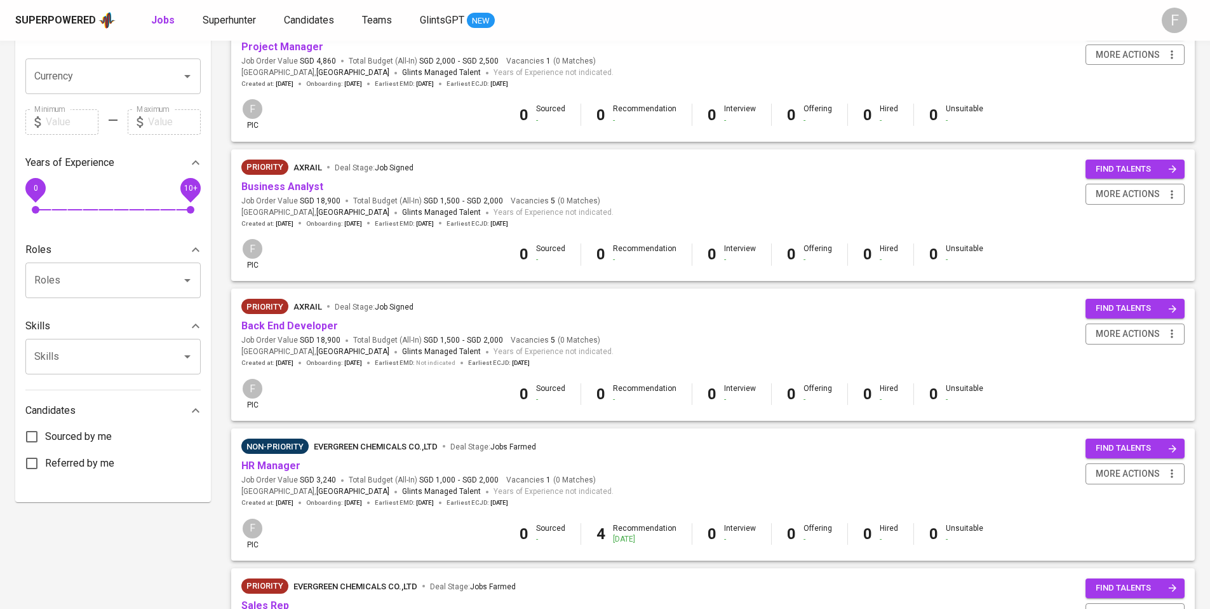
scroll to position [321, 0]
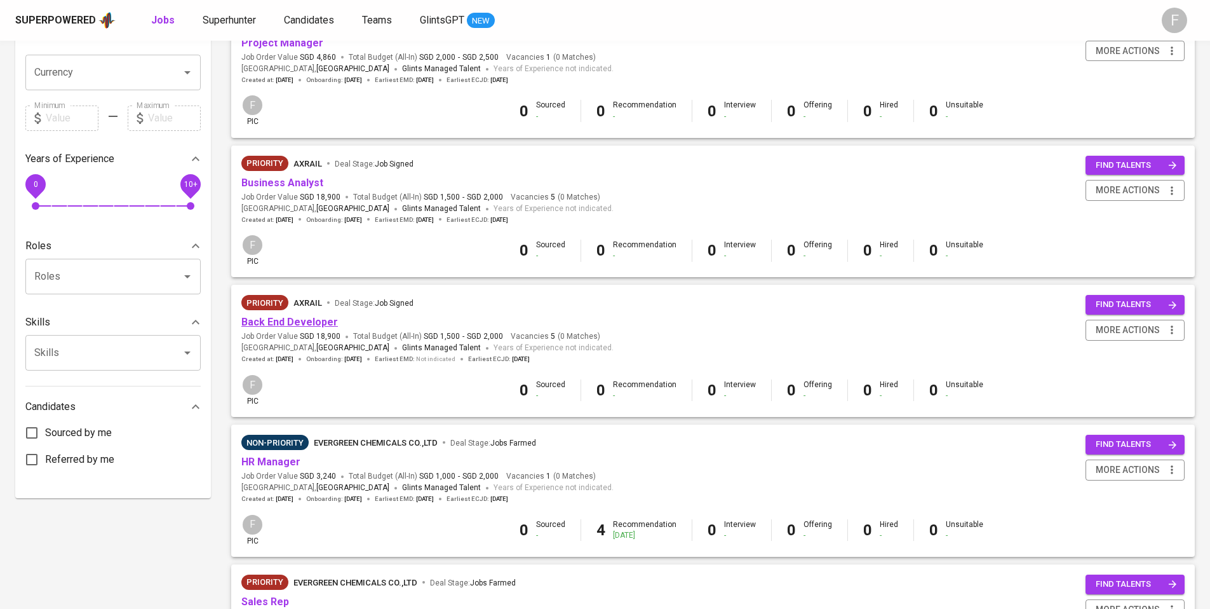
click at [288, 326] on link "Back End Developer" at bounding box center [289, 322] width 97 height 12
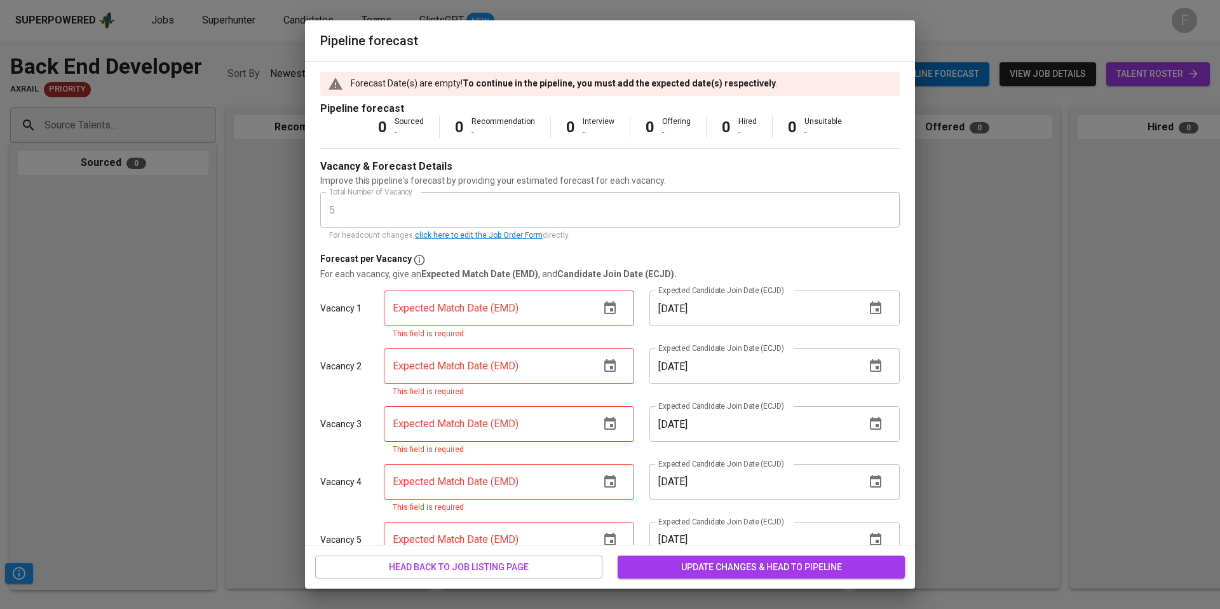
click at [132, 298] on div "Pipeline forecast Forecast Date(s) are empty! To continue in the pipeline, you …" at bounding box center [610, 304] width 1220 height 609
click at [176, 382] on div "Pipeline forecast Forecast Date(s) are empty! To continue in the pipeline, you …" at bounding box center [610, 304] width 1220 height 609
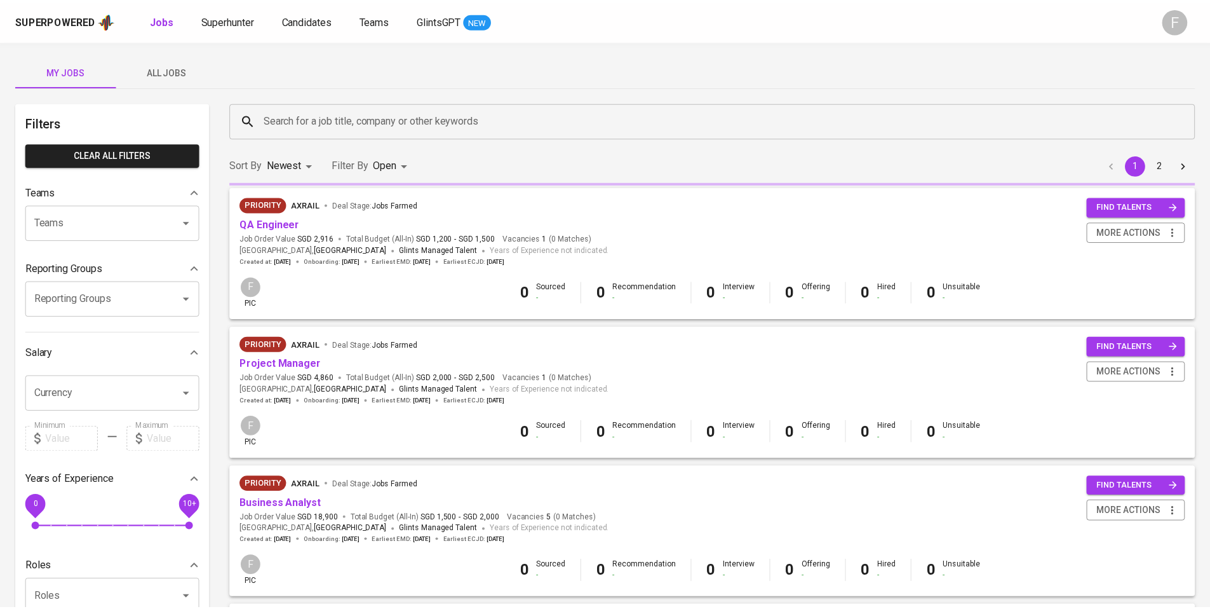
scroll to position [321, 0]
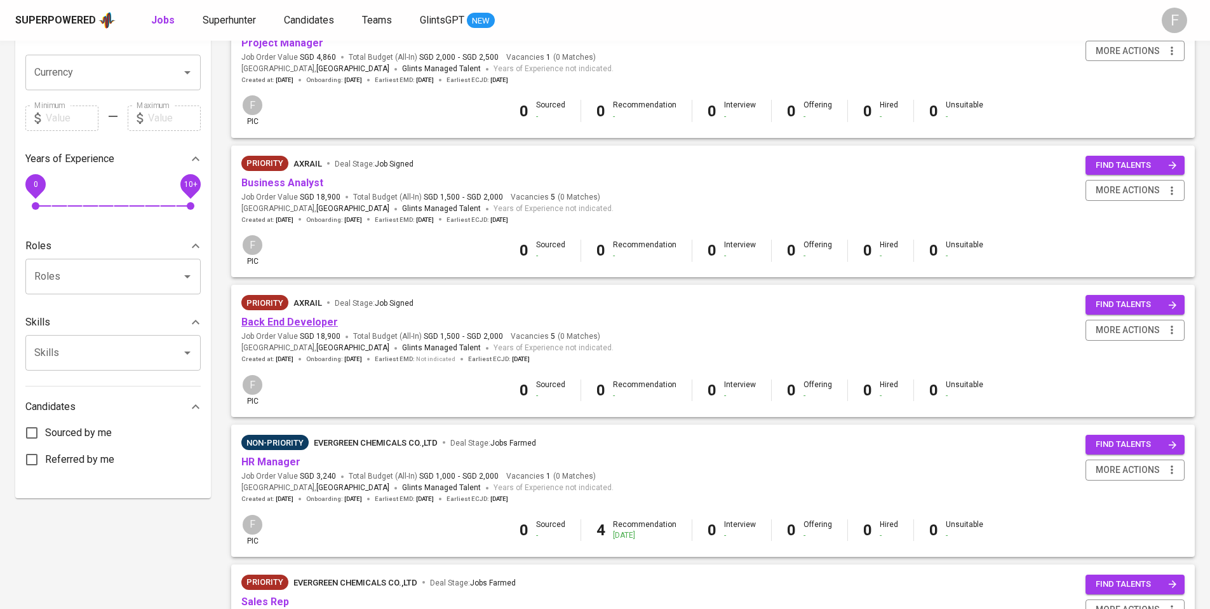
click at [255, 318] on link "Back End Developer" at bounding box center [289, 322] width 97 height 12
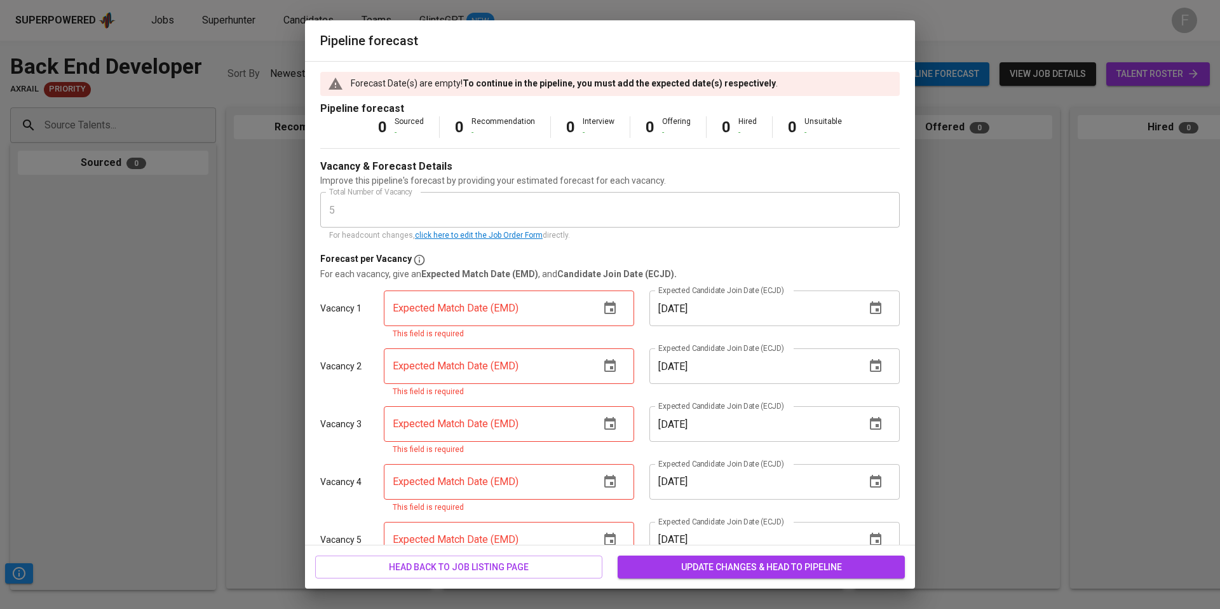
click at [522, 236] on link "click here to edit the Job Order Form" at bounding box center [479, 235] width 128 height 9
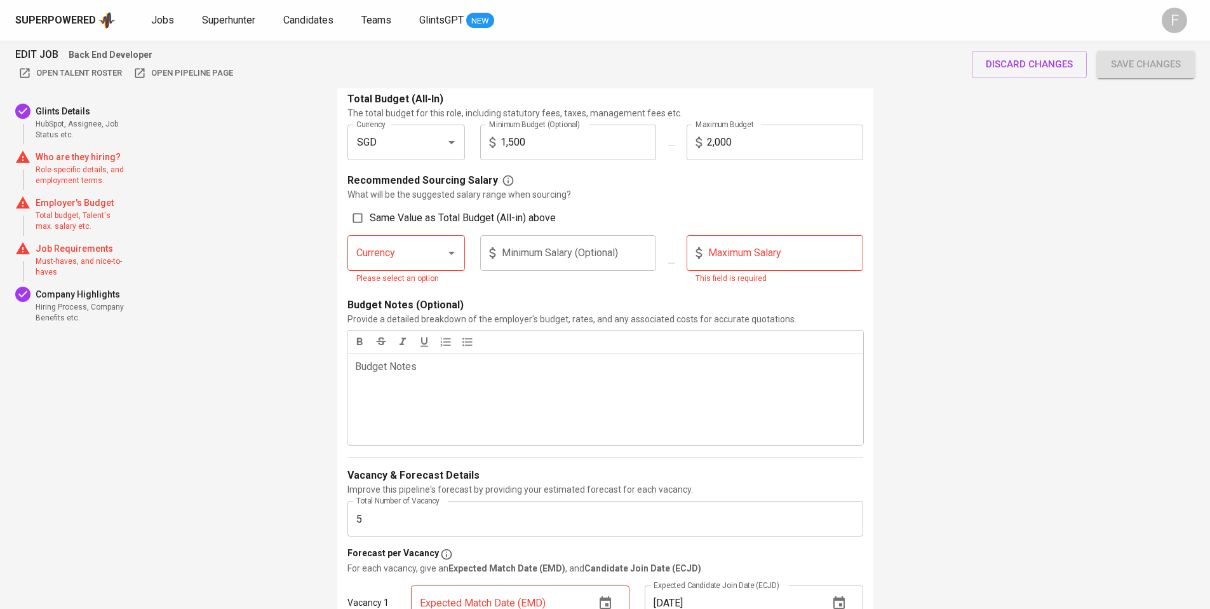
scroll to position [1279, 0]
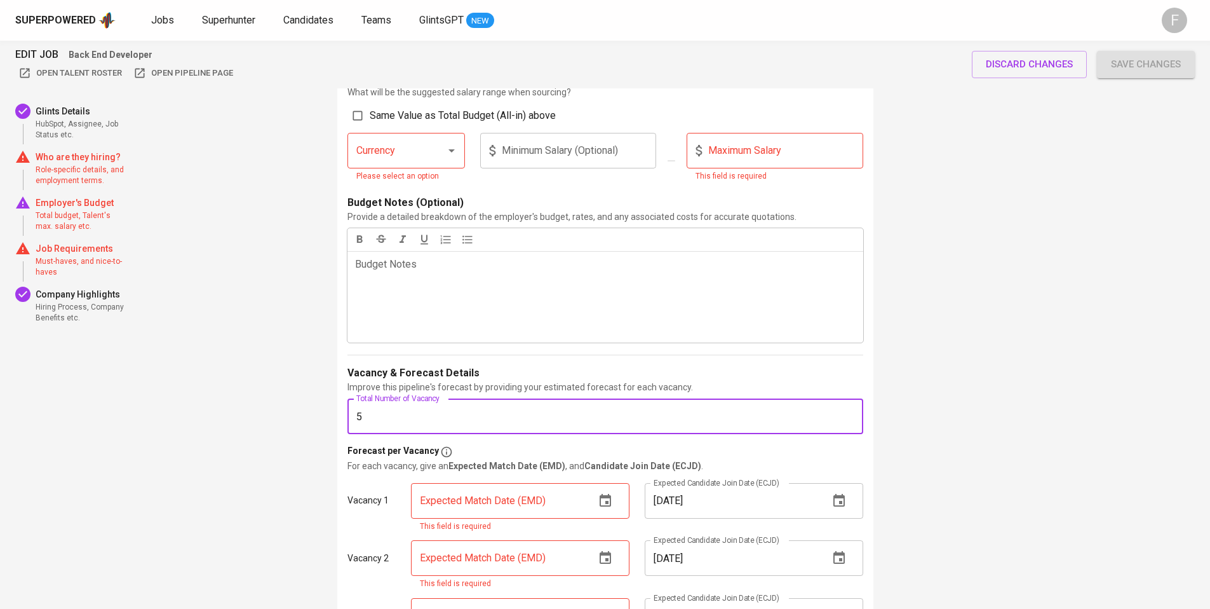
click at [390, 424] on input "5" at bounding box center [605, 416] width 516 height 36
type input "4"
click at [1037, 361] on div "EDIT JOB Back End Developer Open Talent Roster Open Pipeline Page discard chang…" at bounding box center [605, 481] width 1210 height 3439
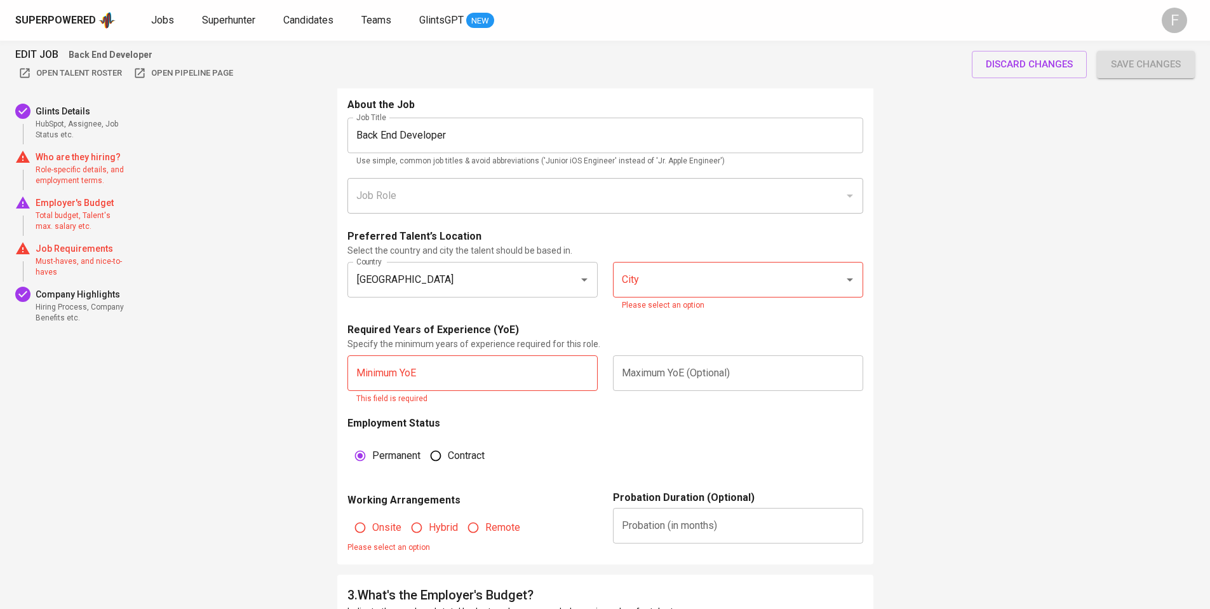
scroll to position [578, 0]
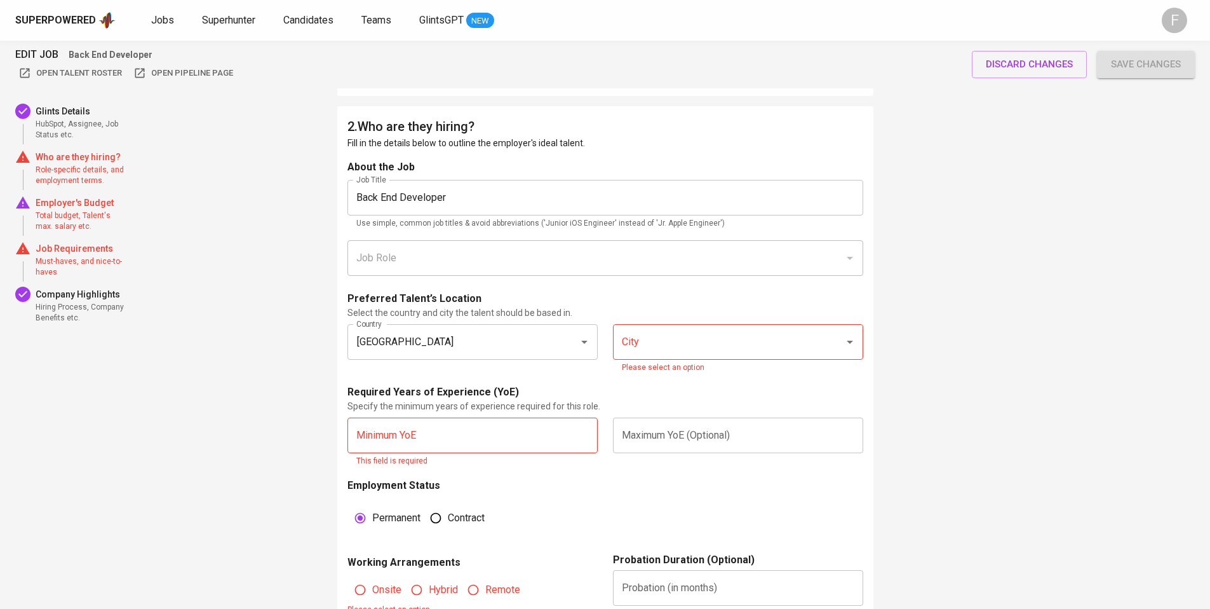
click at [694, 342] on input "City" at bounding box center [720, 342] width 203 height 24
type input "j"
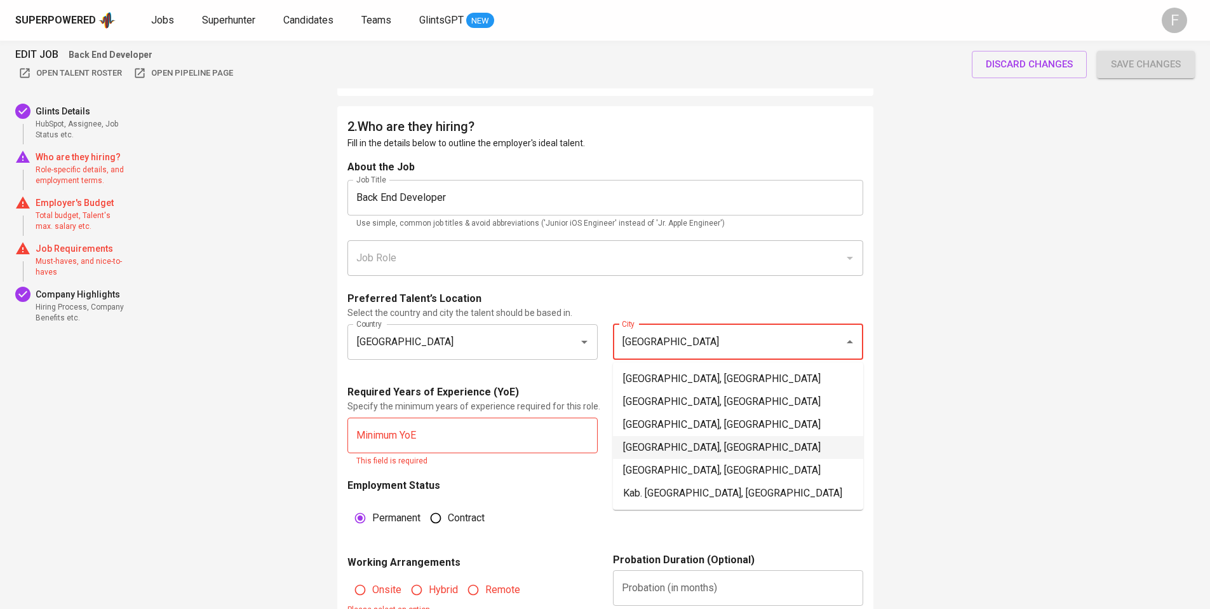
click at [642, 445] on li "Jakarta Pusat, DKI Jakarta" at bounding box center [738, 447] width 250 height 23
type input "Jakarta Pusat, DKI Jakarta"
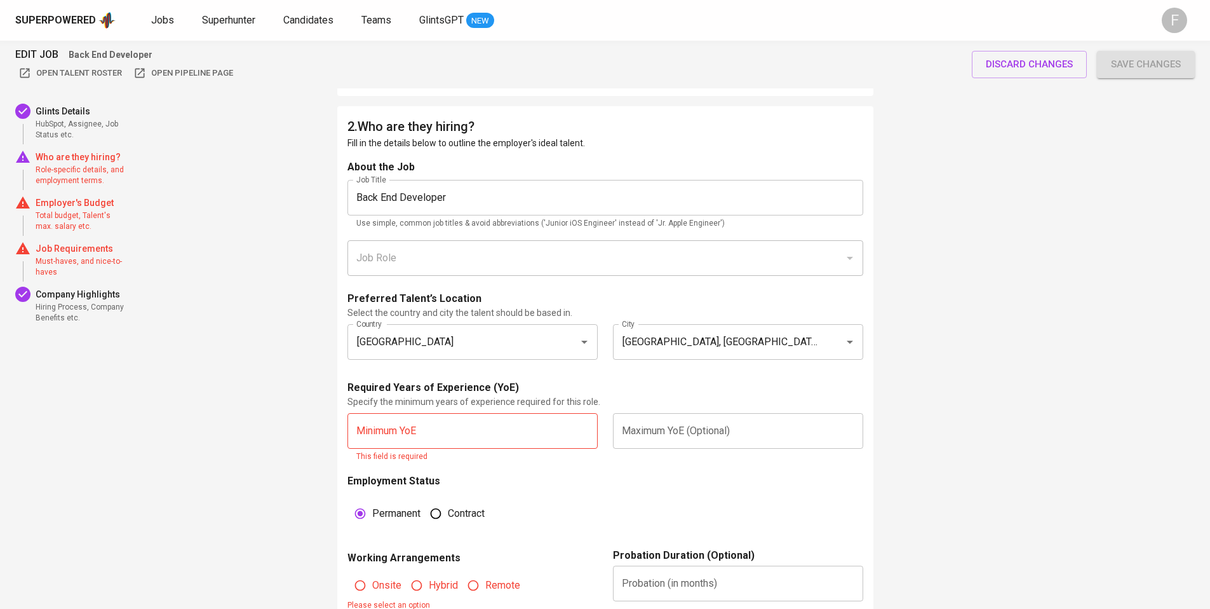
click at [473, 431] on input "text" at bounding box center [472, 431] width 250 height 36
type input "5"
click at [669, 428] on input "text" at bounding box center [738, 431] width 250 height 36
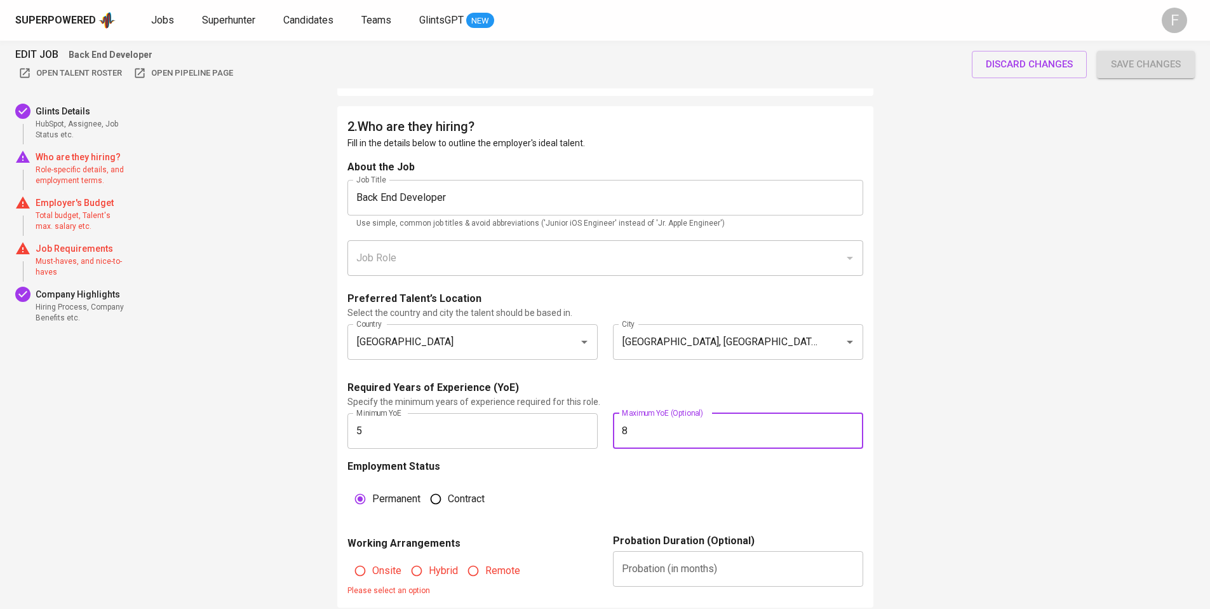
type input "8"
click at [473, 570] on input "Remote" at bounding box center [473, 570] width 24 height 24
radio input "true"
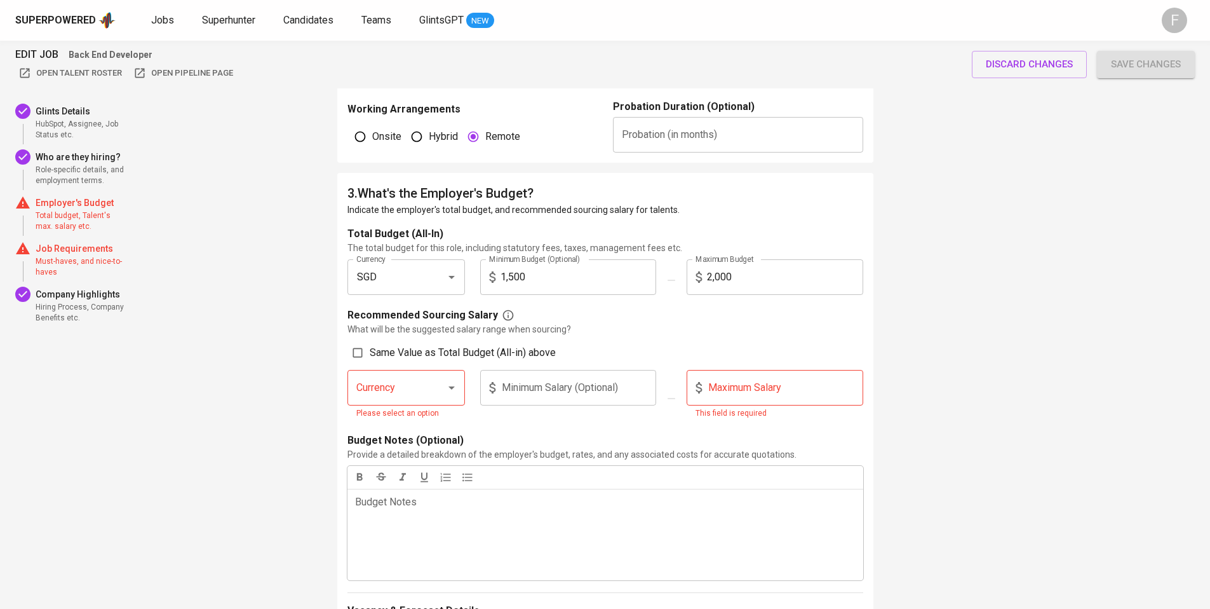
scroll to position [1019, 0]
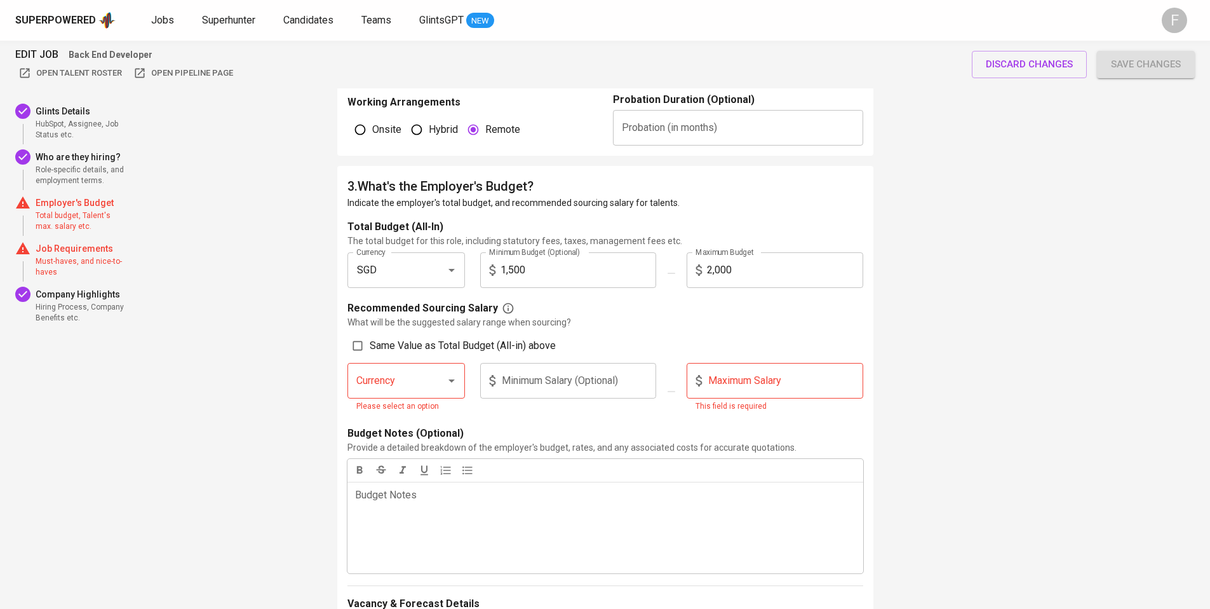
click at [364, 349] on input "Same Value as Total Budget (All-in) above" at bounding box center [358, 345] width 24 height 24
checkbox input "true"
type input "SGD"
type input "1,500"
type input "2,000"
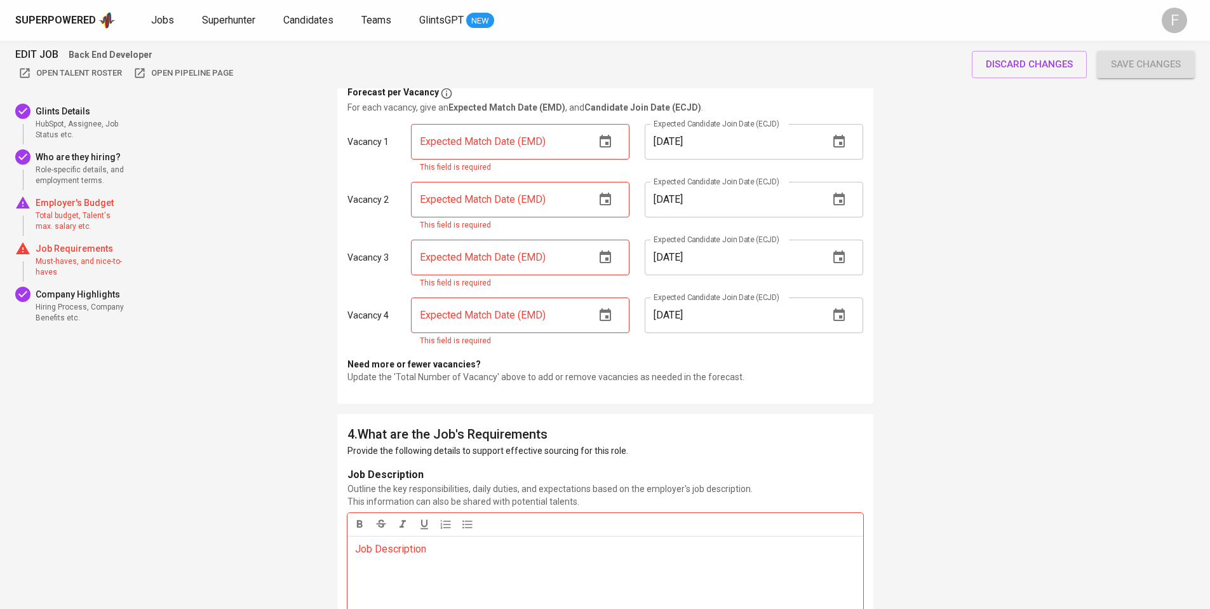
scroll to position [1586, 0]
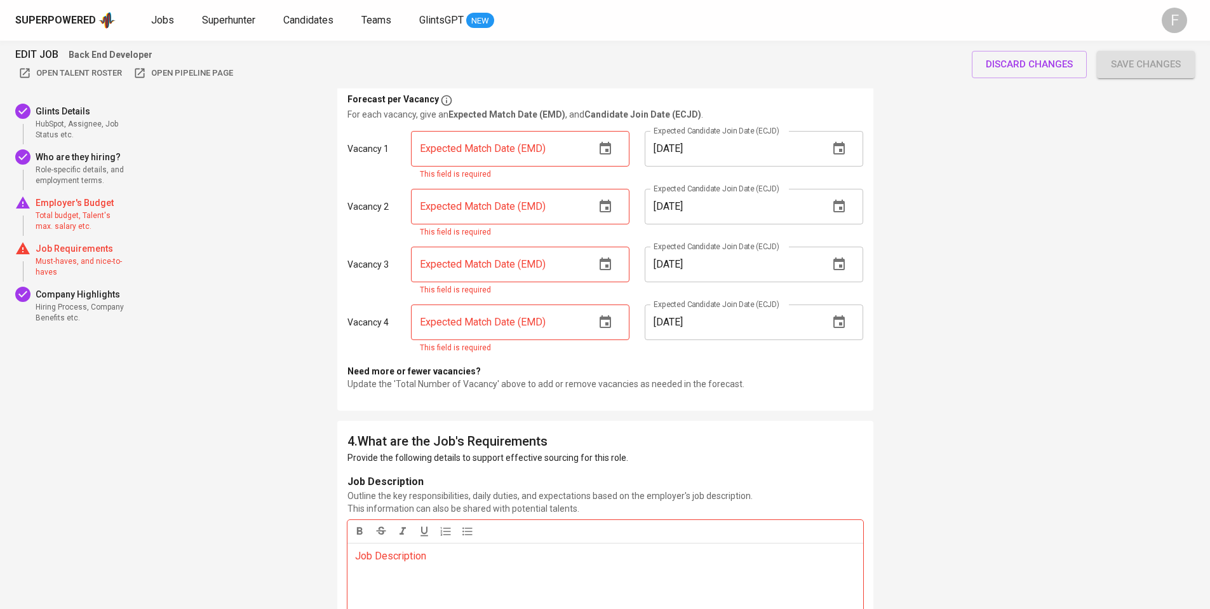
click at [610, 145] on icon "button" at bounding box center [605, 148] width 11 height 13
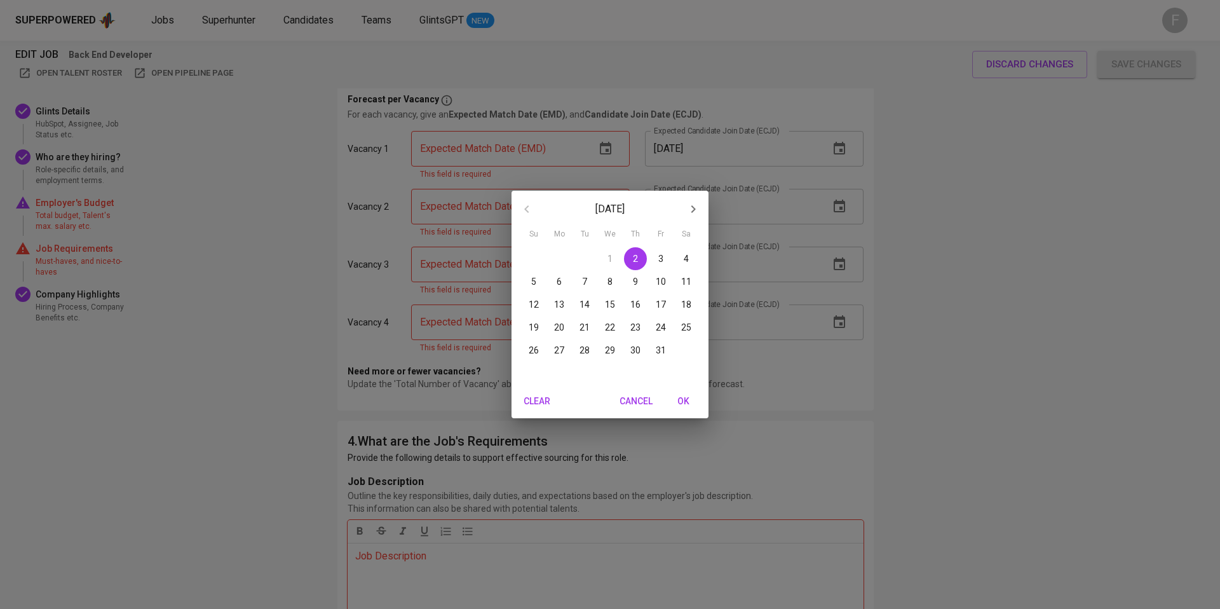
click at [697, 210] on icon "button" at bounding box center [692, 208] width 15 height 15
click at [530, 378] on p "30" at bounding box center [533, 373] width 10 height 13
type input "[DATE]"
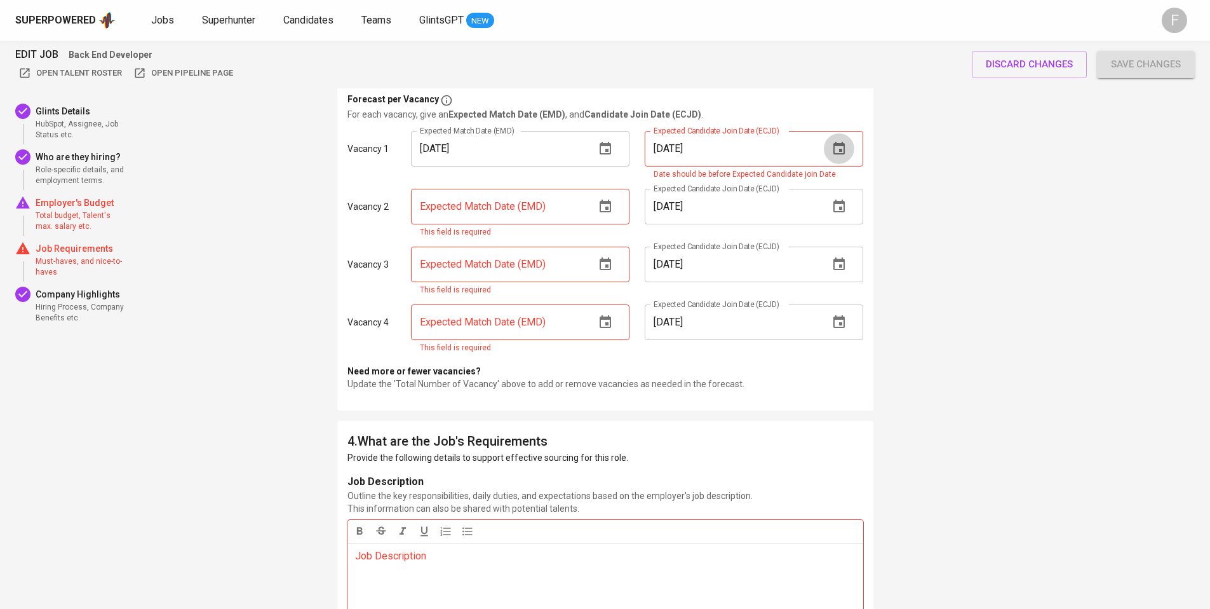
click at [837, 153] on icon "button" at bounding box center [838, 148] width 11 height 13
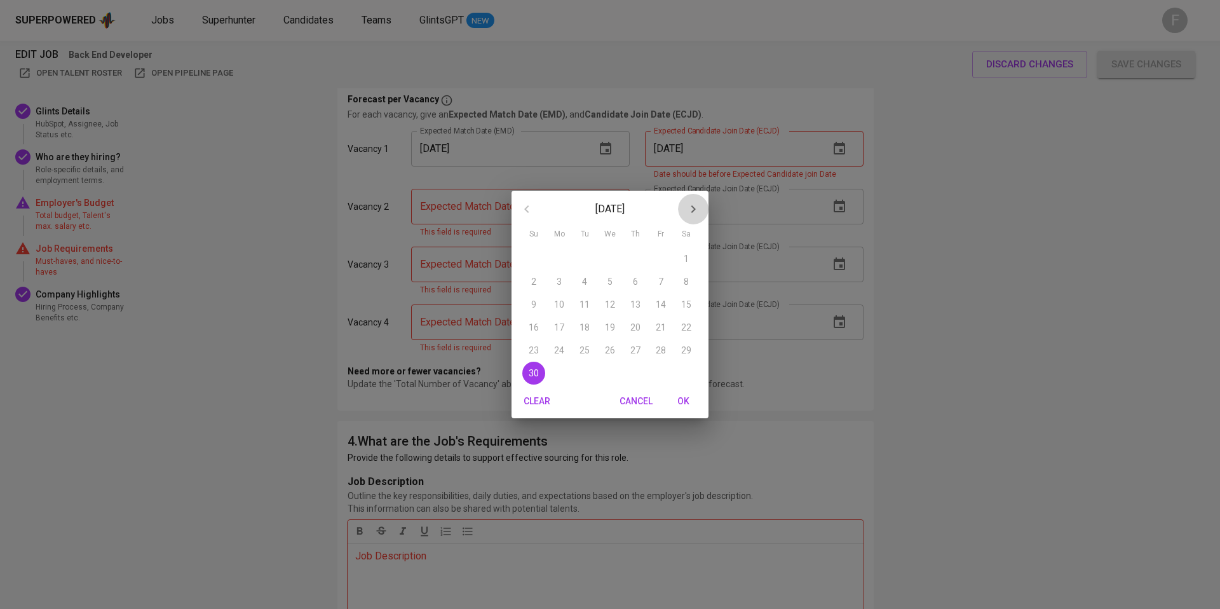
click at [695, 209] on icon "button" at bounding box center [692, 208] width 15 height 15
click at [604, 357] on button "31" at bounding box center [609, 350] width 23 height 23
type input "12/31/2025"
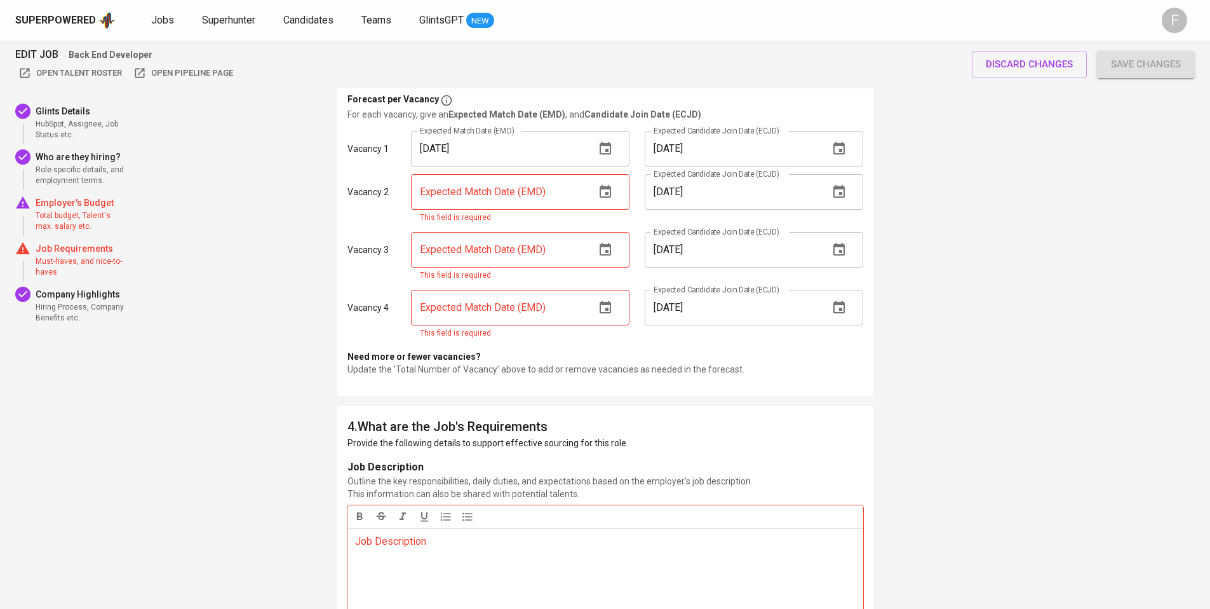
click at [611, 185] on icon "button" at bounding box center [605, 191] width 15 height 15
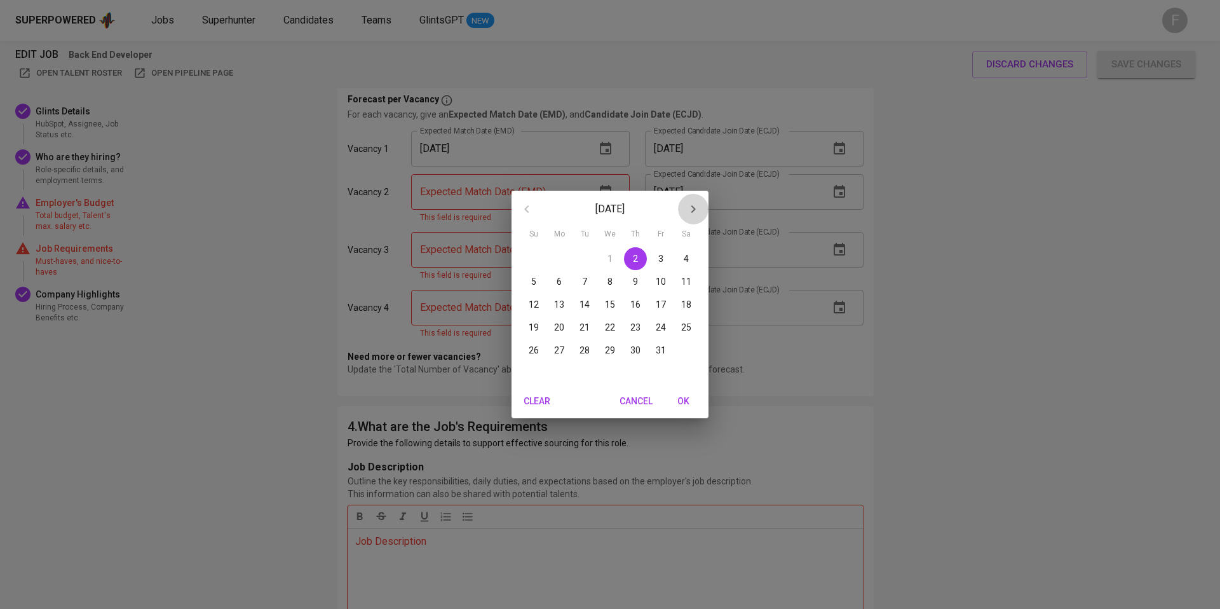
click at [692, 210] on icon "button" at bounding box center [693, 209] width 4 height 8
drag, startPoint x: 537, startPoint y: 372, endPoint x: 732, endPoint y: 283, distance: 213.5
click at [538, 370] on span "30" at bounding box center [533, 373] width 23 height 13
type input "[DATE]"
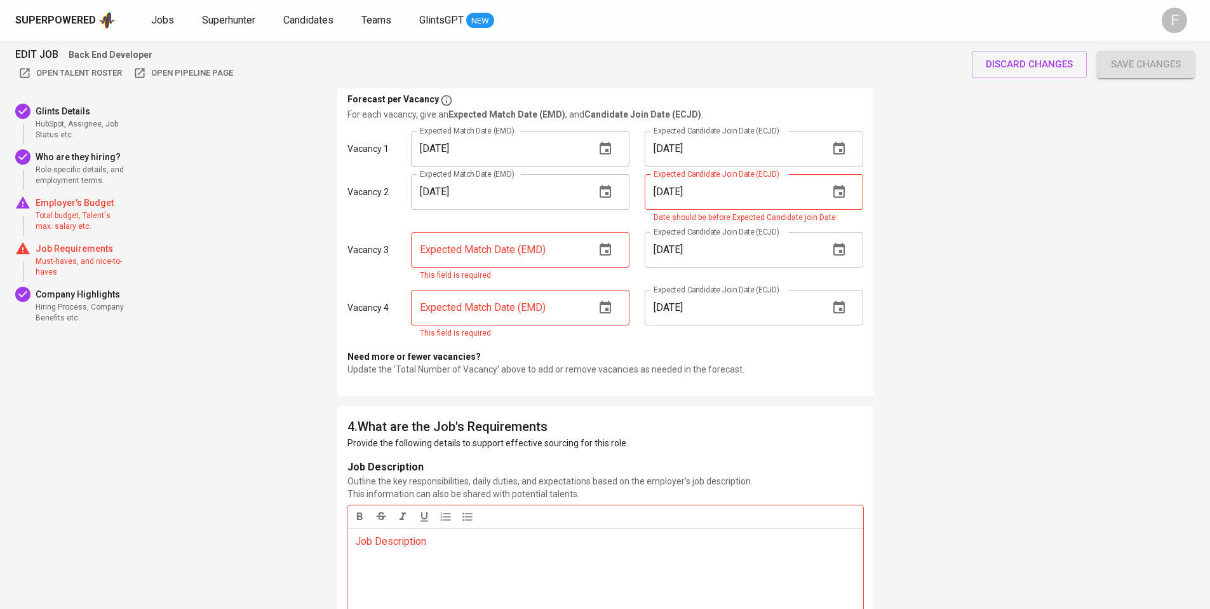
click at [823, 205] on div "11/01/2025 Expected Candidate Join Date (ECJD)" at bounding box center [754, 192] width 219 height 36
click at [831, 195] on icon "button" at bounding box center [838, 191] width 15 height 15
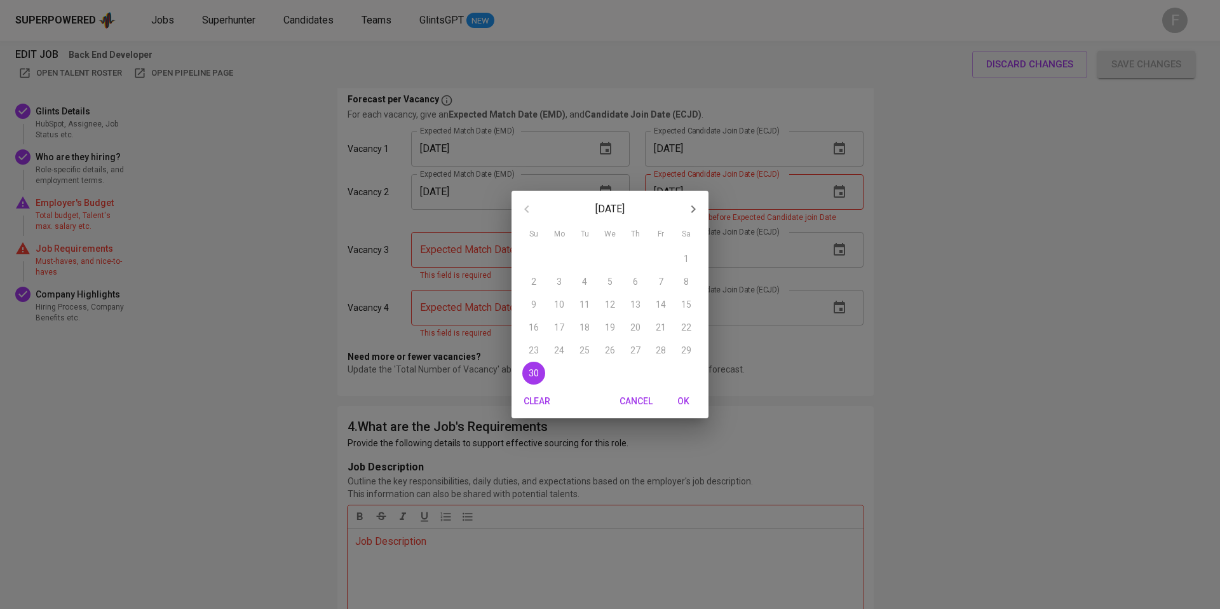
click at [694, 212] on icon "button" at bounding box center [692, 208] width 15 height 15
click at [601, 339] on div "31" at bounding box center [609, 350] width 25 height 23
type input "12/31/2025"
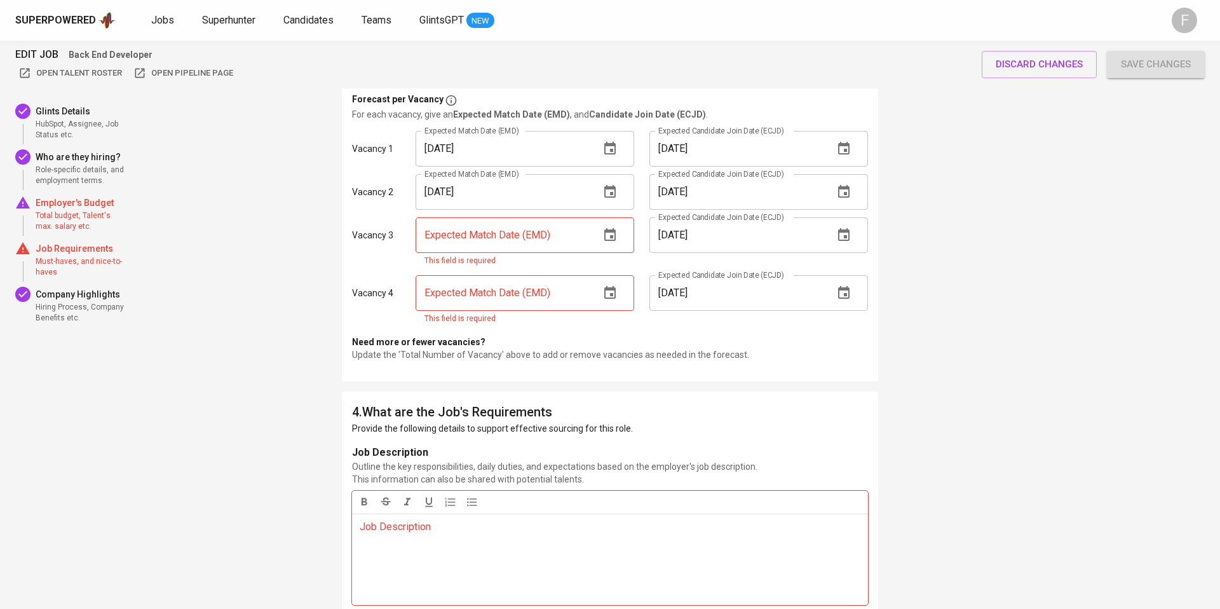
click at [609, 351] on p "Update the 'Total Number of Vacancy' above to add or remove vacancies as needed…" at bounding box center [610, 354] width 516 height 13
click at [617, 238] on button "button" at bounding box center [605, 235] width 30 height 30
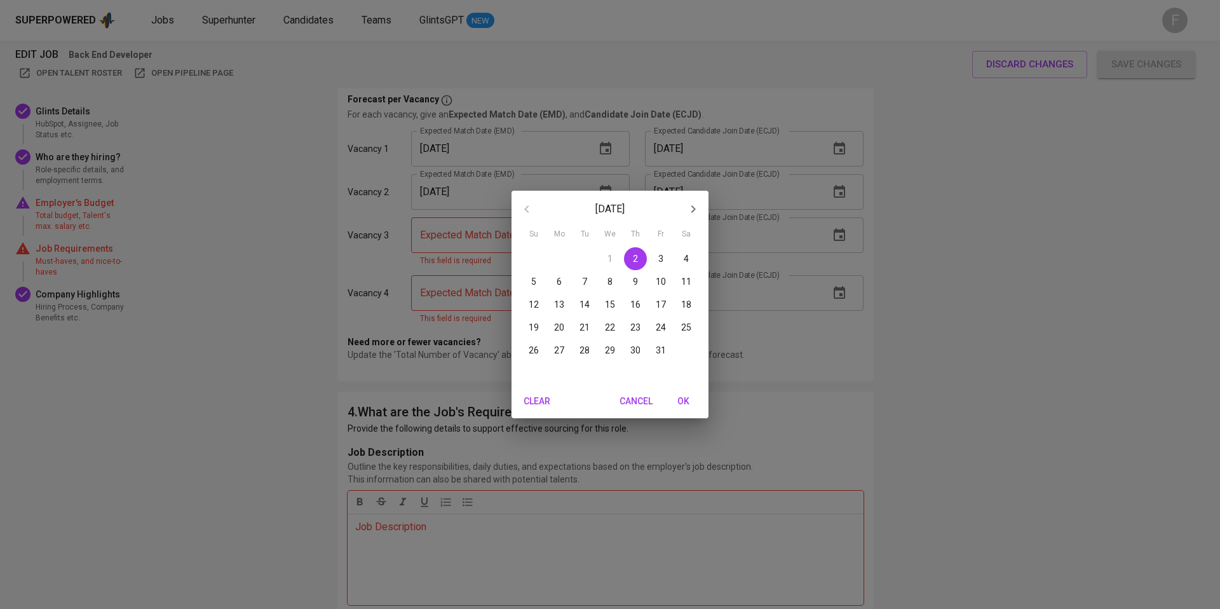
click at [701, 208] on button "button" at bounding box center [693, 209] width 30 height 30
click at [537, 372] on p "30" at bounding box center [533, 373] width 10 height 13
type input "[DATE]"
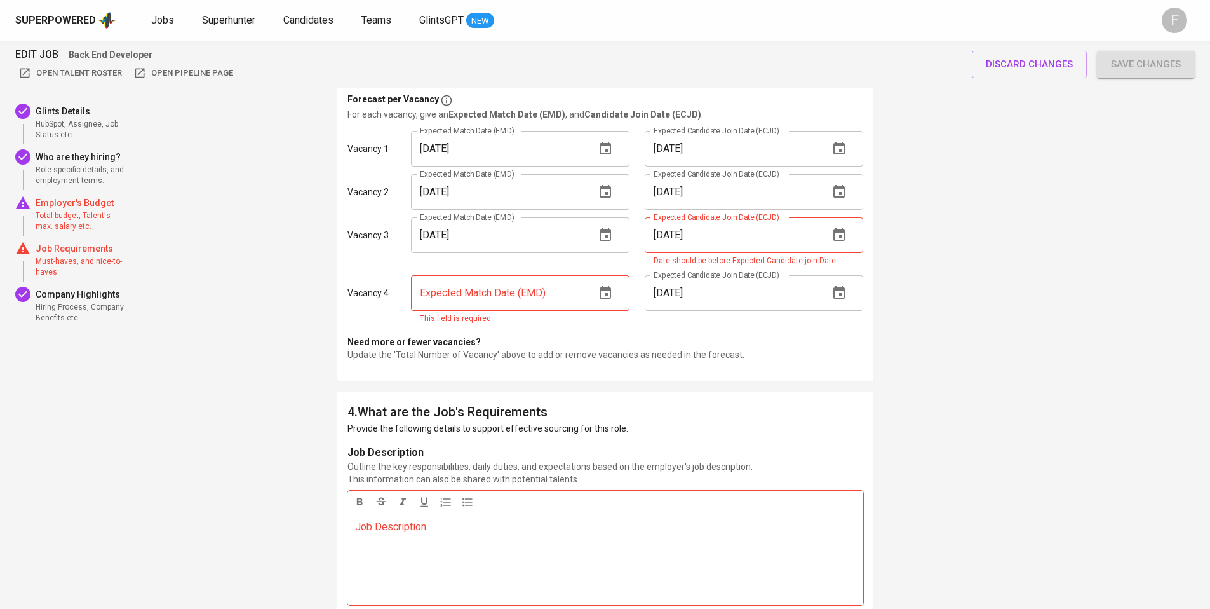
click at [825, 237] on button "button" at bounding box center [839, 235] width 30 height 30
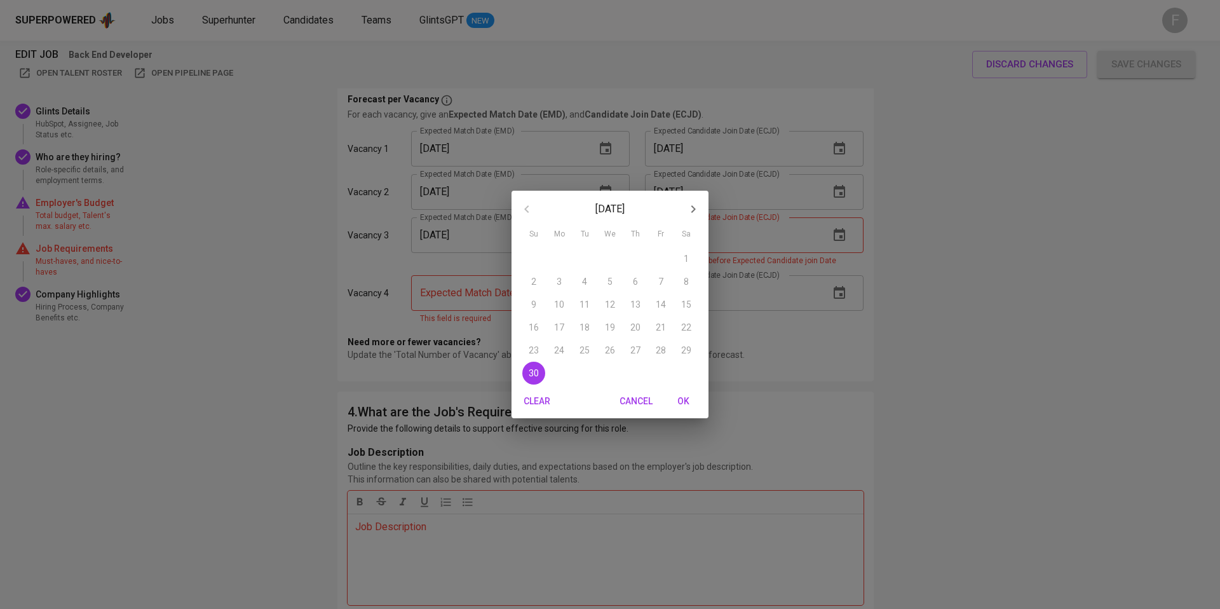
drag, startPoint x: 694, startPoint y: 213, endPoint x: 684, endPoint y: 241, distance: 29.1
click at [694, 213] on icon "button" at bounding box center [692, 208] width 15 height 15
click at [612, 351] on p "31" at bounding box center [610, 350] width 10 height 13
type input "12/31/2025"
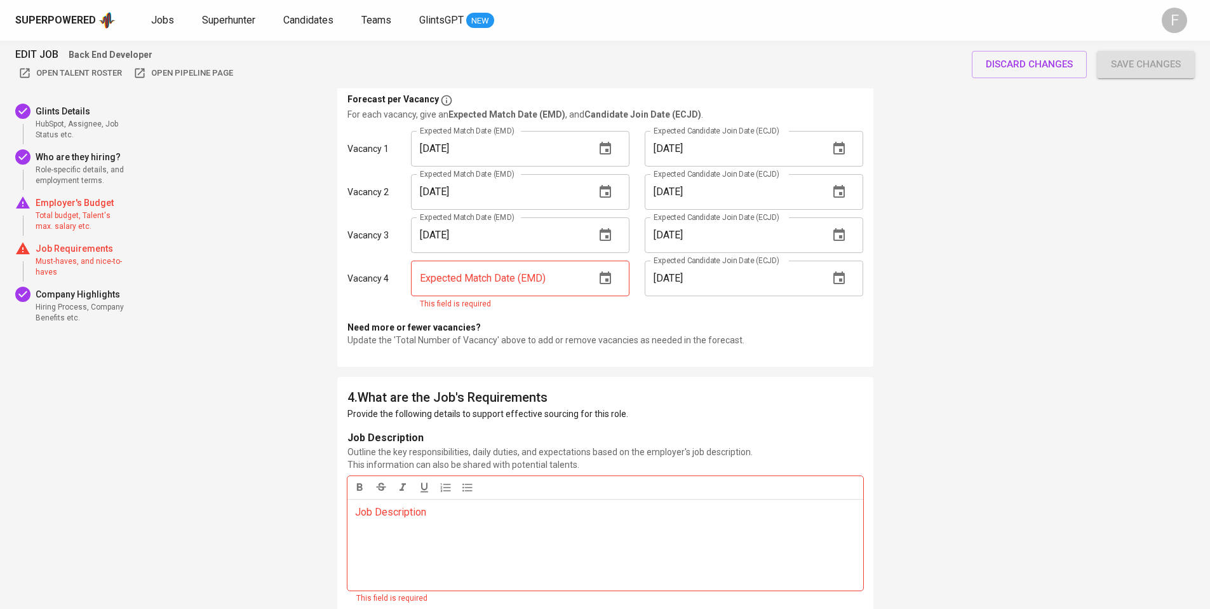
click at [600, 260] on div "Expected Match Date (EMD)" at bounding box center [520, 278] width 219 height 36
click at [610, 274] on icon "button" at bounding box center [605, 277] width 11 height 13
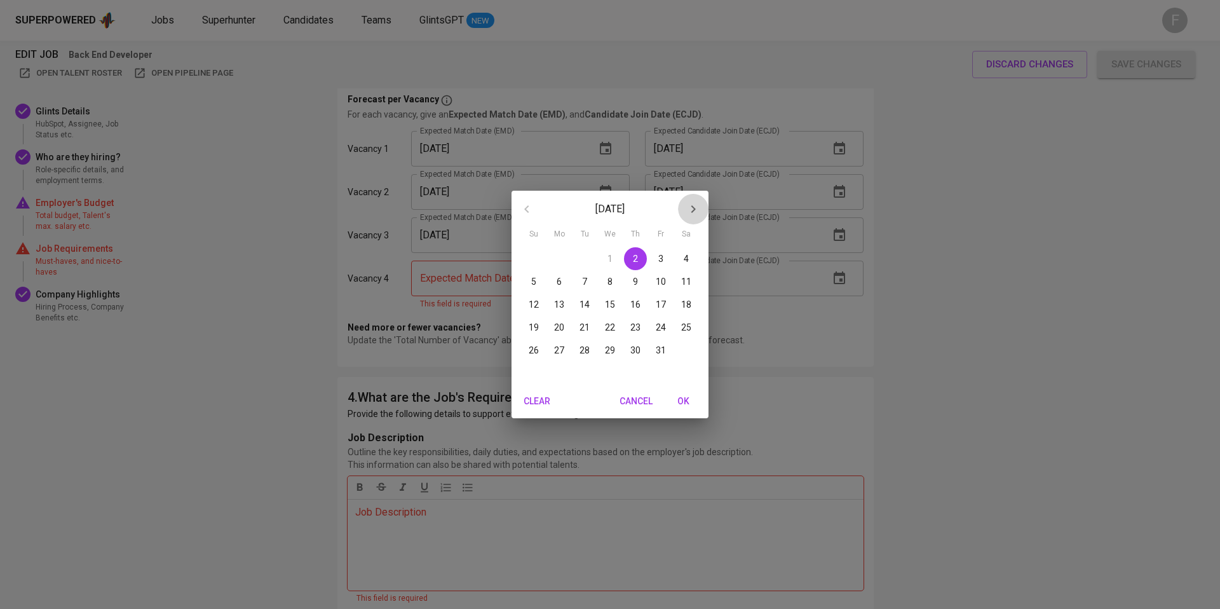
click at [696, 205] on icon "button" at bounding box center [692, 208] width 15 height 15
click at [536, 370] on p "30" at bounding box center [533, 373] width 10 height 13
type input "[DATE]"
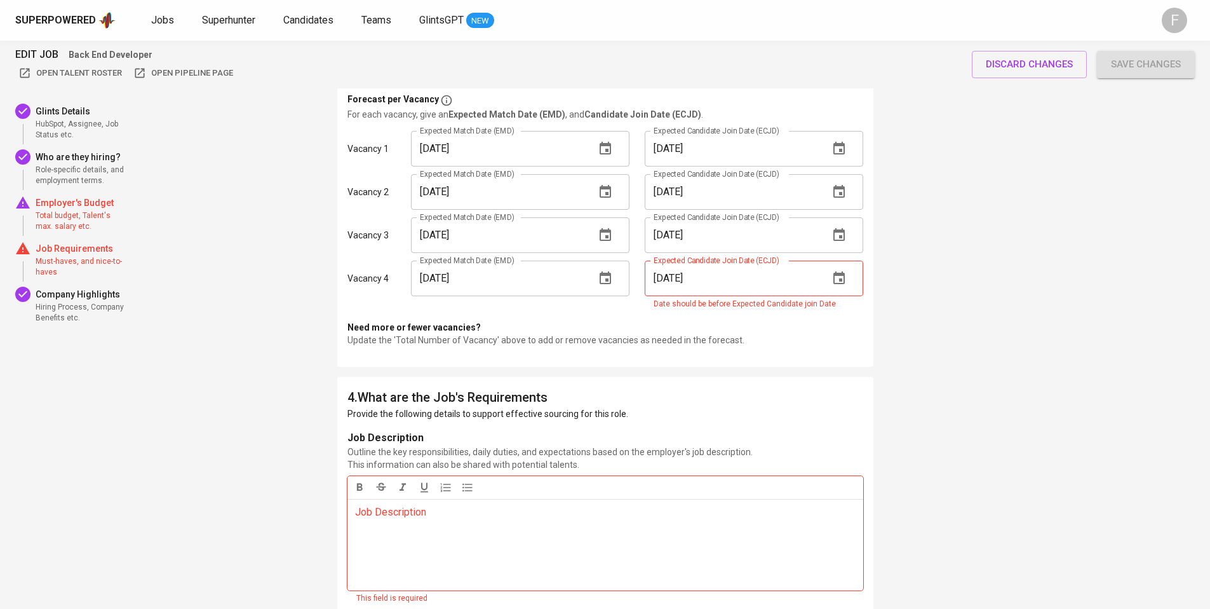
click at [845, 273] on icon "button" at bounding box center [838, 278] width 15 height 15
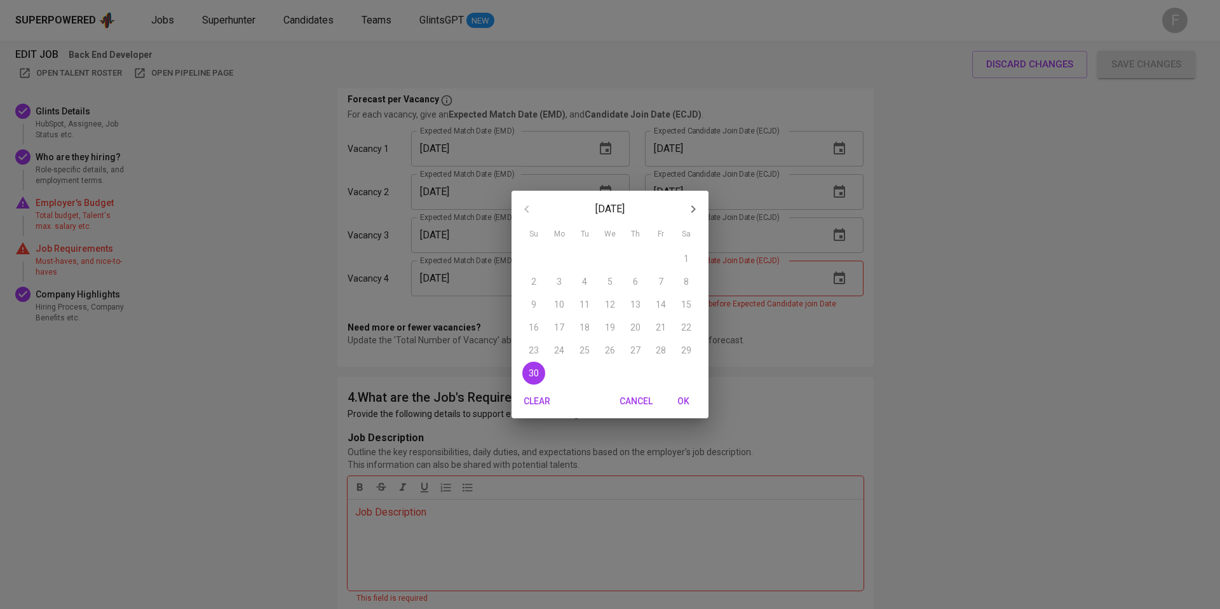
click at [689, 210] on icon "button" at bounding box center [692, 208] width 15 height 15
click at [608, 354] on p "31" at bounding box center [610, 350] width 10 height 13
type input "12/31/2025"
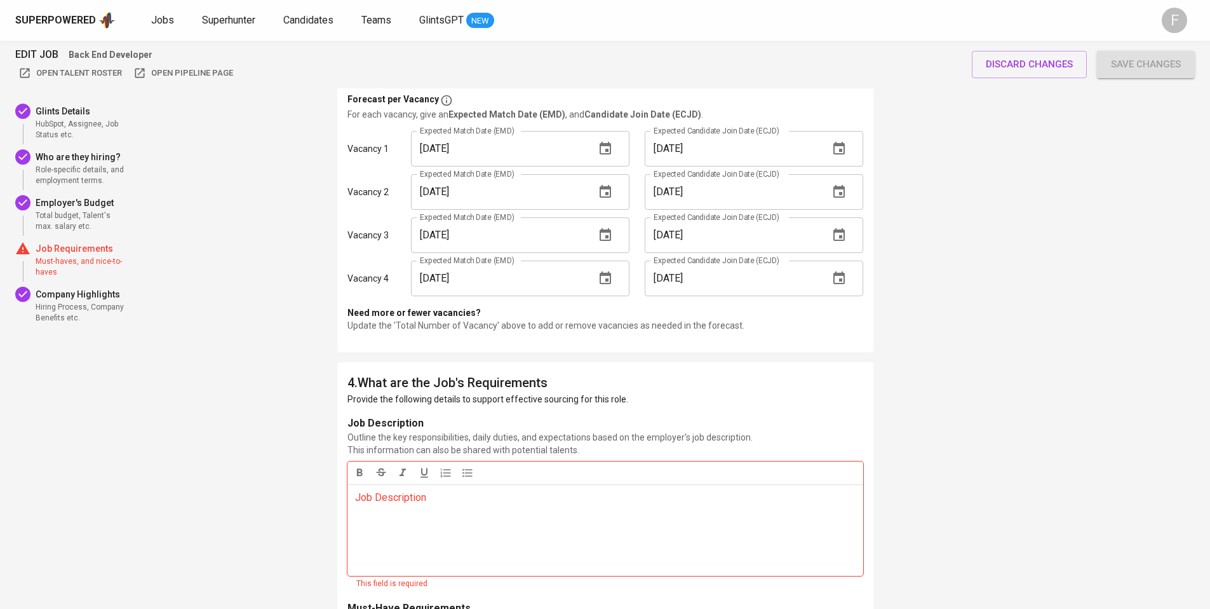
click at [411, 492] on p "Job Description ﻿" at bounding box center [605, 497] width 501 height 15
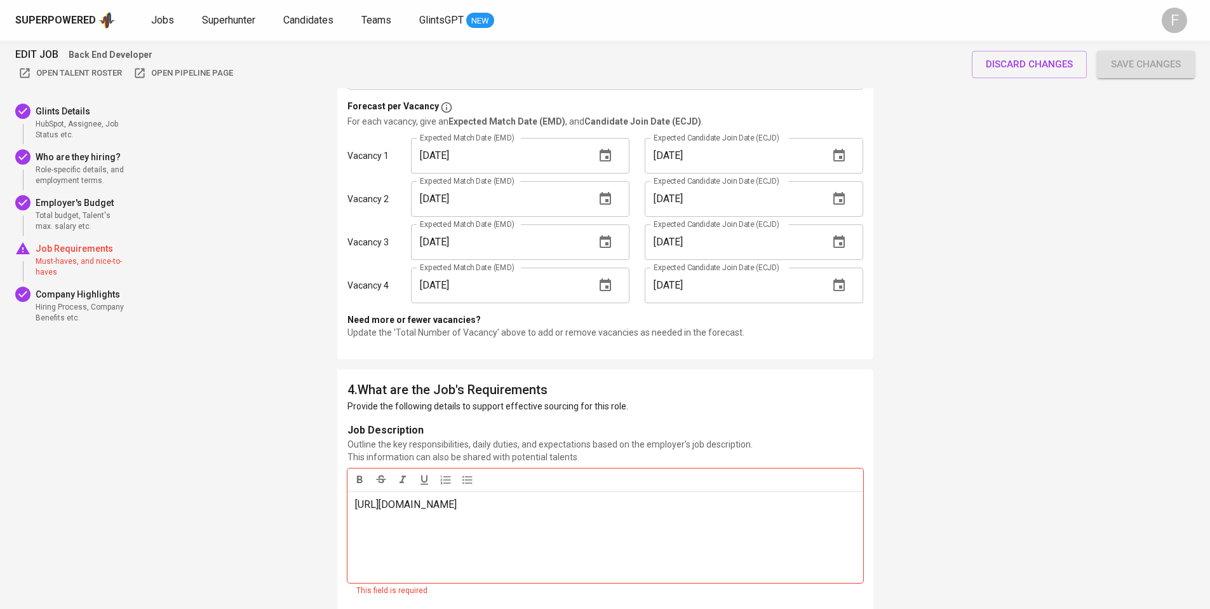
scroll to position [1597, 0]
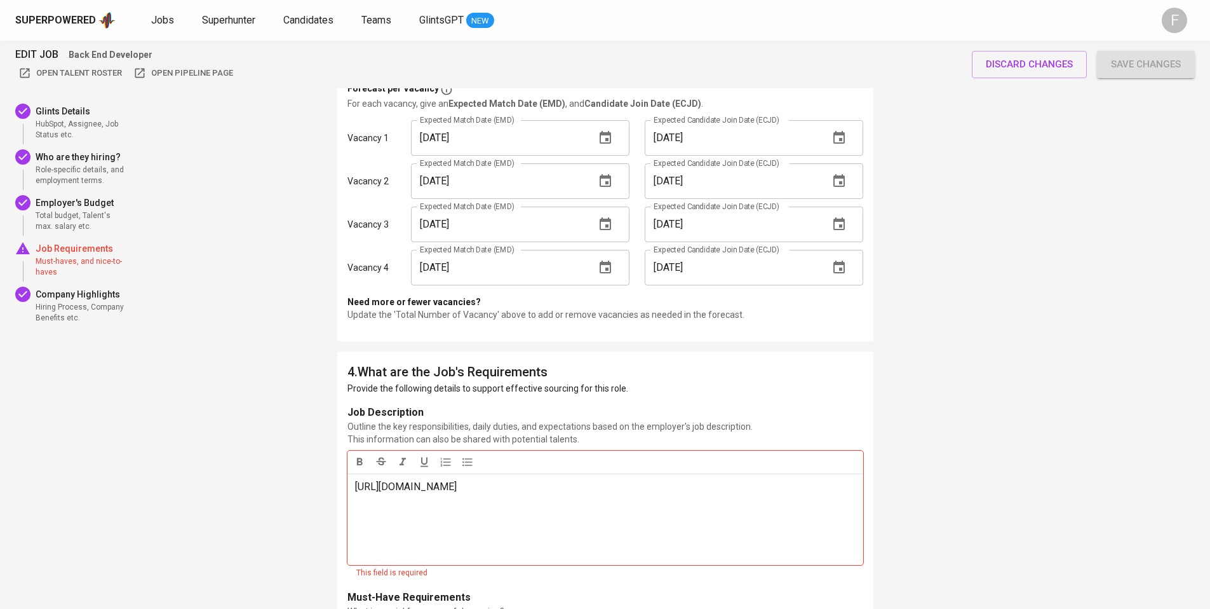
click at [888, 451] on div "EDIT JOB Back End Developer Open Talent Roster Open Pipeline Page discard chang…" at bounding box center [605, 112] width 1210 height 3337
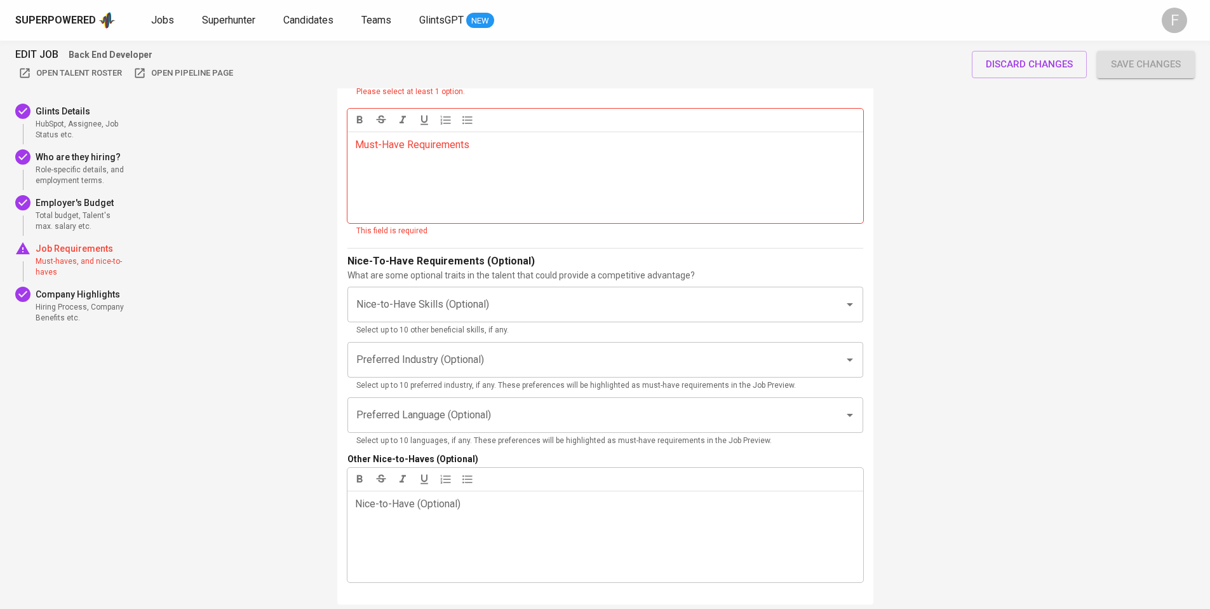
scroll to position [2157, 0]
click at [462, 164] on div "Must-Have Requirements ﻿" at bounding box center [605, 178] width 516 height 91
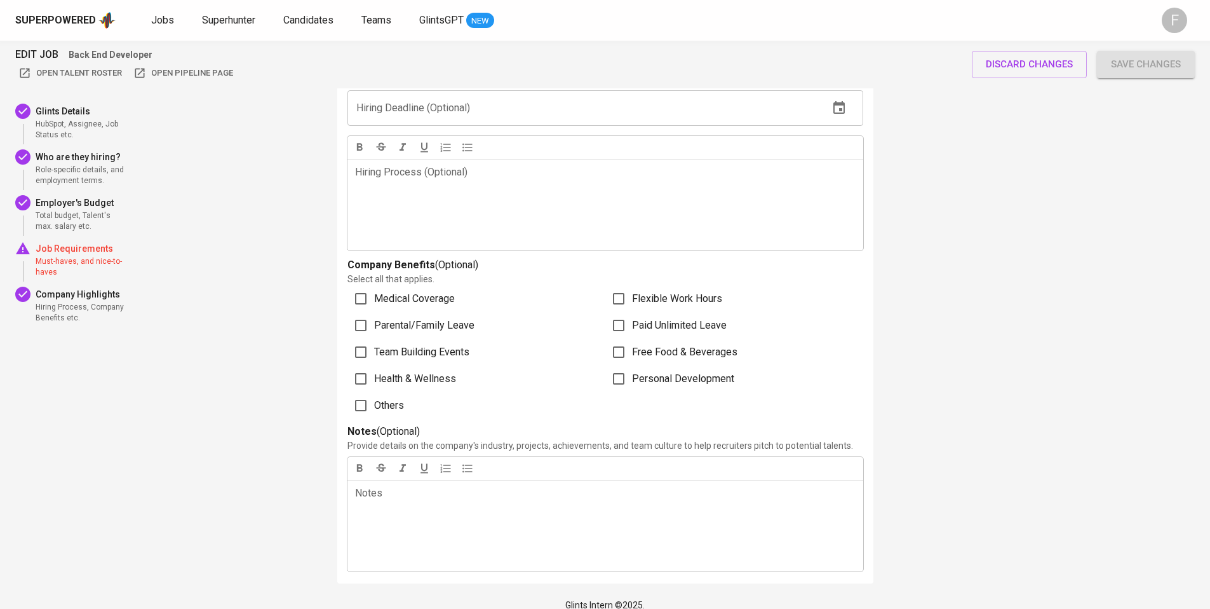
click at [1142, 59] on span "Save changes" at bounding box center [1146, 64] width 70 height 17
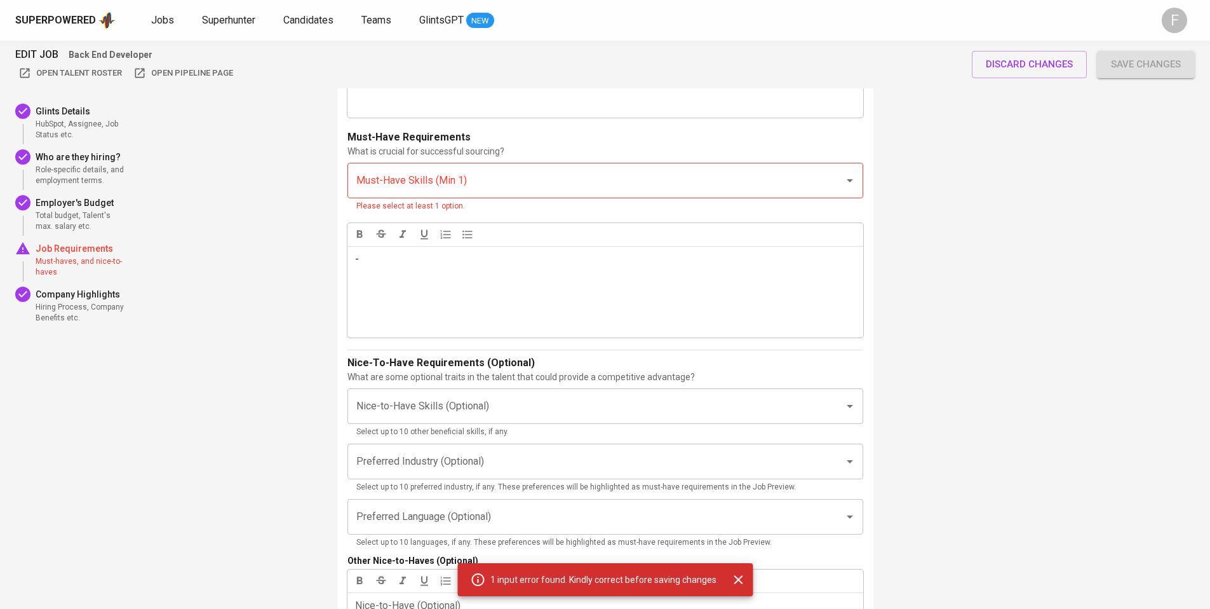
scroll to position [1949, 0]
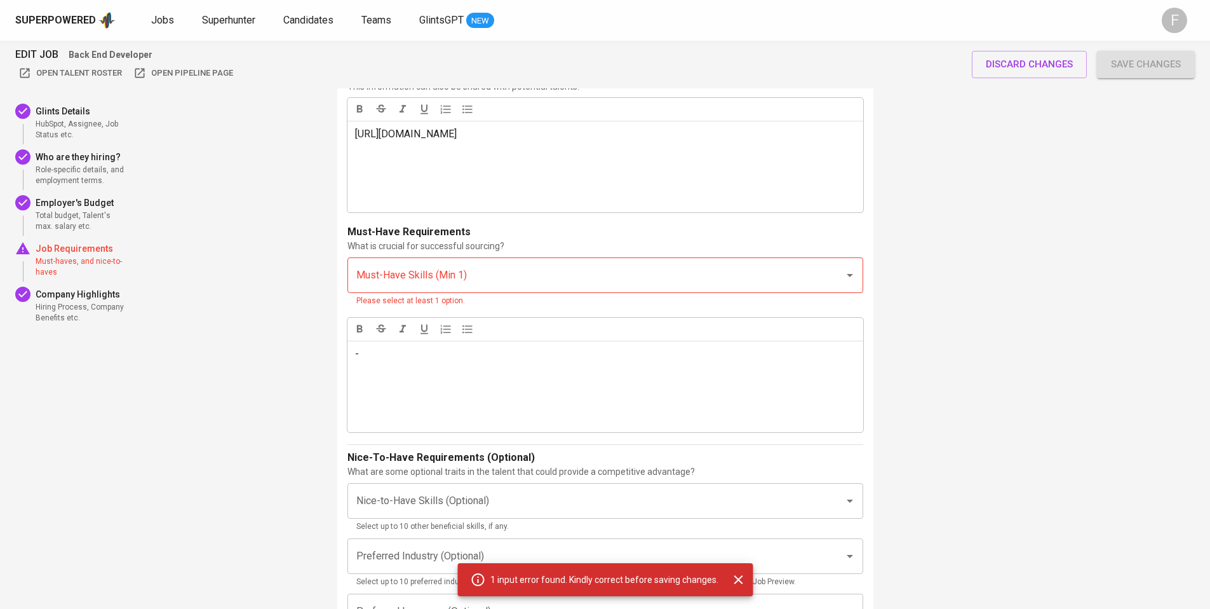
click at [426, 273] on input "Must-Have Skills (Min 1)" at bounding box center [587, 275] width 469 height 24
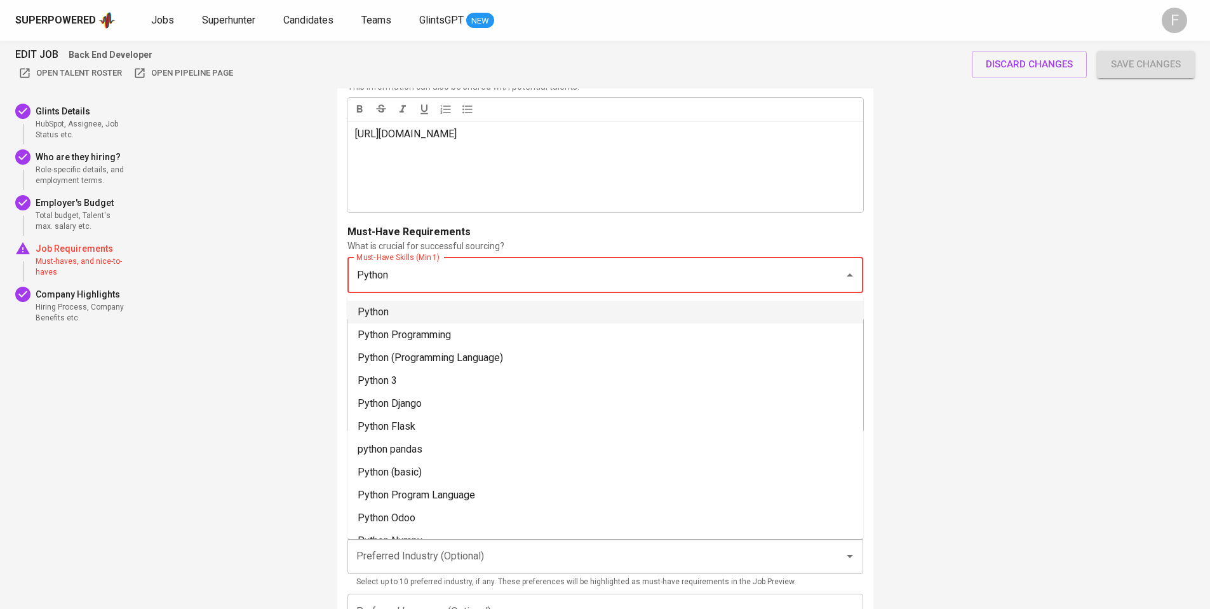
click at [372, 306] on li "Python" at bounding box center [605, 311] width 516 height 23
type input "Python"
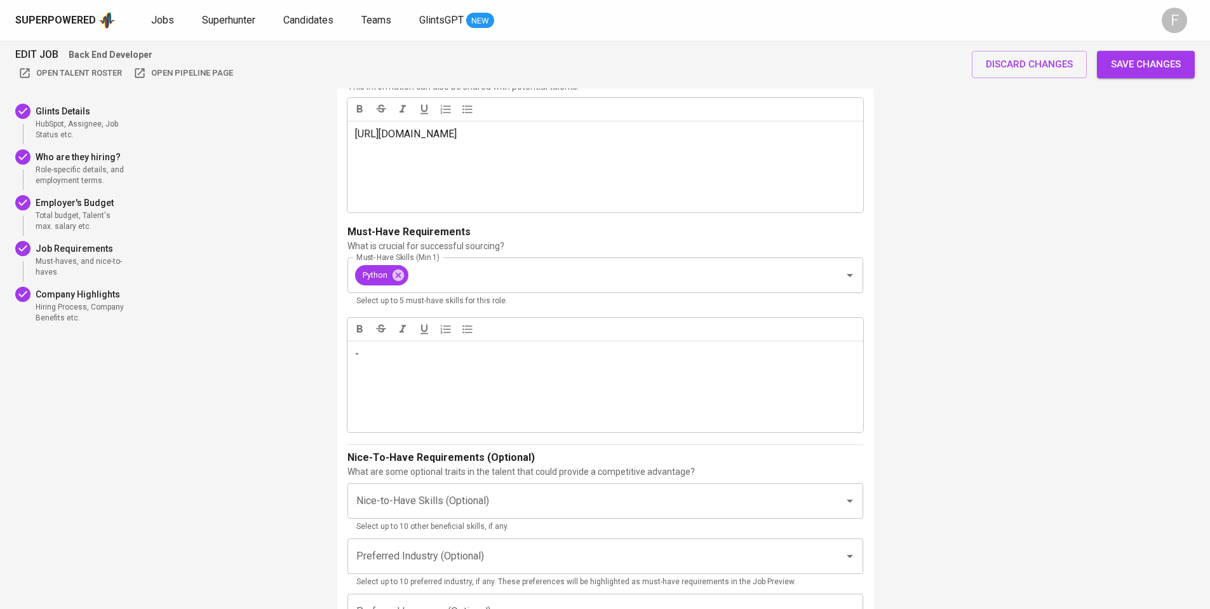
click at [1129, 64] on span "Save changes" at bounding box center [1146, 64] width 70 height 17
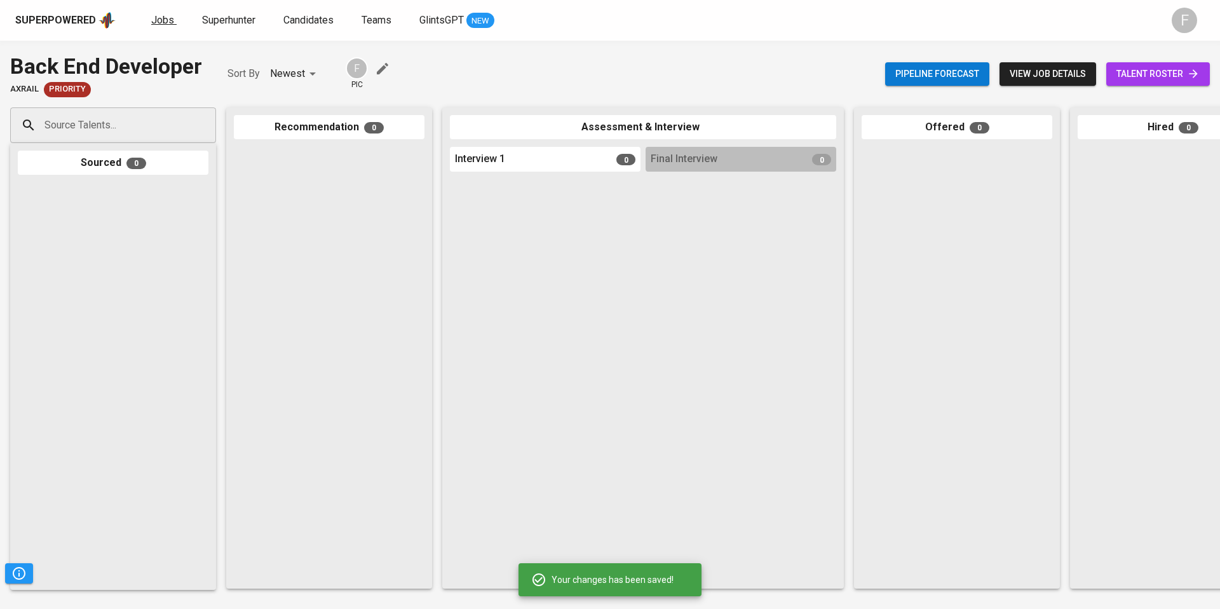
click at [162, 20] on span "Jobs" at bounding box center [162, 20] width 23 height 12
